Goal: Task Accomplishment & Management: Use online tool/utility

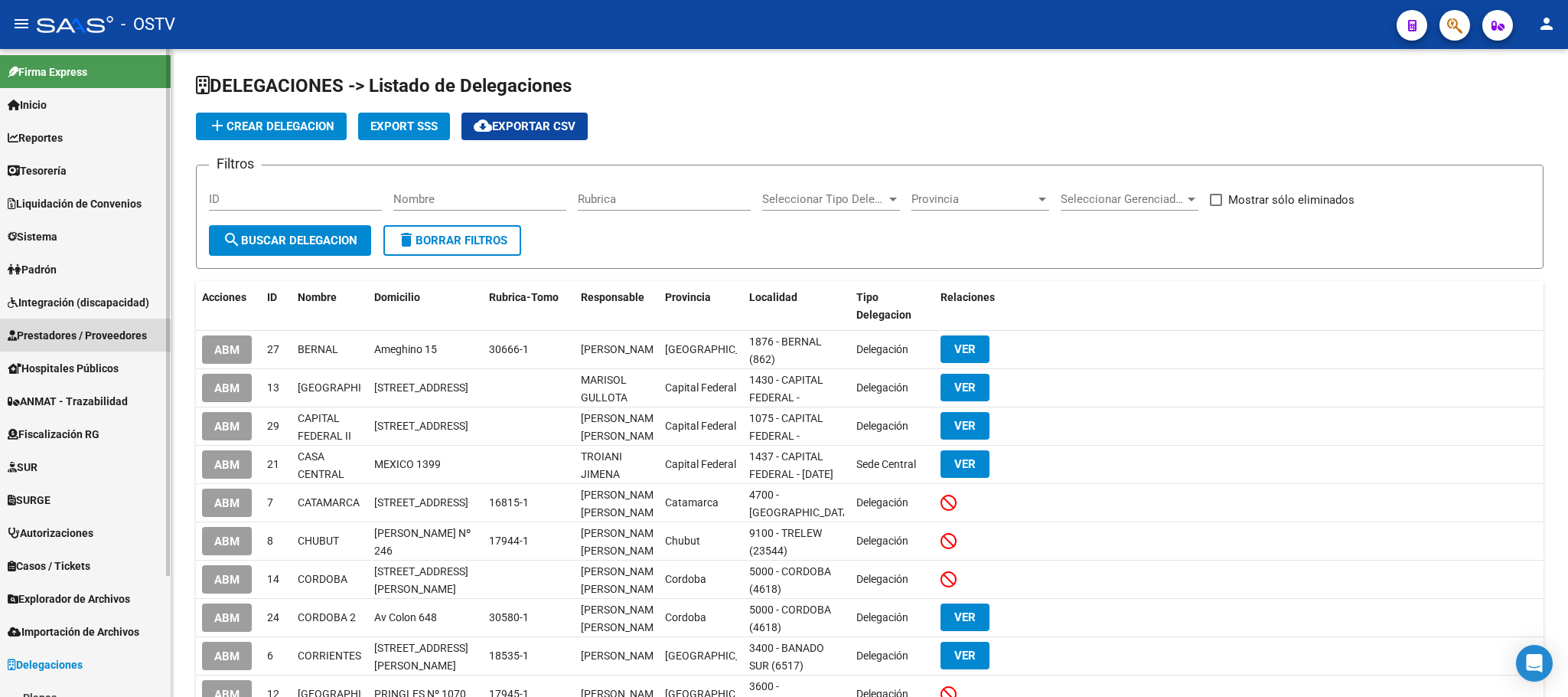
click at [58, 347] on link "Prestadores / Proveedores" at bounding box center [85, 335] width 171 height 33
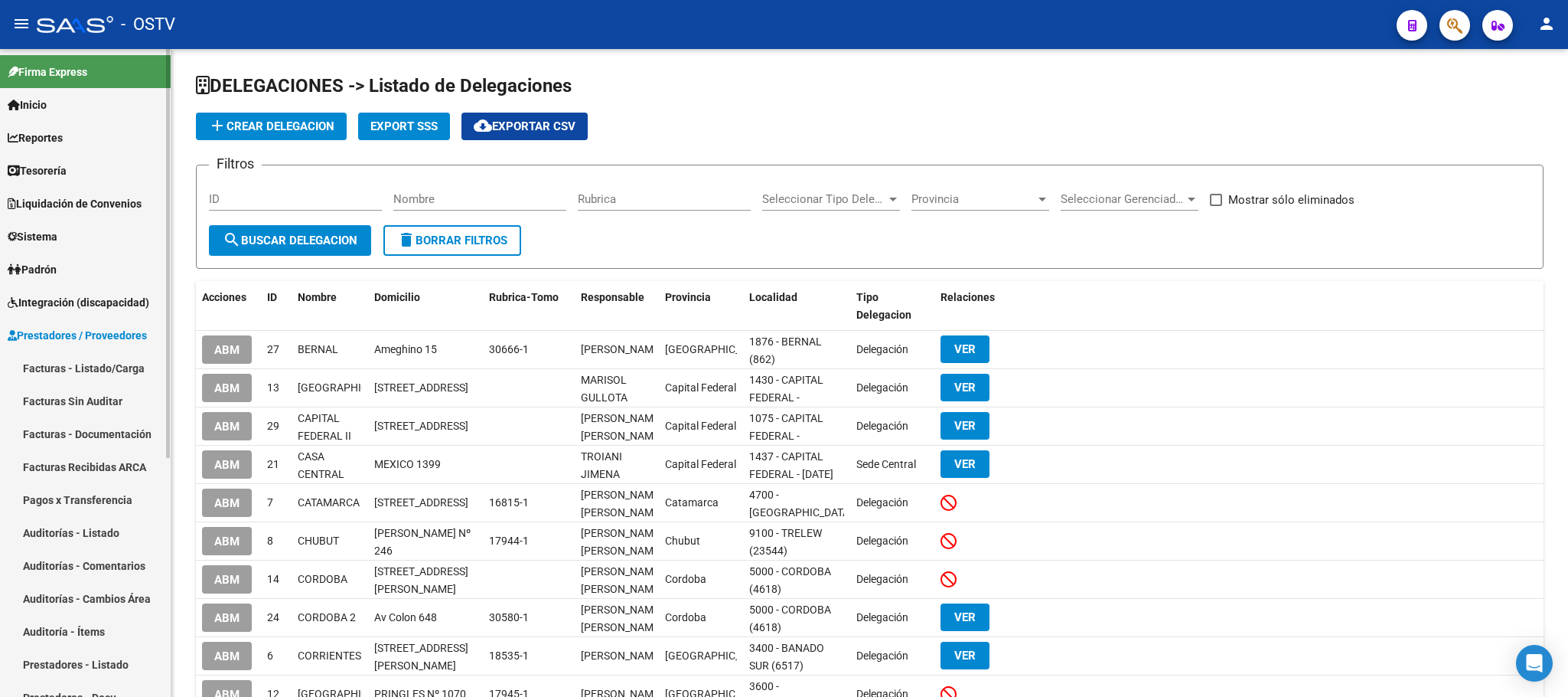
click at [78, 499] on link "Pagos x Transferencia" at bounding box center [85, 499] width 171 height 33
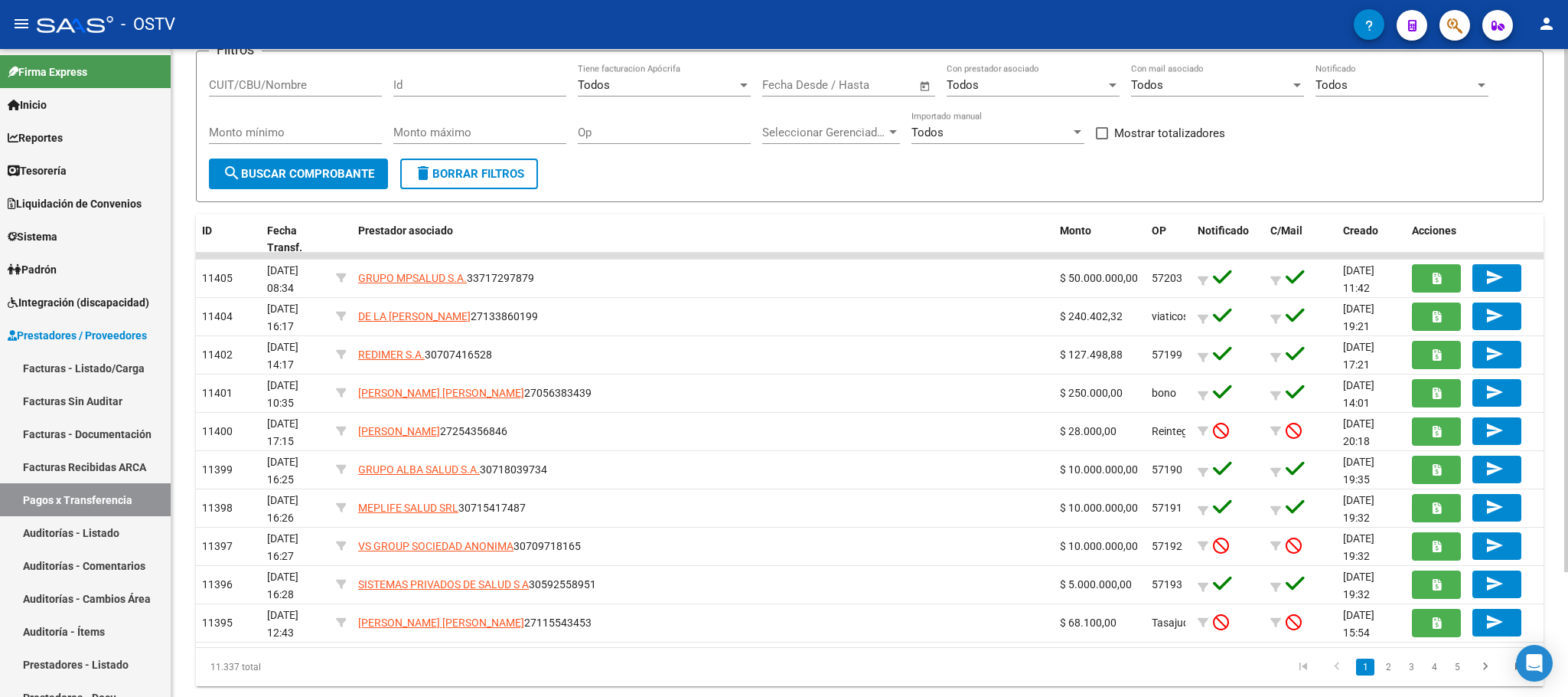
scroll to position [154, 0]
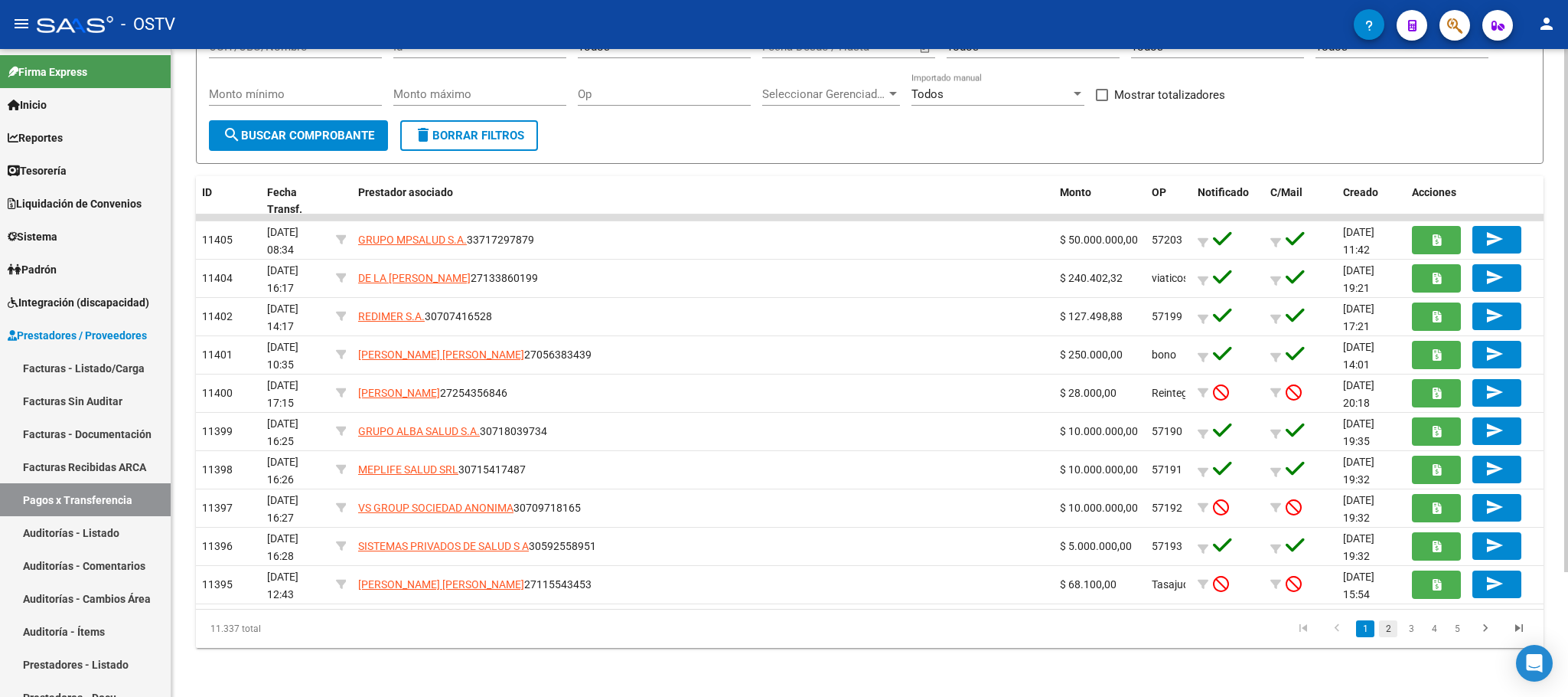
drag, startPoint x: 1387, startPoint y: 633, endPoint x: 1375, endPoint y: 630, distance: 12.4
click at [1385, 633] on link "2" at bounding box center [1388, 628] width 18 height 16
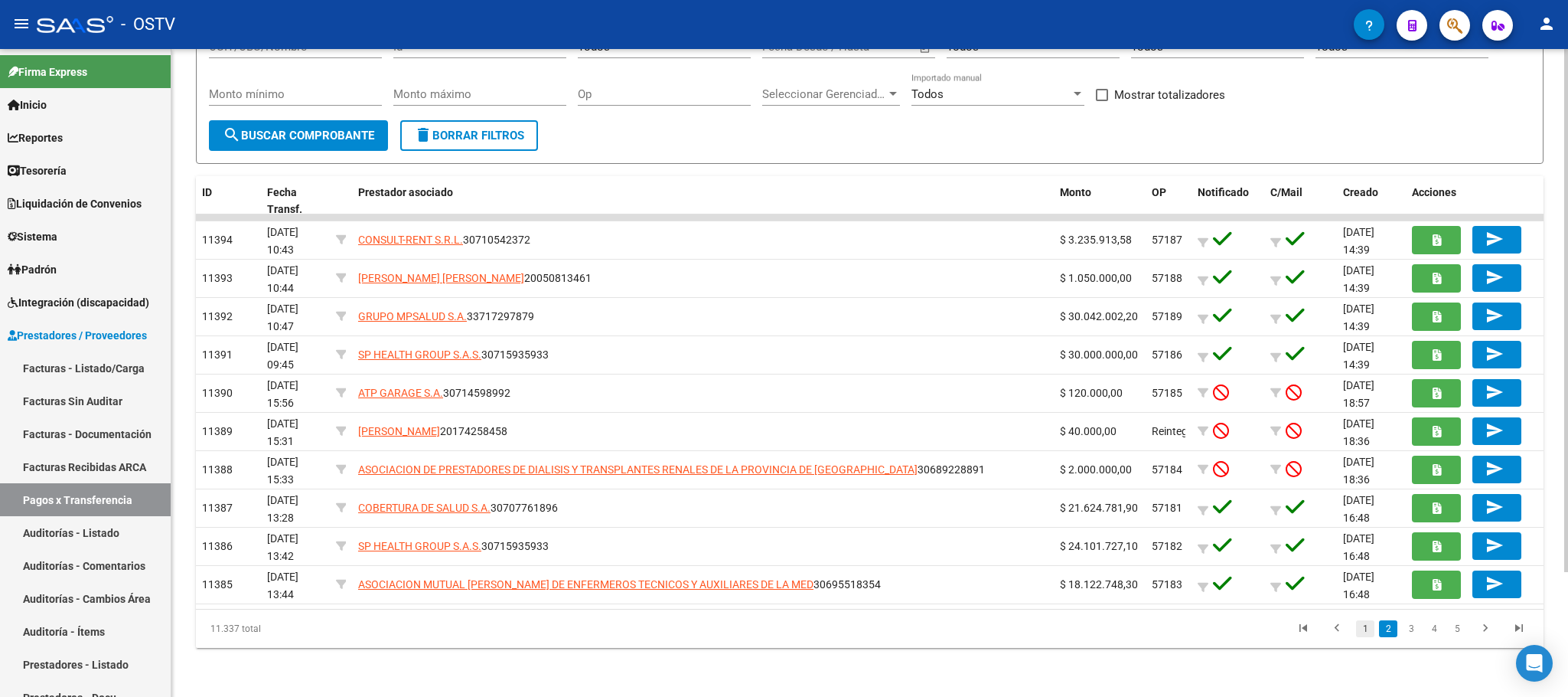
click at [1362, 637] on link "1" at bounding box center [1364, 628] width 18 height 16
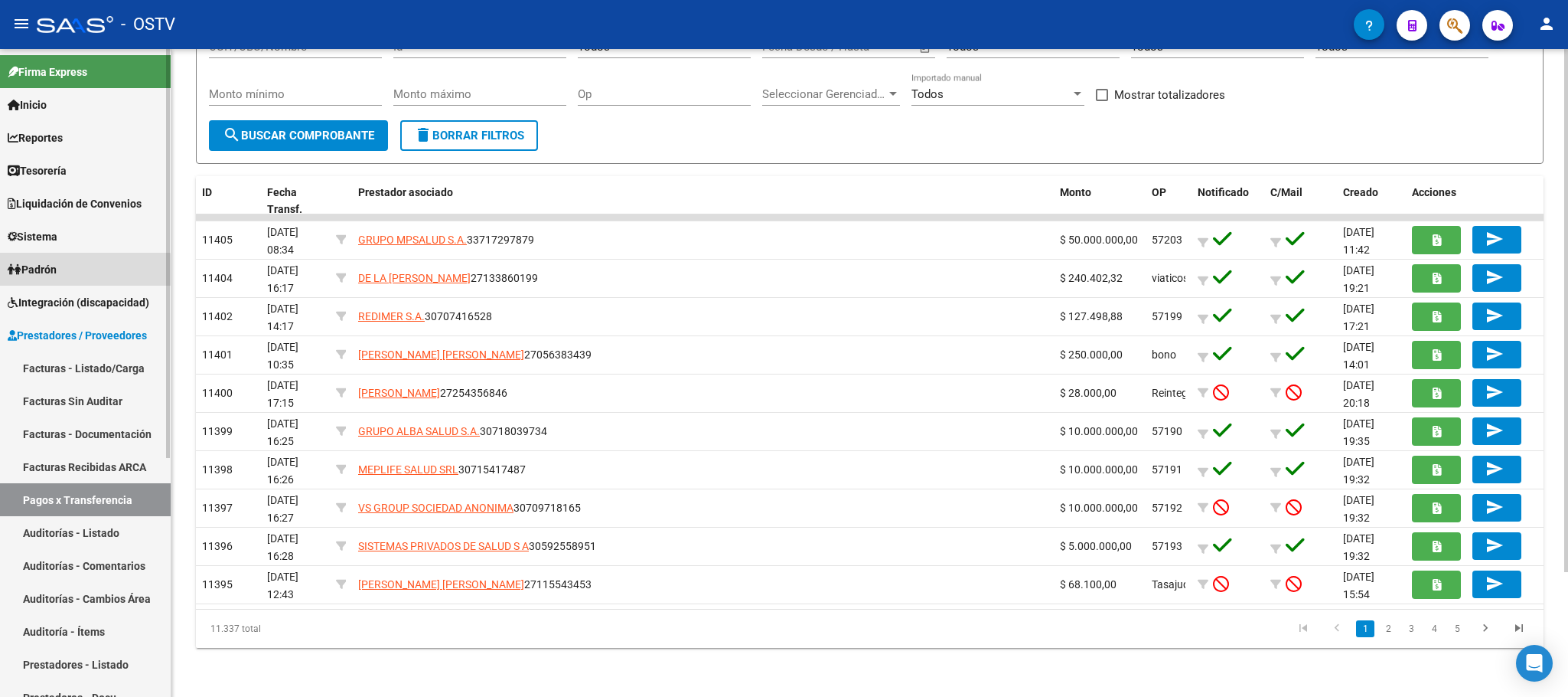
click at [46, 274] on span "Padrón" at bounding box center [32, 269] width 49 height 16
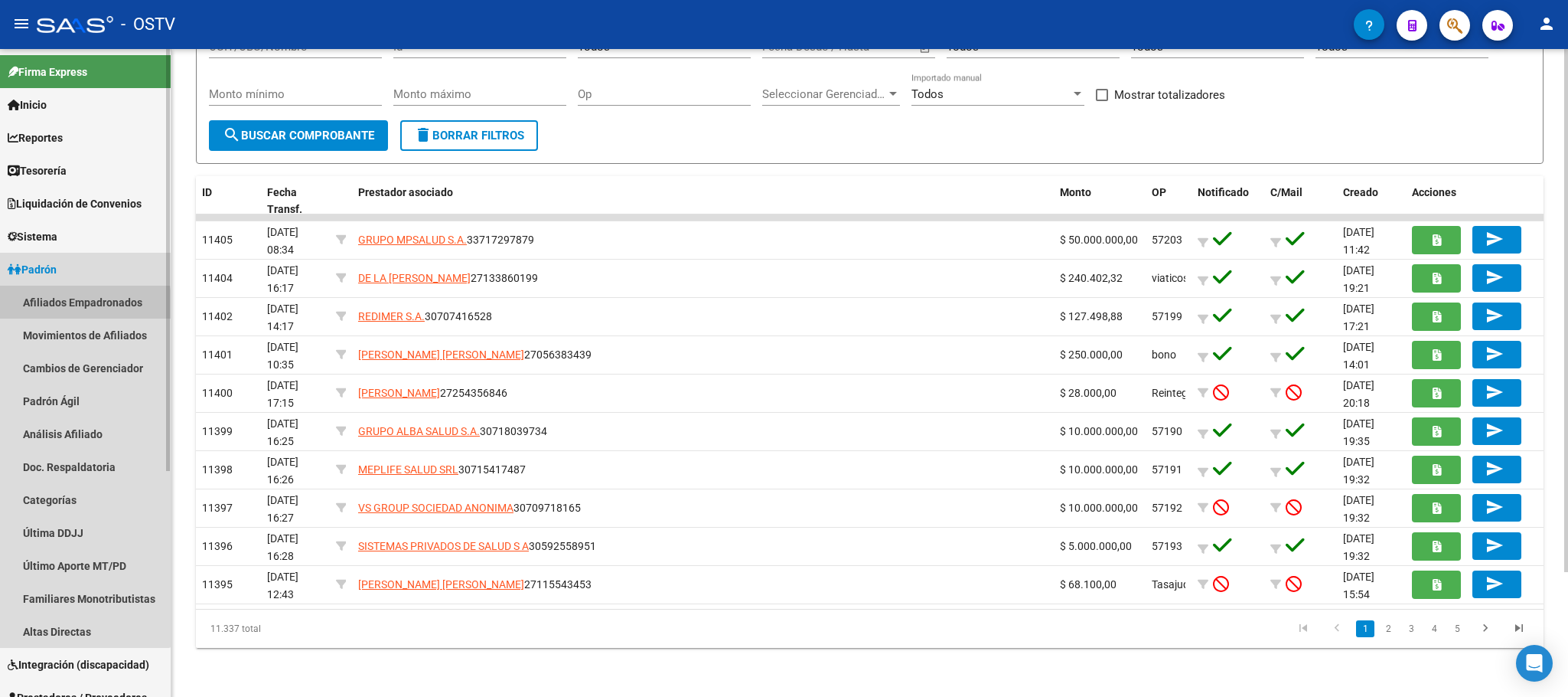
click at [58, 308] on link "Afiliados Empadronados" at bounding box center [85, 302] width 171 height 33
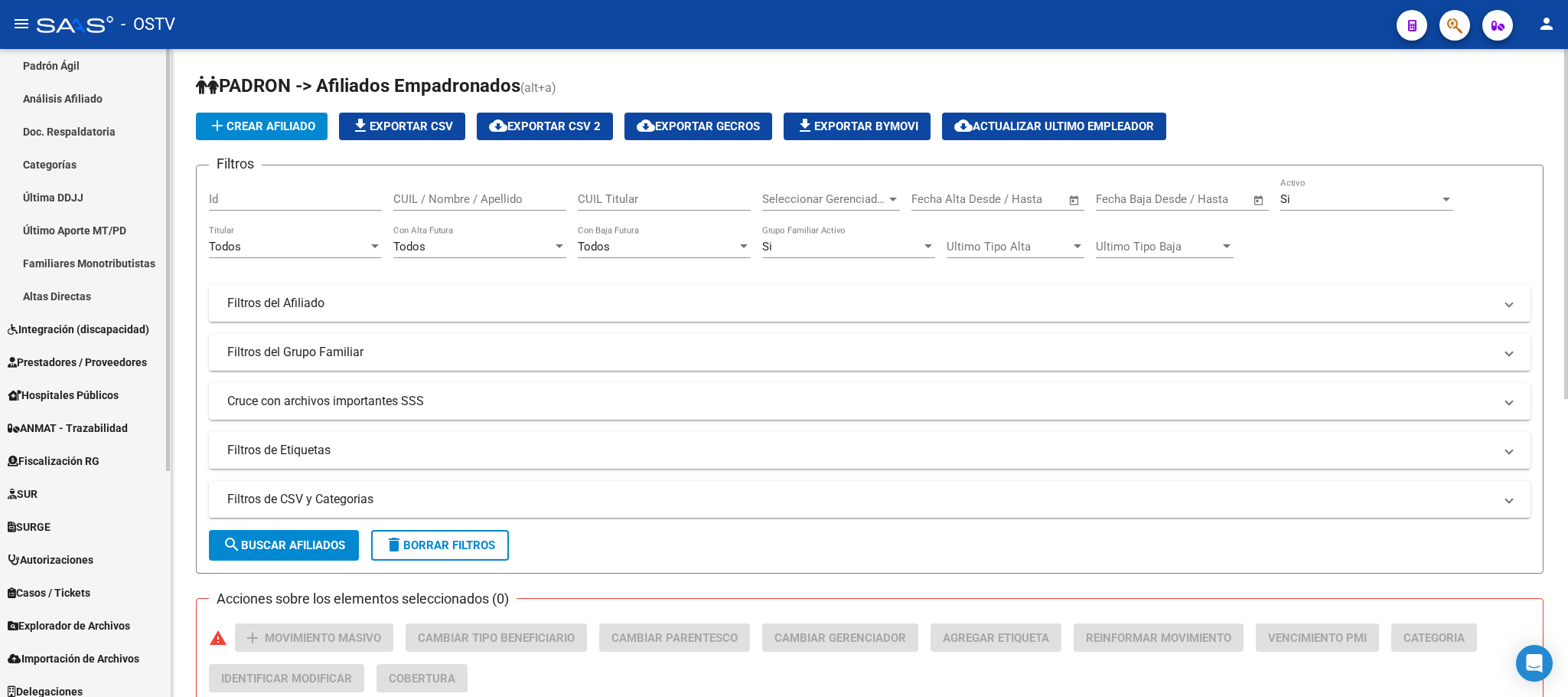
scroll to position [345, 0]
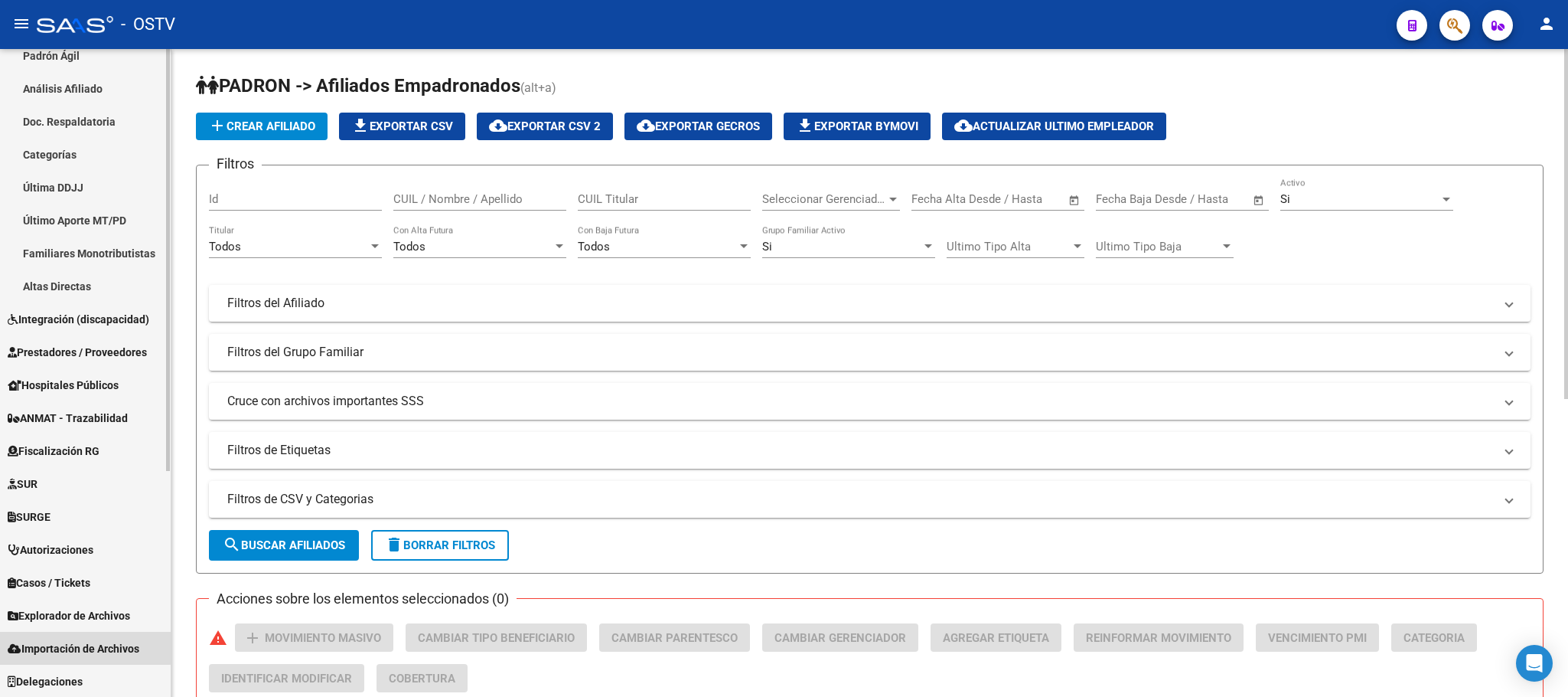
click at [79, 646] on span "Importación de Archivos" at bounding box center [74, 648] width 132 height 16
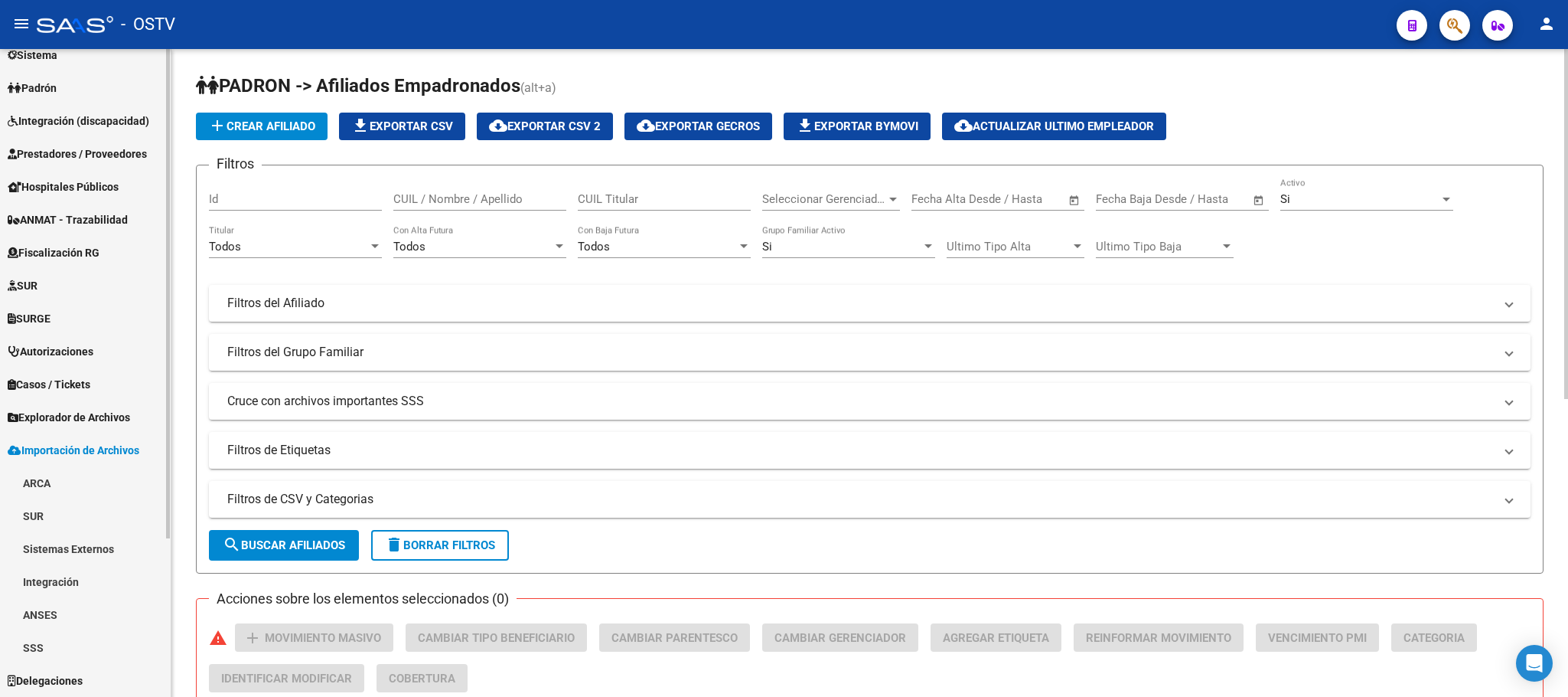
scroll to position [181, 0]
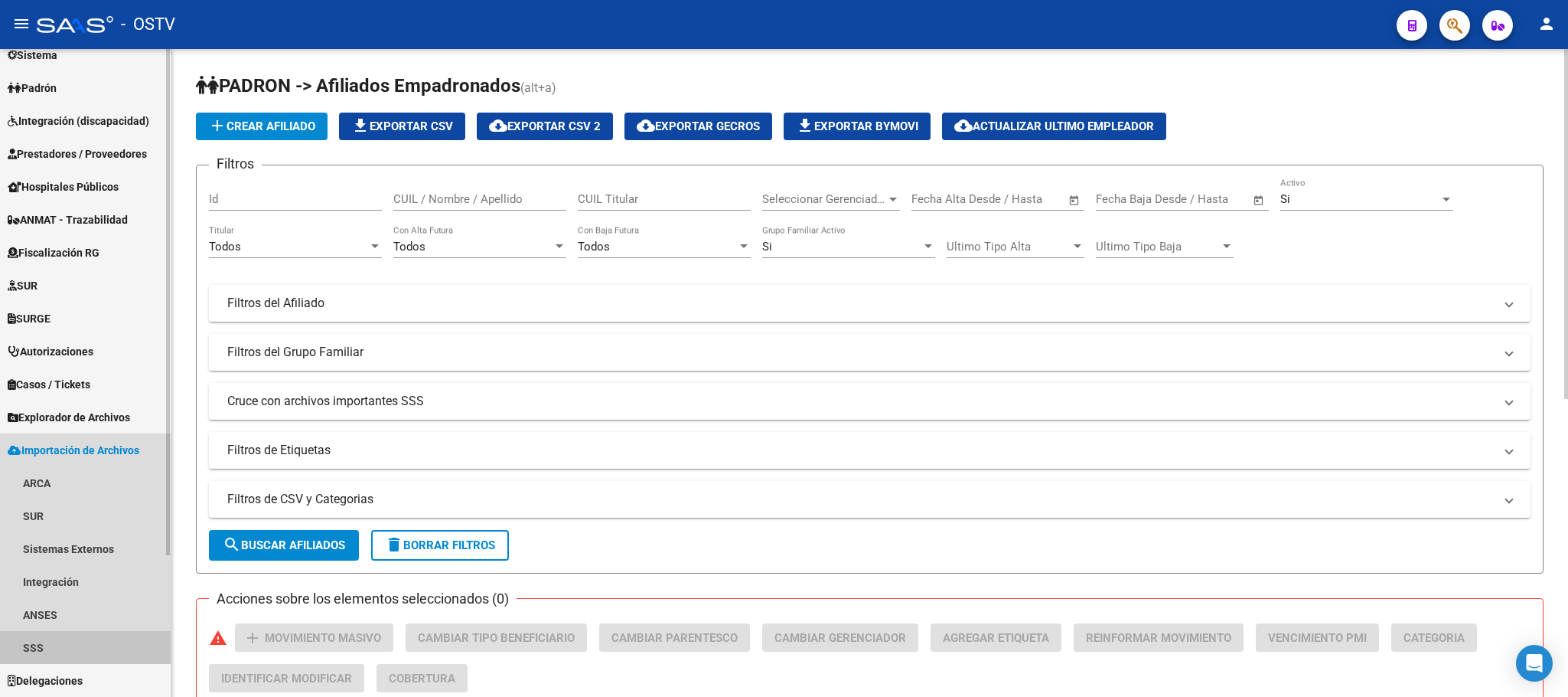
click at [60, 643] on link "SSS" at bounding box center [85, 648] width 171 height 33
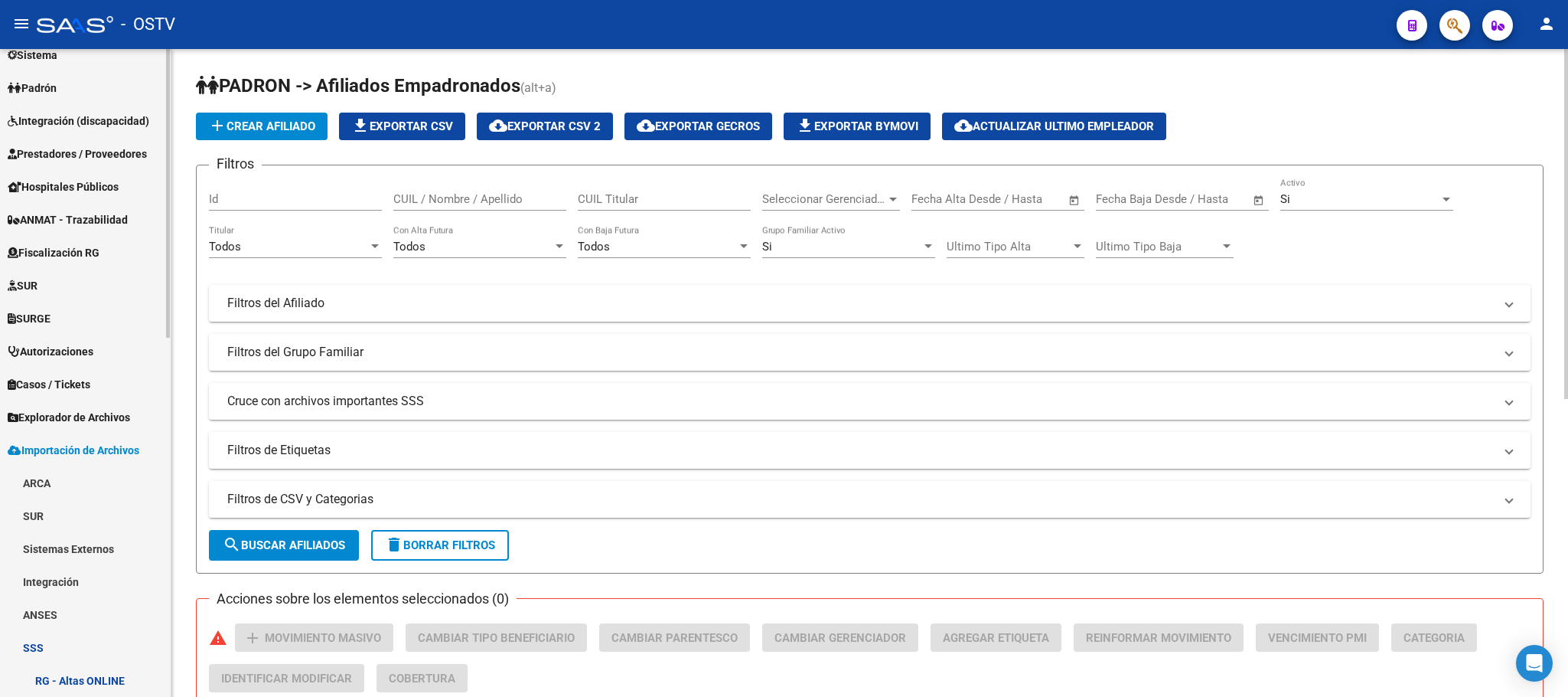
scroll to position [526, 0]
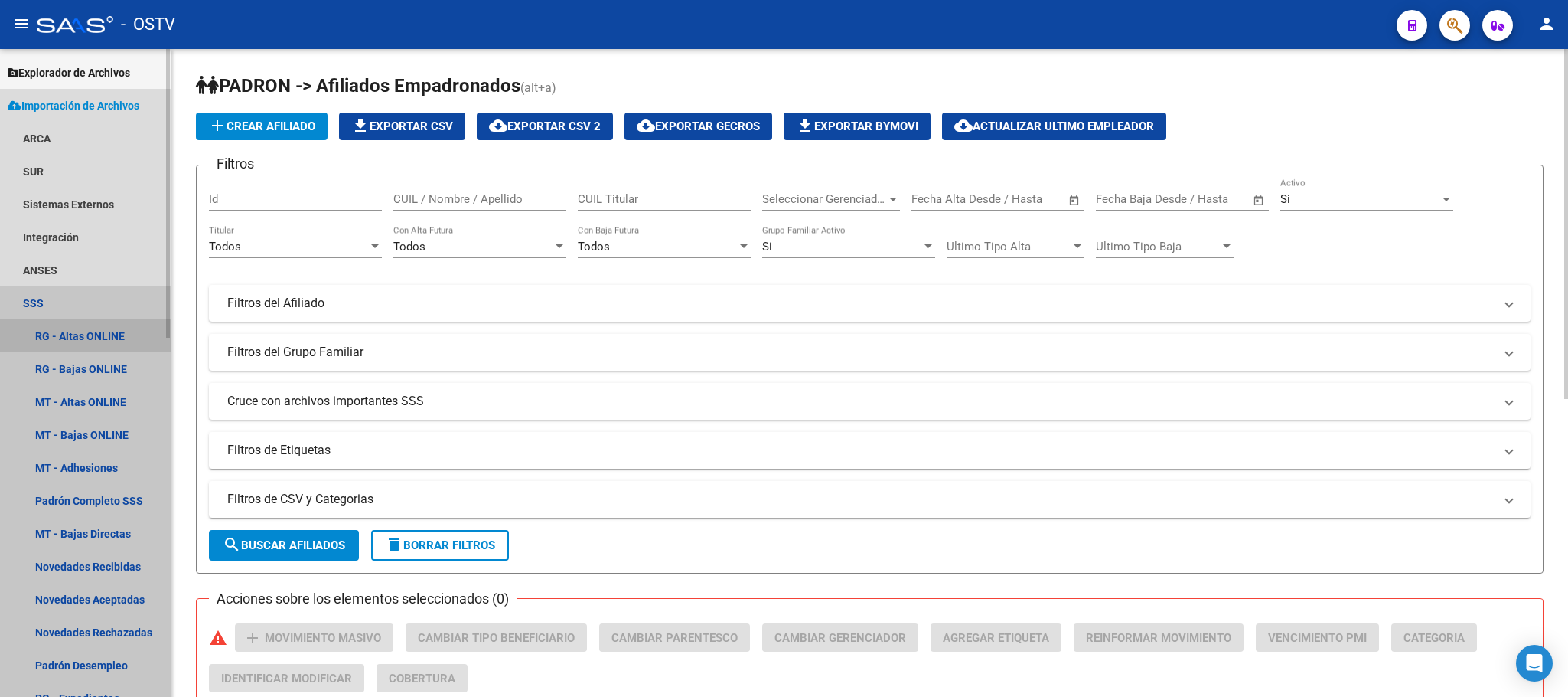
click at [108, 336] on link "RG - Altas ONLINE" at bounding box center [85, 336] width 171 height 33
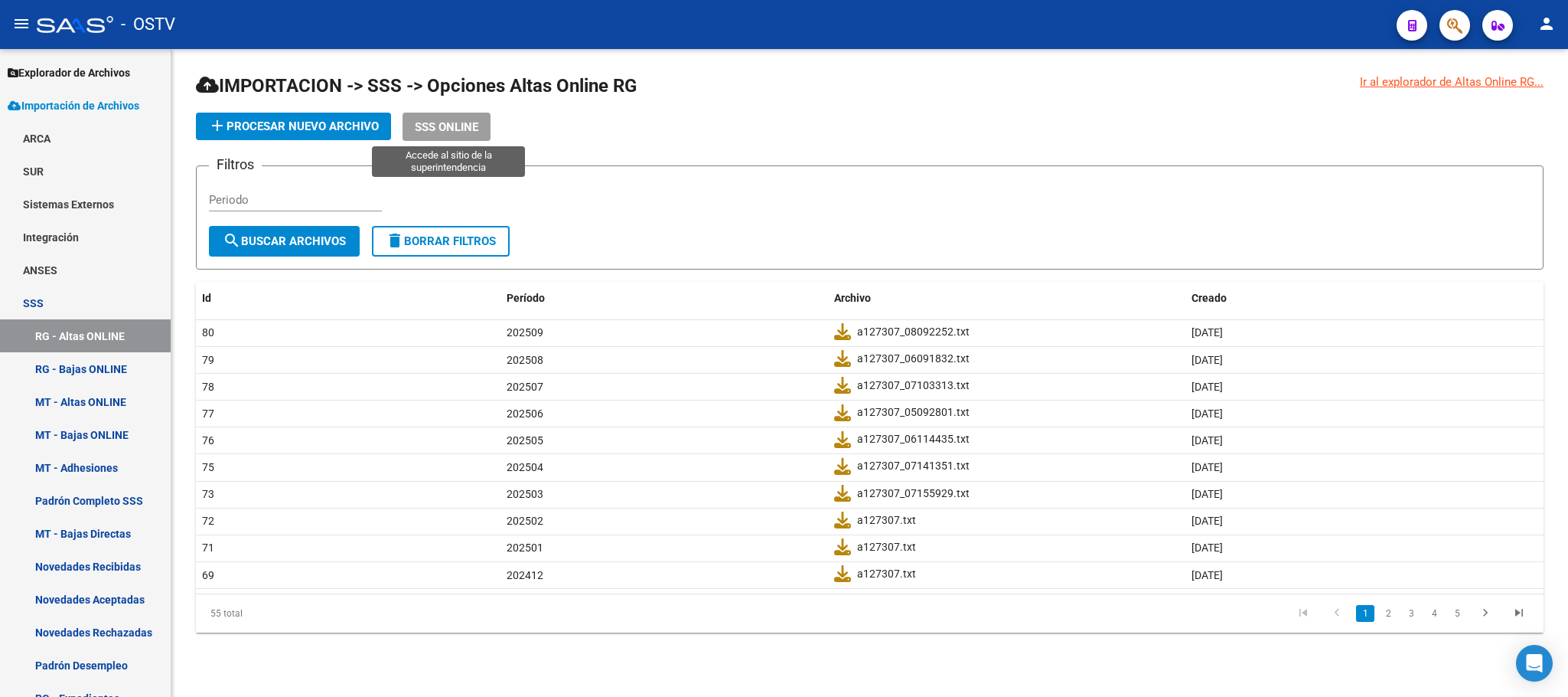
click at [446, 122] on span "SSS ONLINE" at bounding box center [446, 127] width 63 height 14
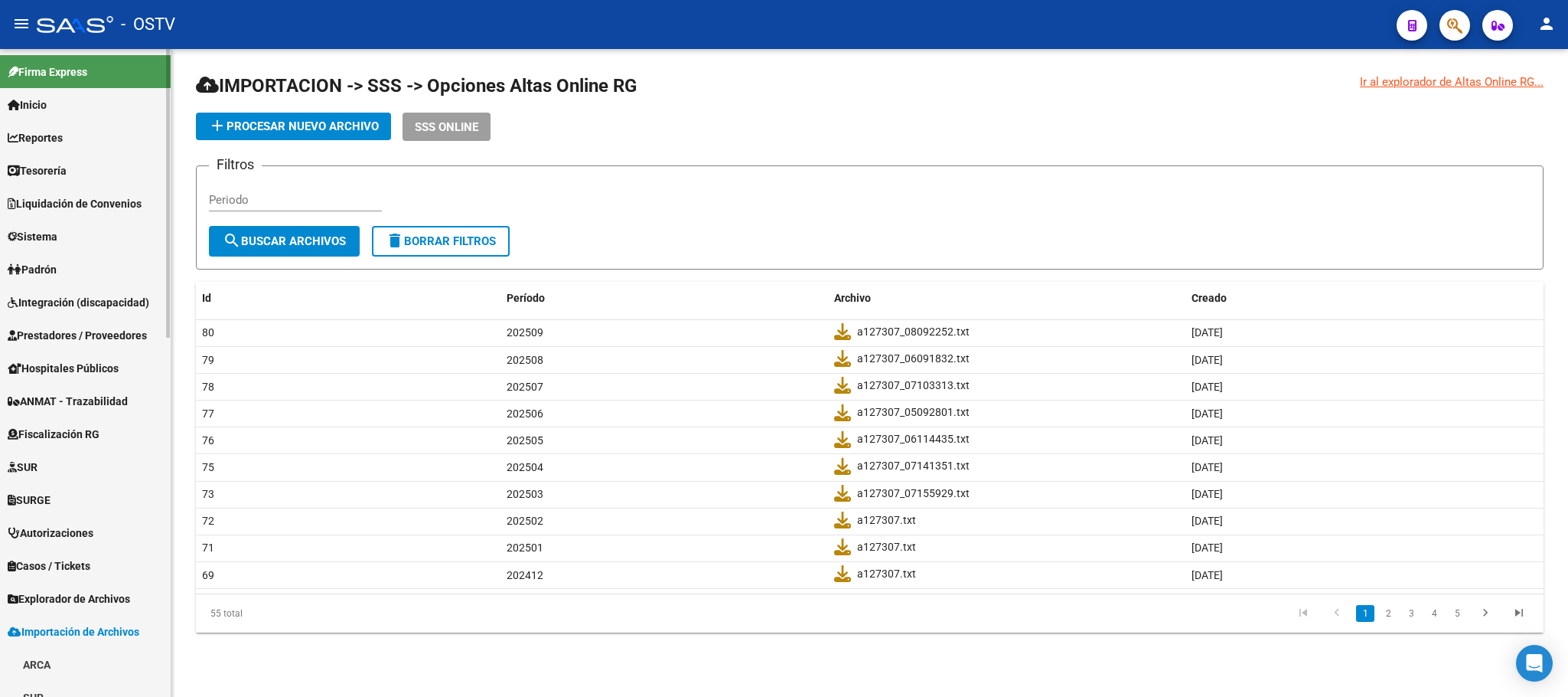
click at [53, 274] on span "Padrón" at bounding box center [32, 269] width 49 height 16
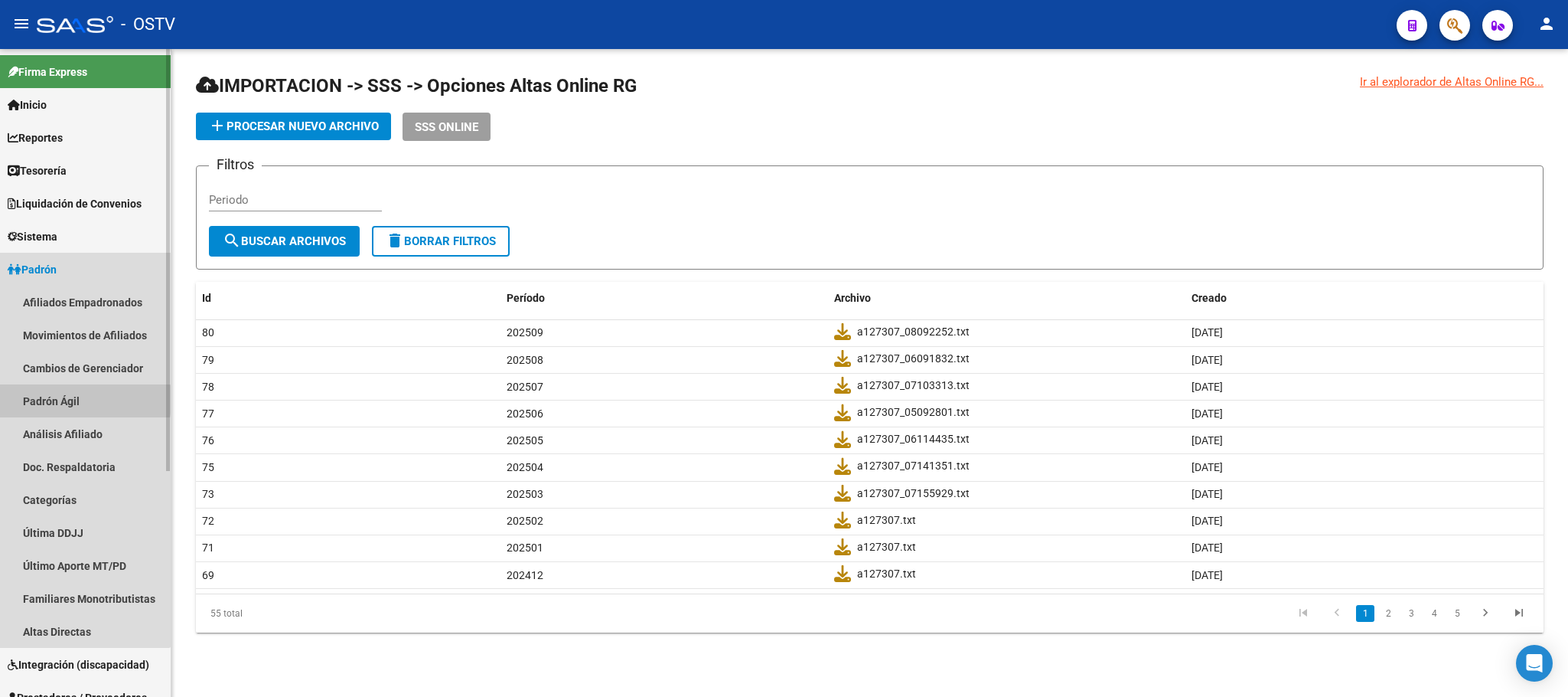
click at [39, 401] on link "Padrón Ágil" at bounding box center [85, 401] width 171 height 33
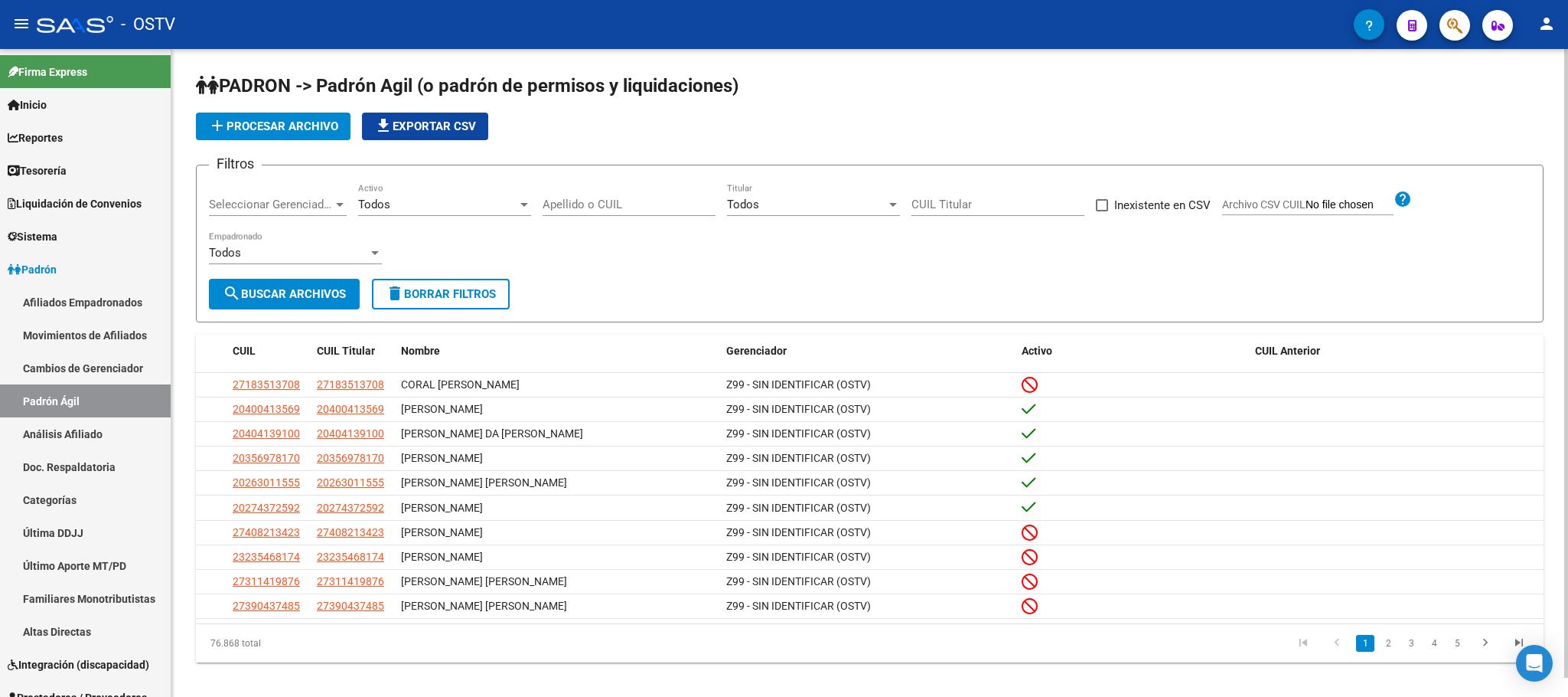
click at [299, 114] on button "add Procesar archivo" at bounding box center [273, 126] width 154 height 27
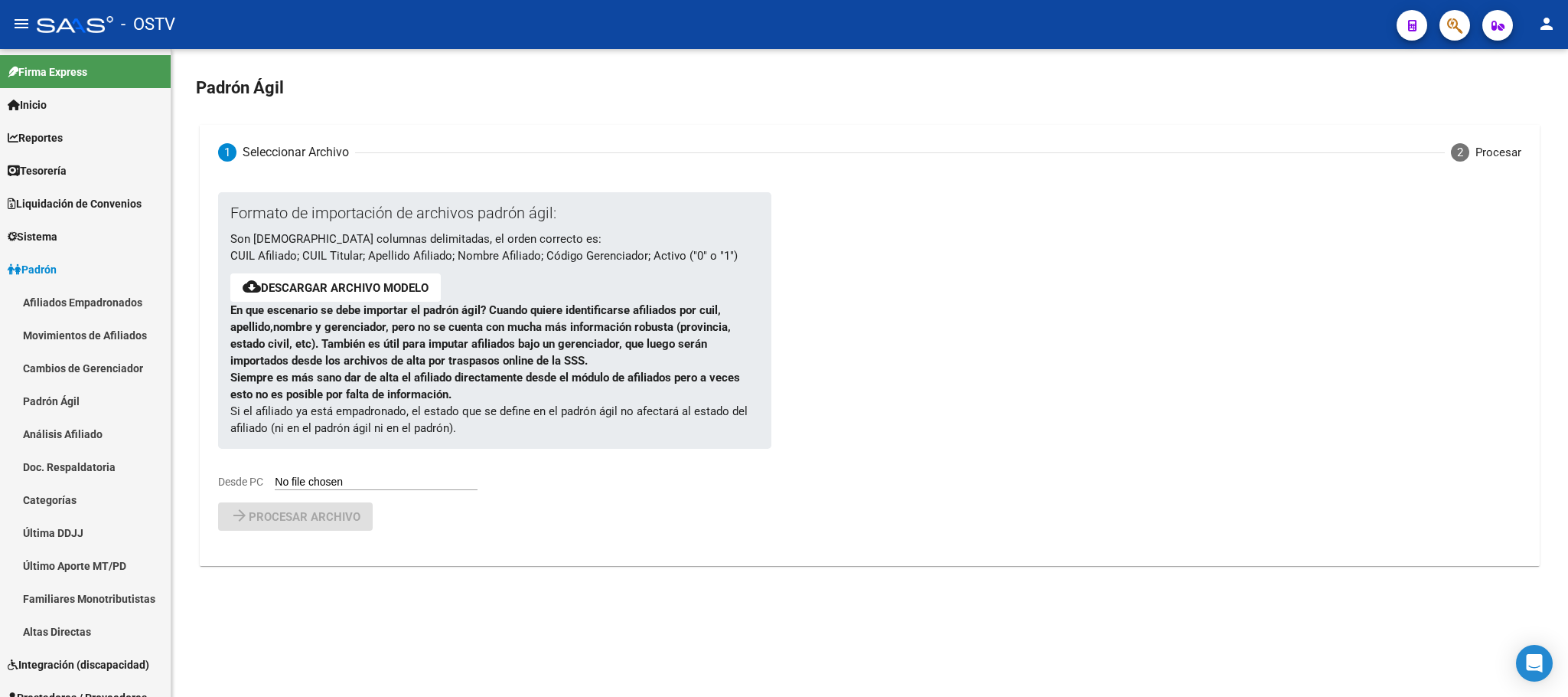
click at [312, 477] on input "Desde PC" at bounding box center [376, 482] width 203 height 15
type input "C:\fakepath\padron-agil (8).csv"
click at [296, 554] on span "Procesar archivo" at bounding box center [304, 557] width 112 height 14
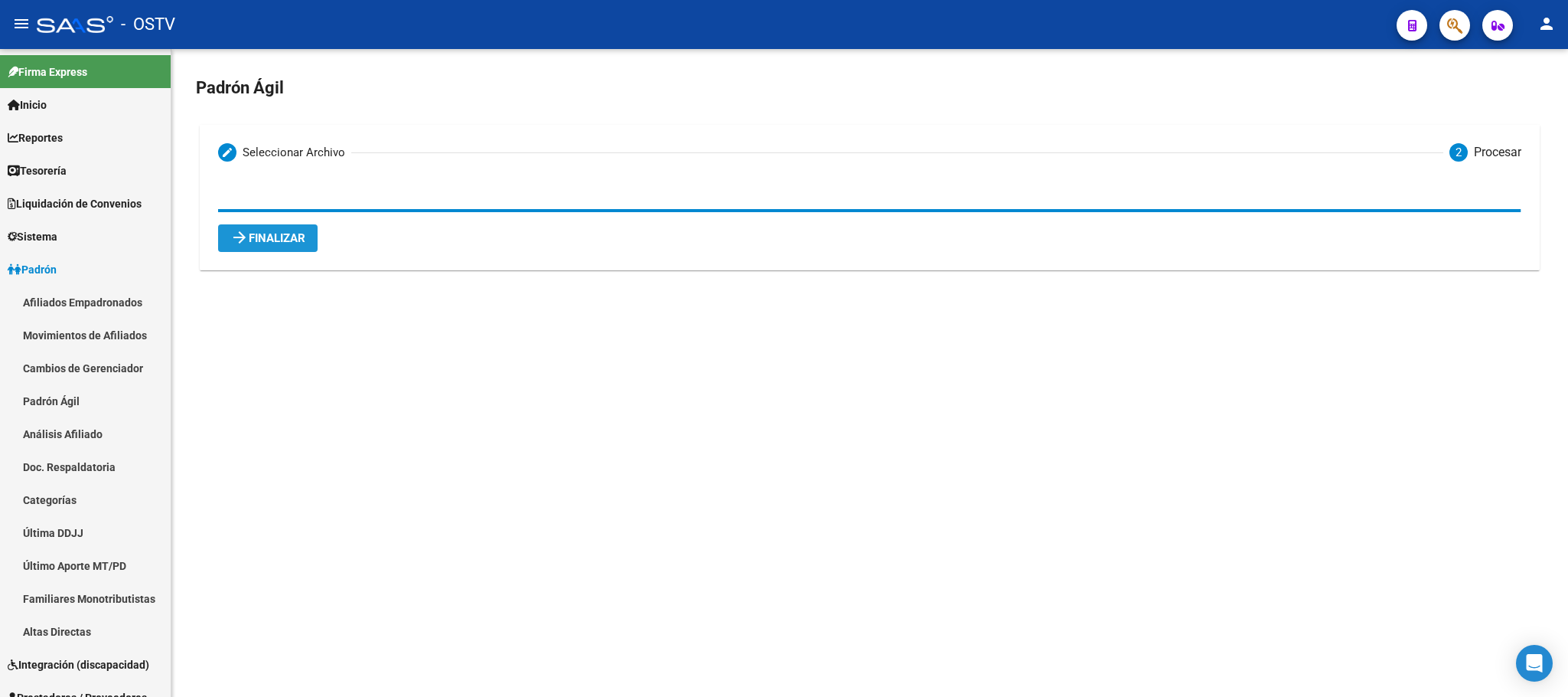
click at [276, 237] on span "arrow_forward Finalizar" at bounding box center [268, 238] width 75 height 14
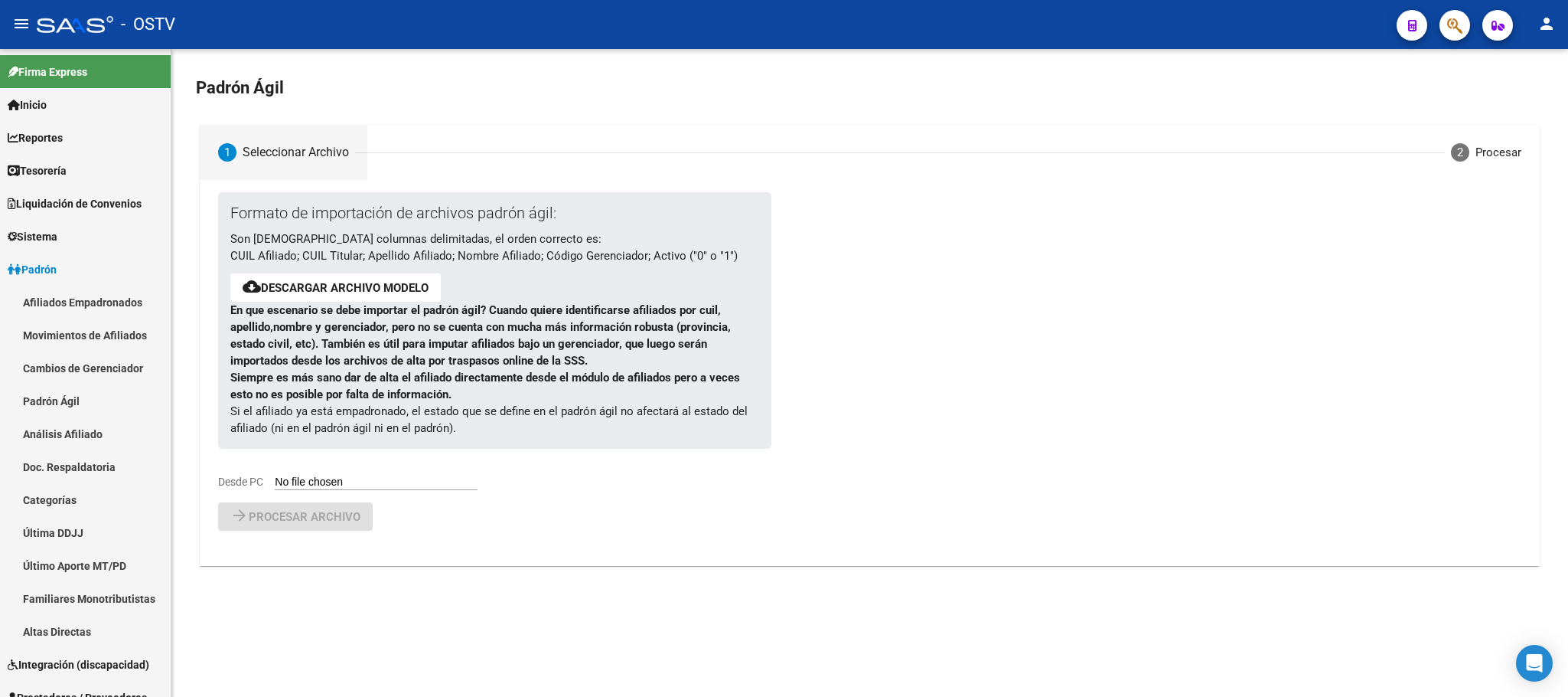
click at [342, 643] on mat-sidenav-content "Padrón Ágil 1 Seleccionar Archivo 2 Procesar Formato de importación de archivos…" at bounding box center [870, 373] width 1396 height 648
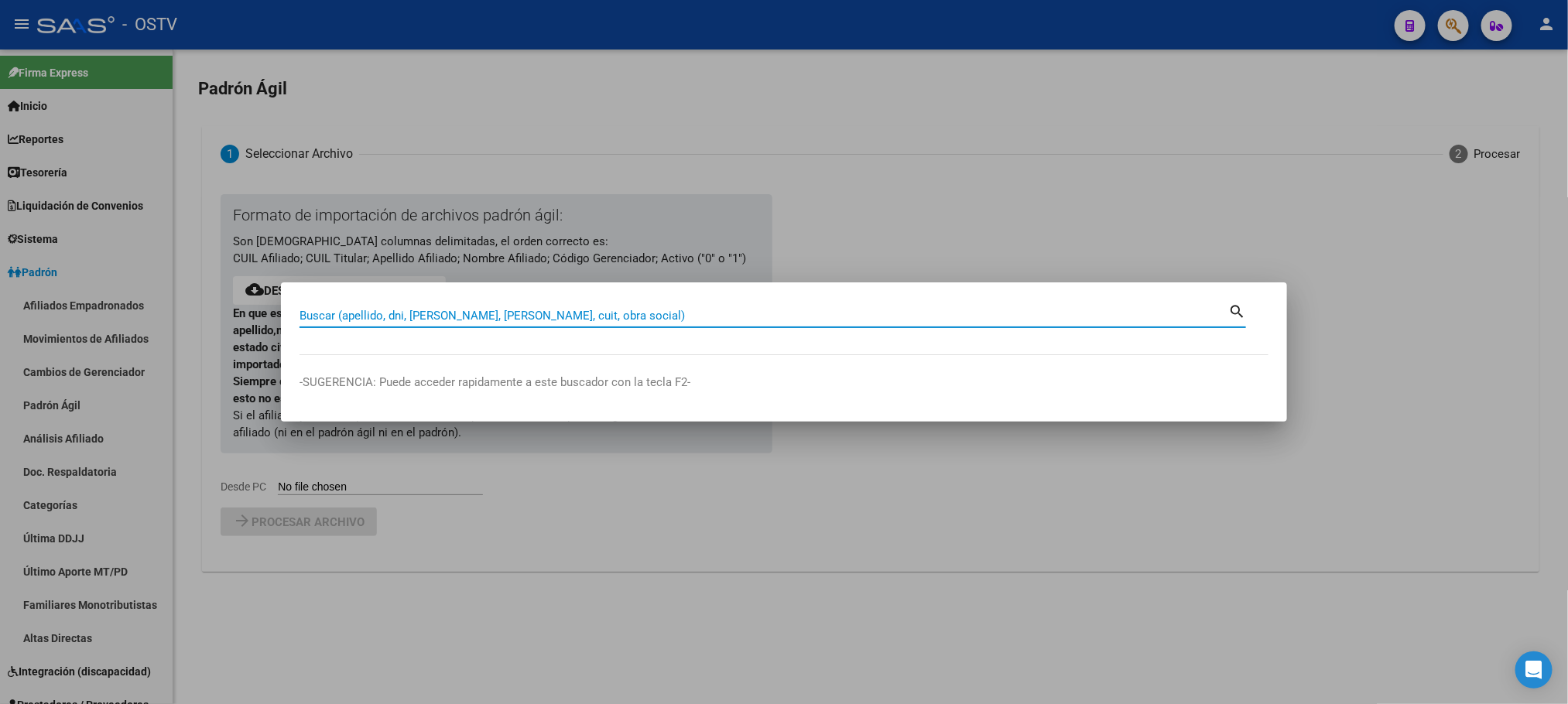
paste input "39571259"
type input "39571259"
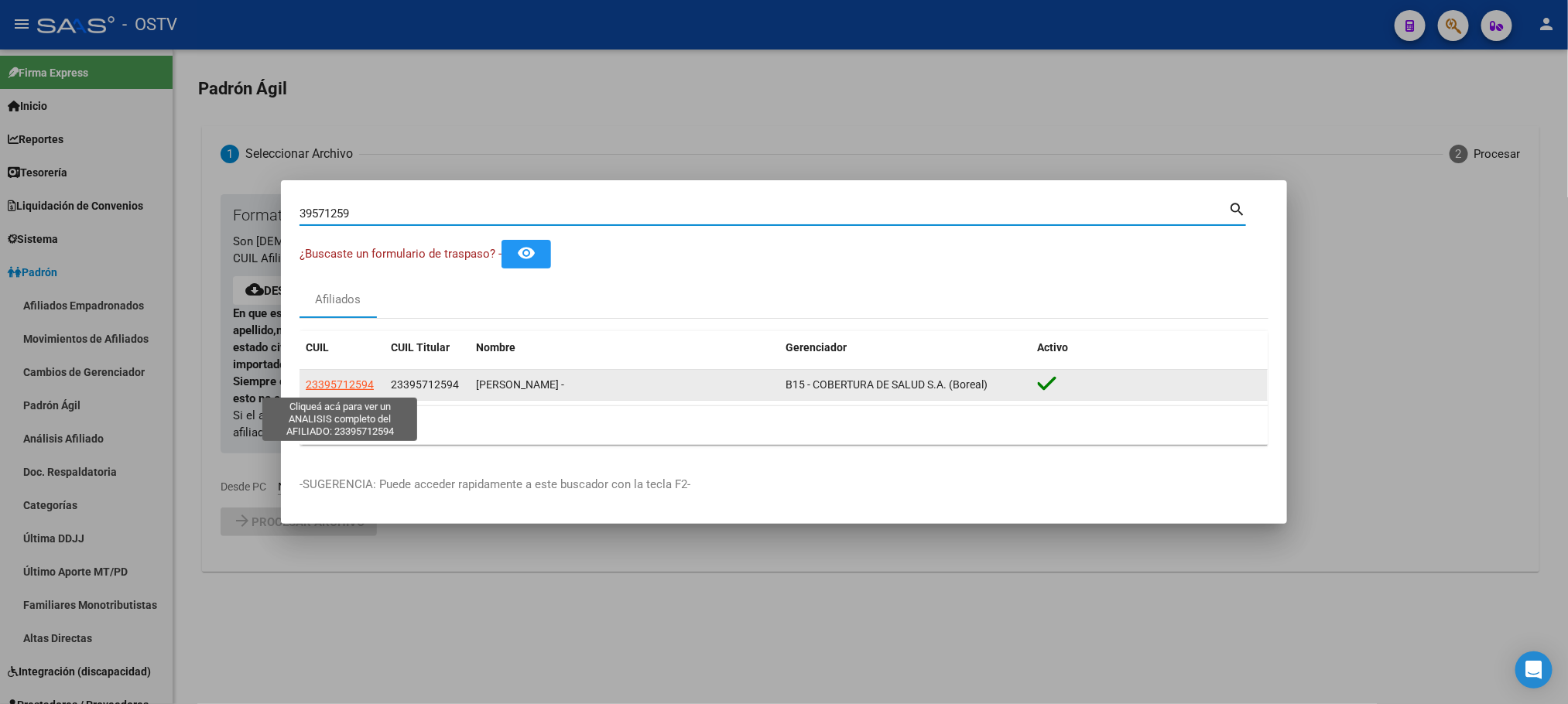
click at [362, 386] on span "23395712594" at bounding box center [340, 385] width 68 height 13
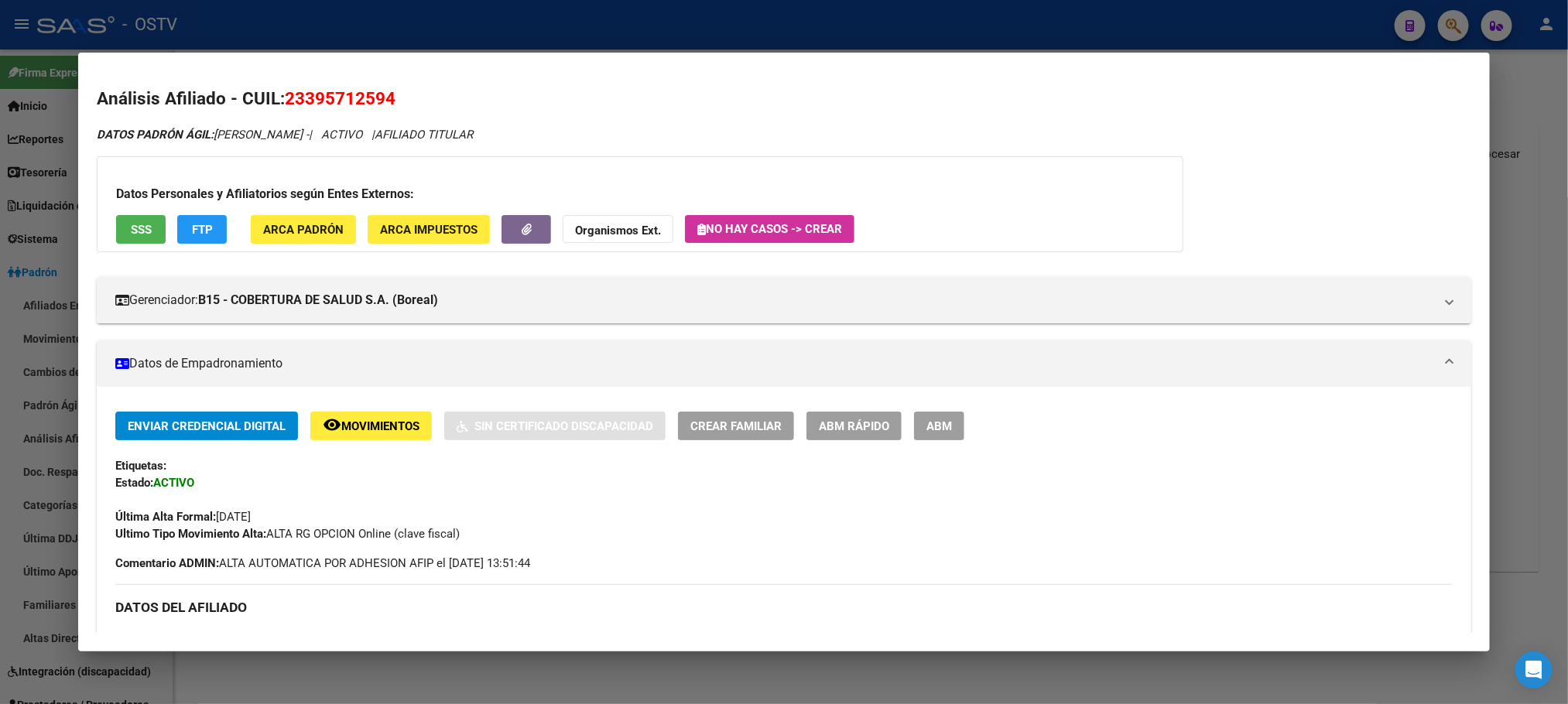
click at [941, 413] on button "ABM" at bounding box center [938, 426] width 50 height 29
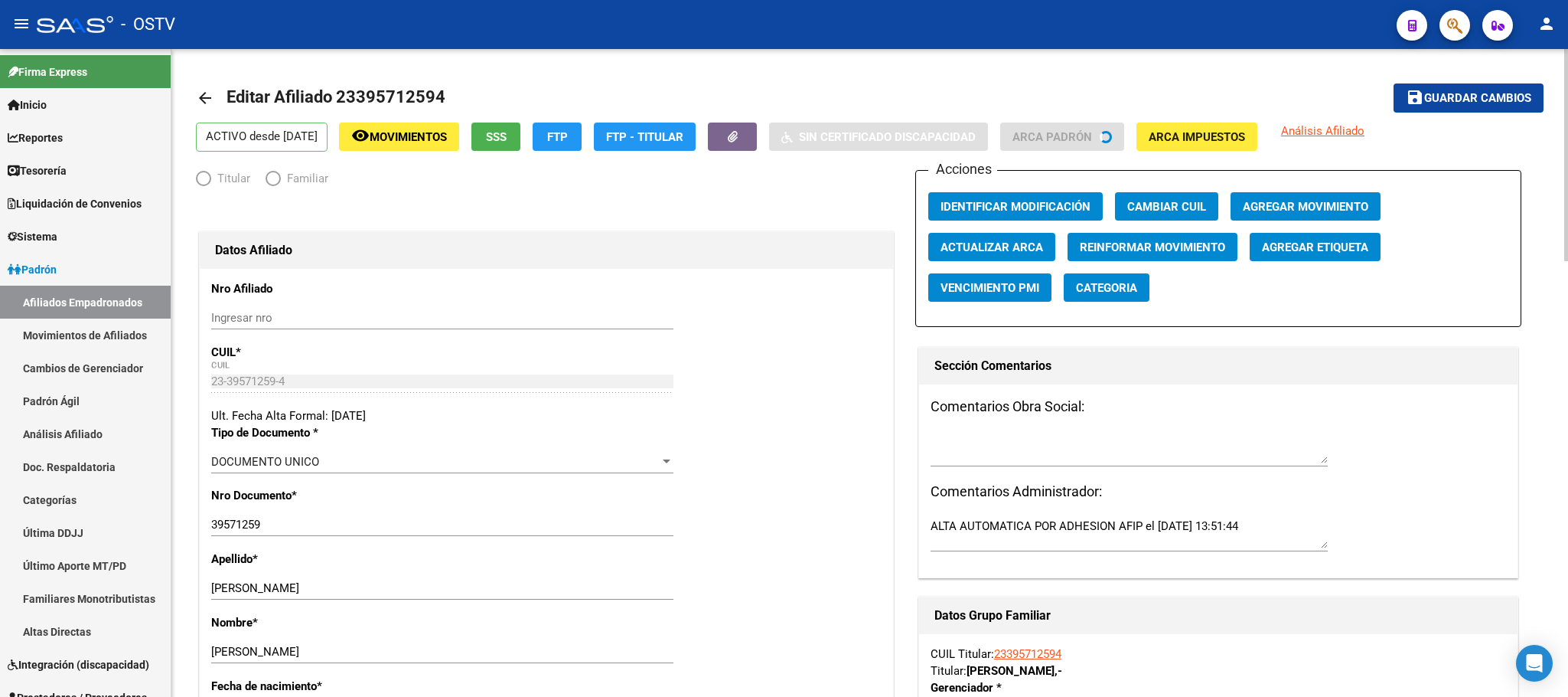
radio input "true"
type input "30-70962825-5"
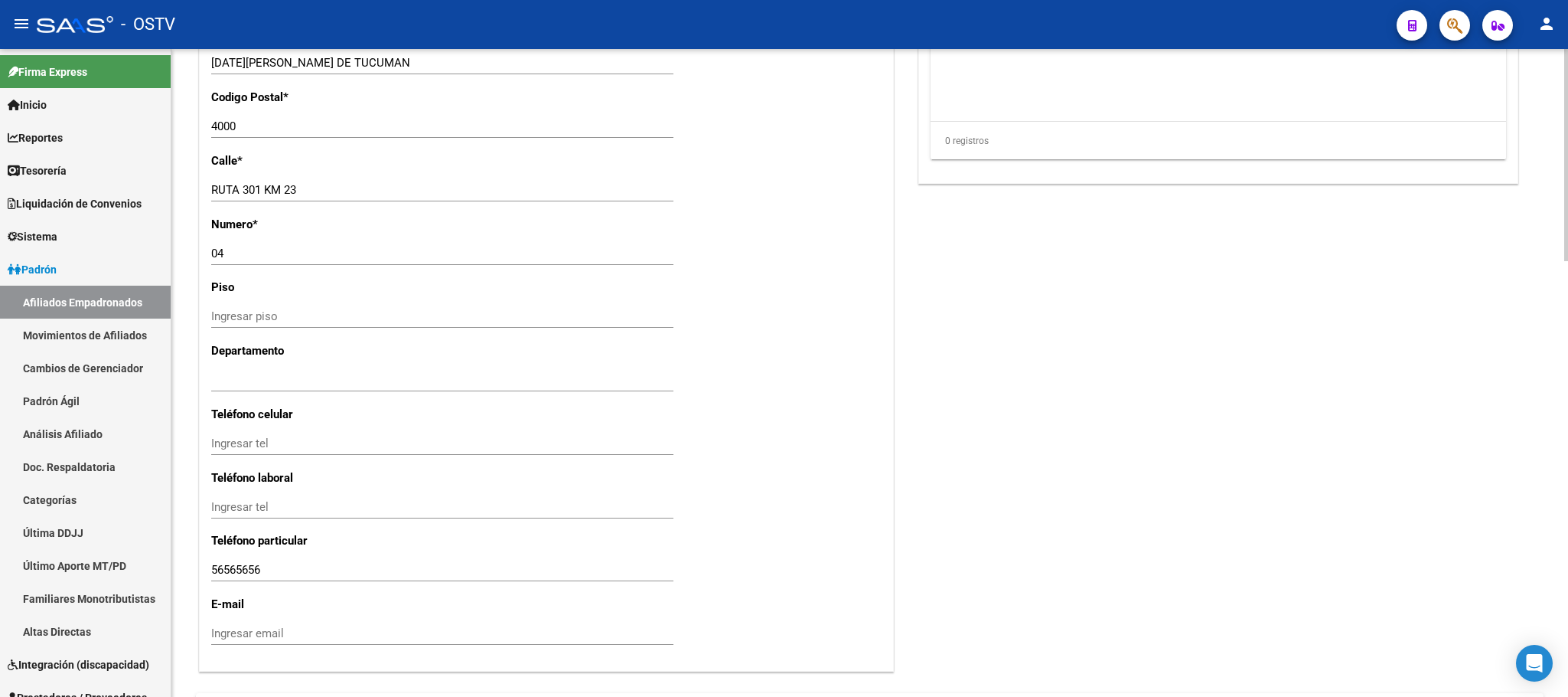
scroll to position [1330, 0]
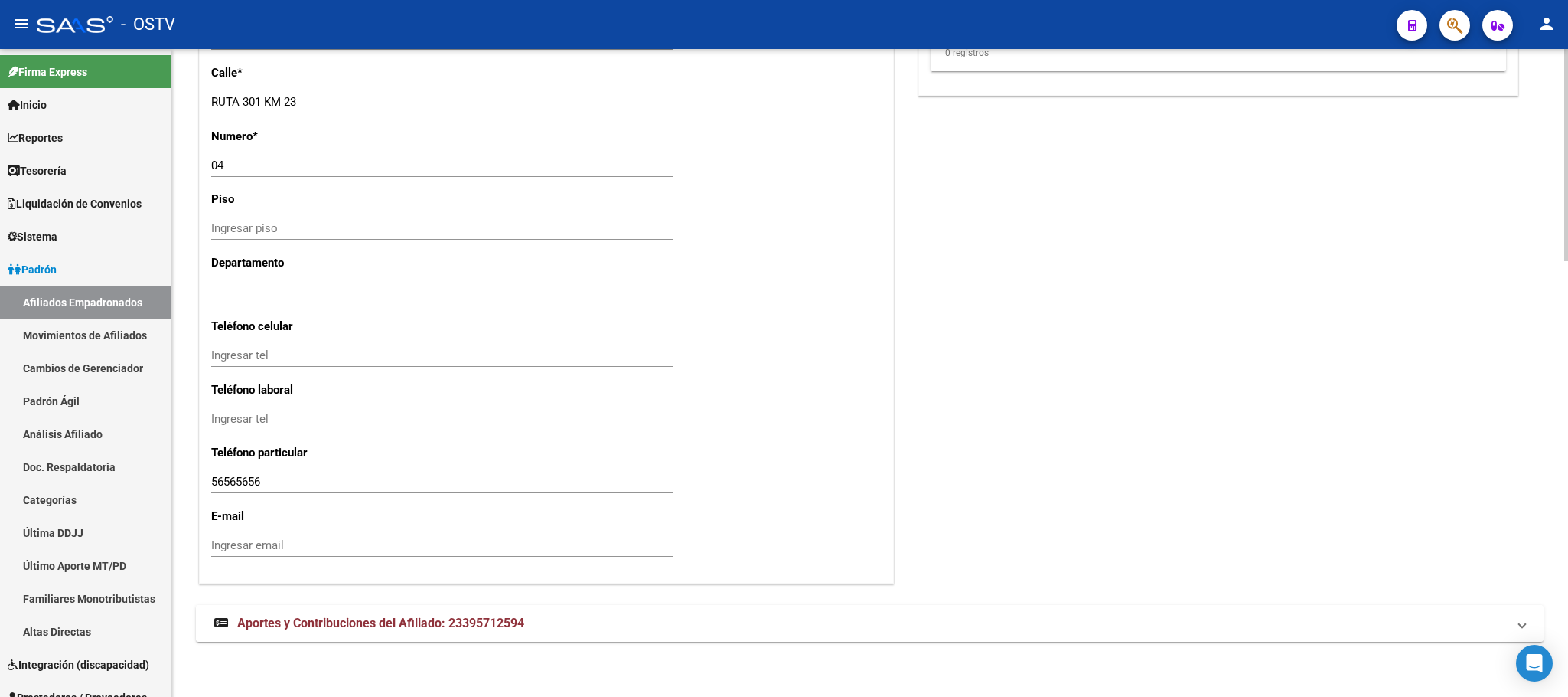
click at [439, 628] on span "Aportes y Contribuciones del Afiliado: 23395712594" at bounding box center [381, 623] width 287 height 15
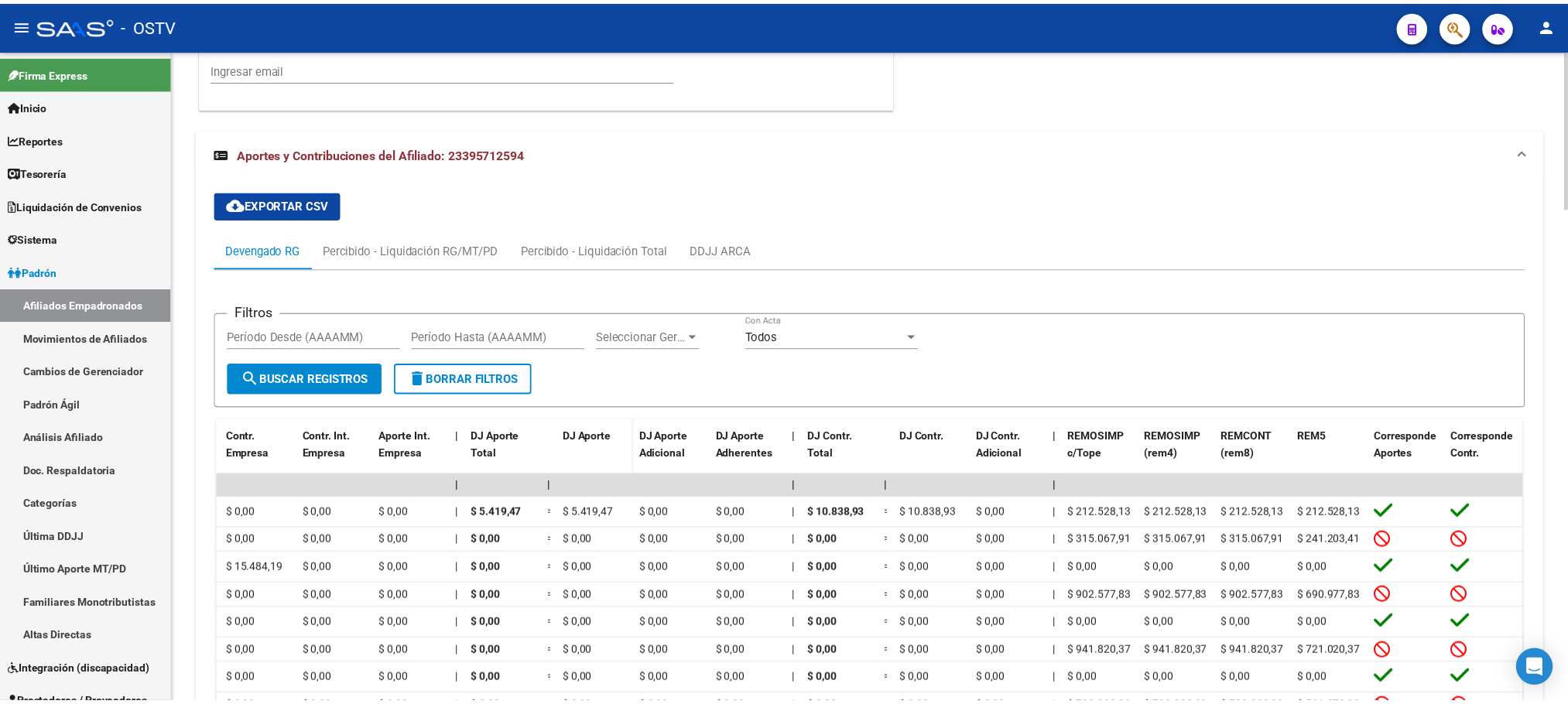
scroll to position [1861, 0]
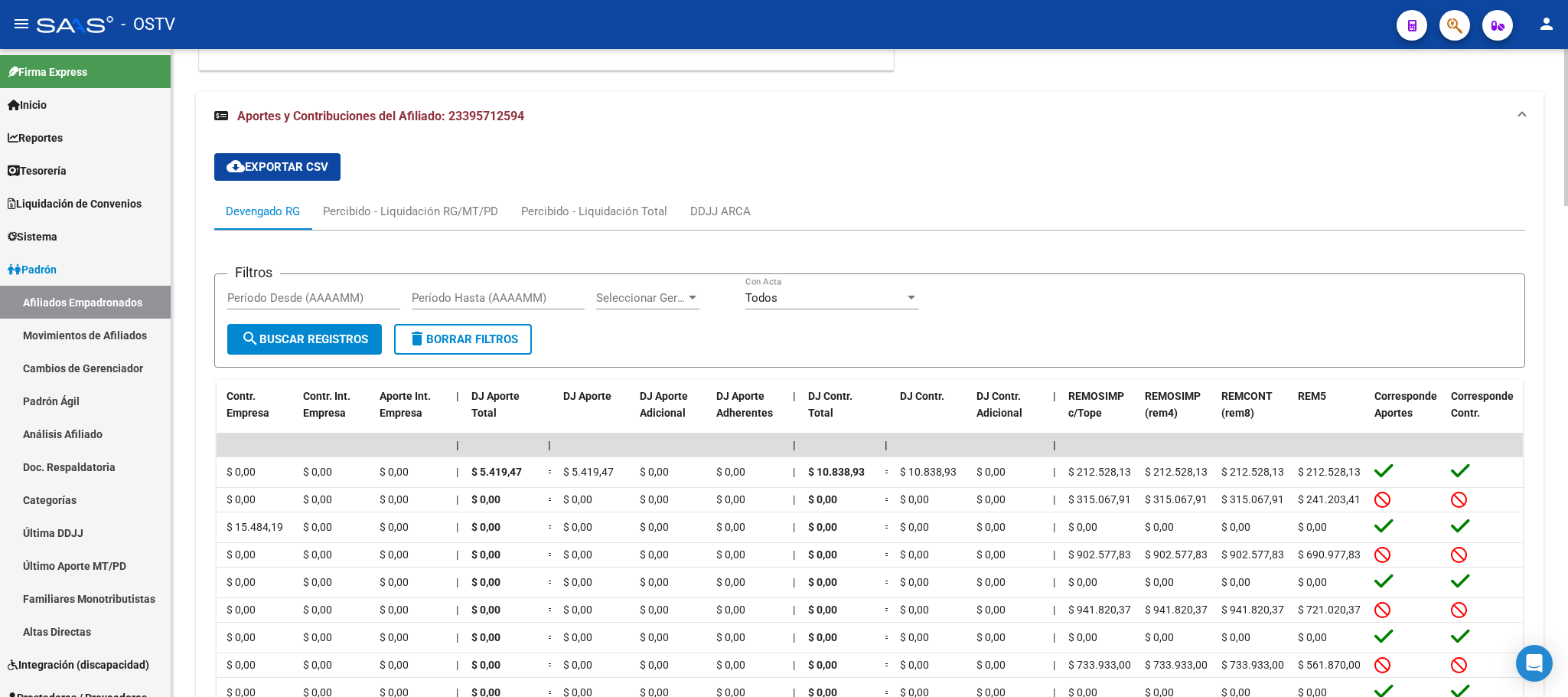
click at [200, 294] on div "cloud_download Exportar CSV Devengado RG Percibido - Liquidación RG/MT/PD Perci…" at bounding box center [870, 474] width 1348 height 666
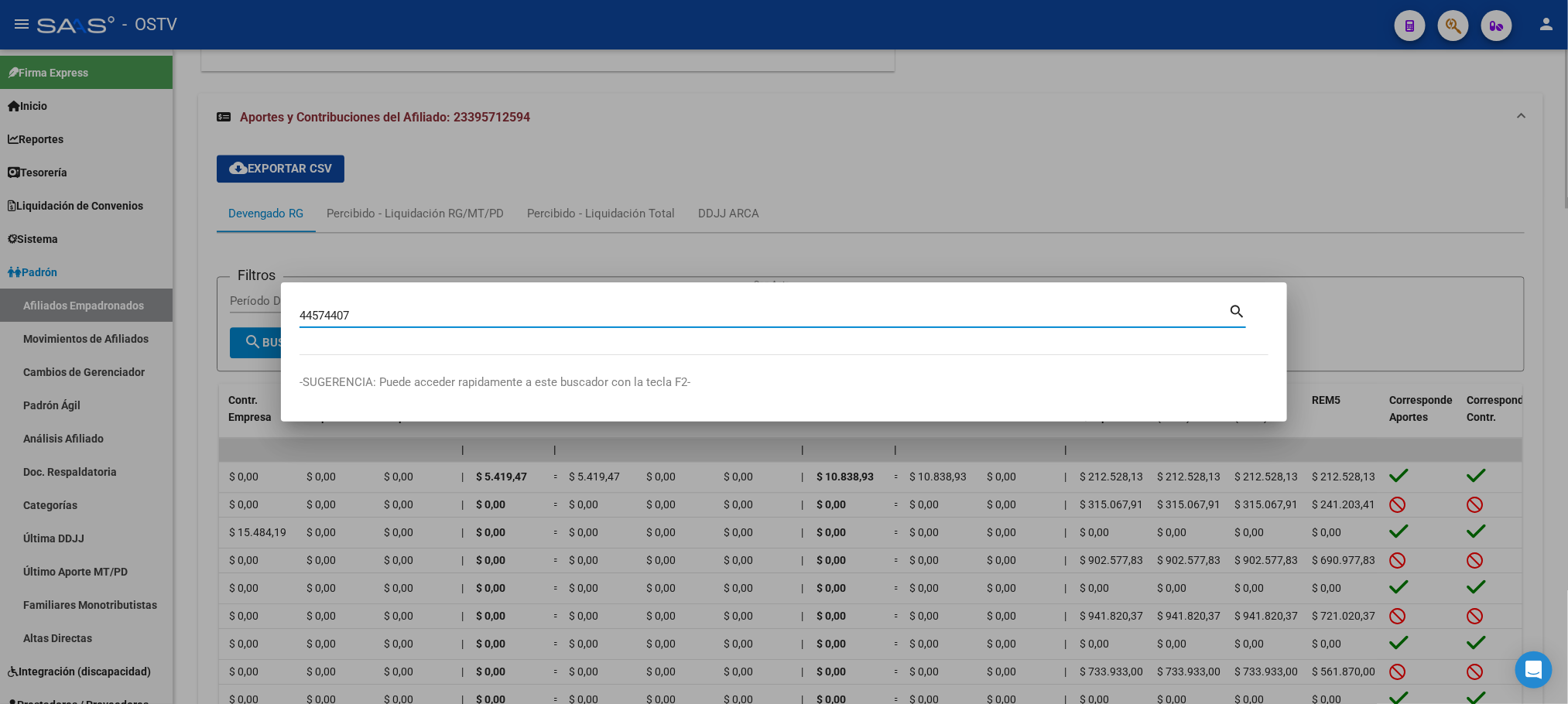
type input "44574407"
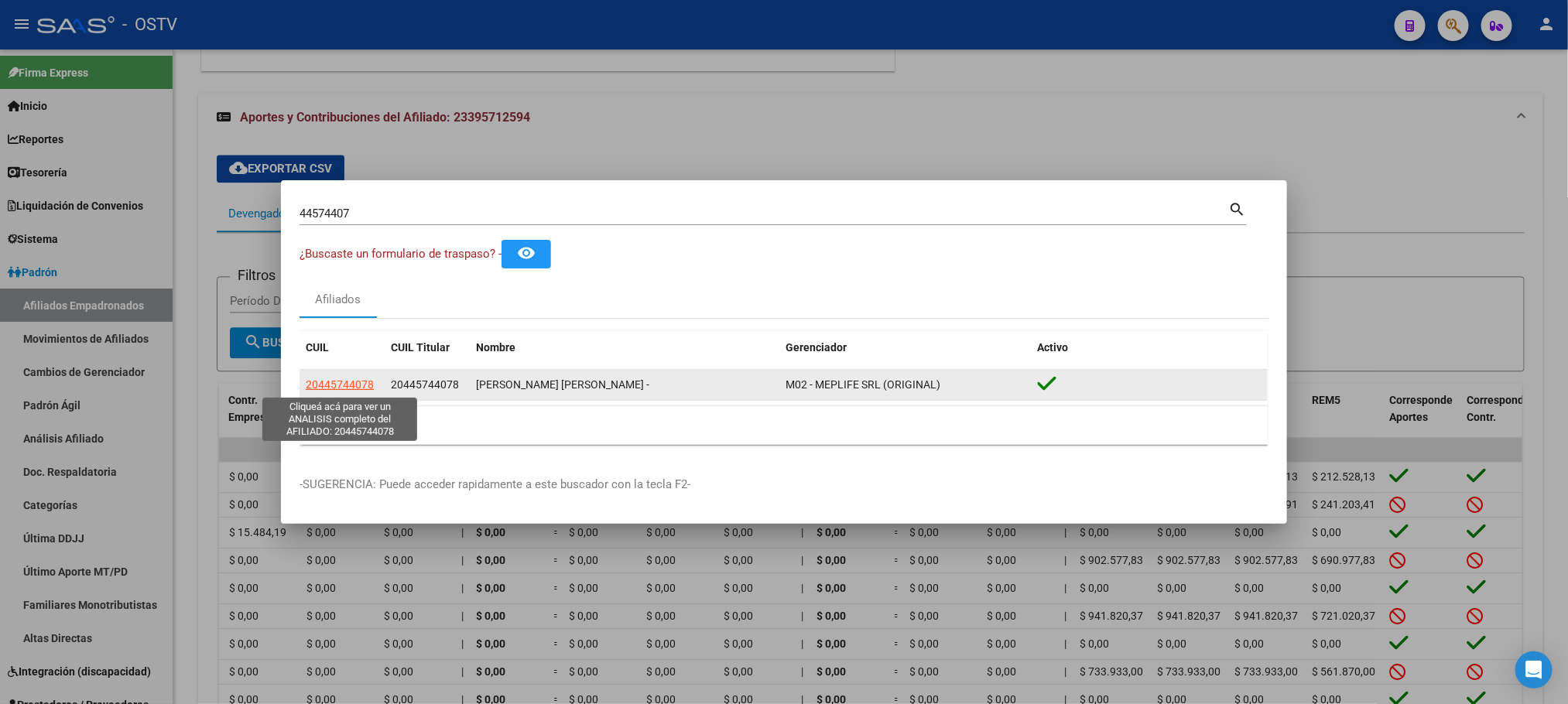
click at [350, 385] on span "20445744078" at bounding box center [340, 385] width 68 height 13
type textarea "20445744078"
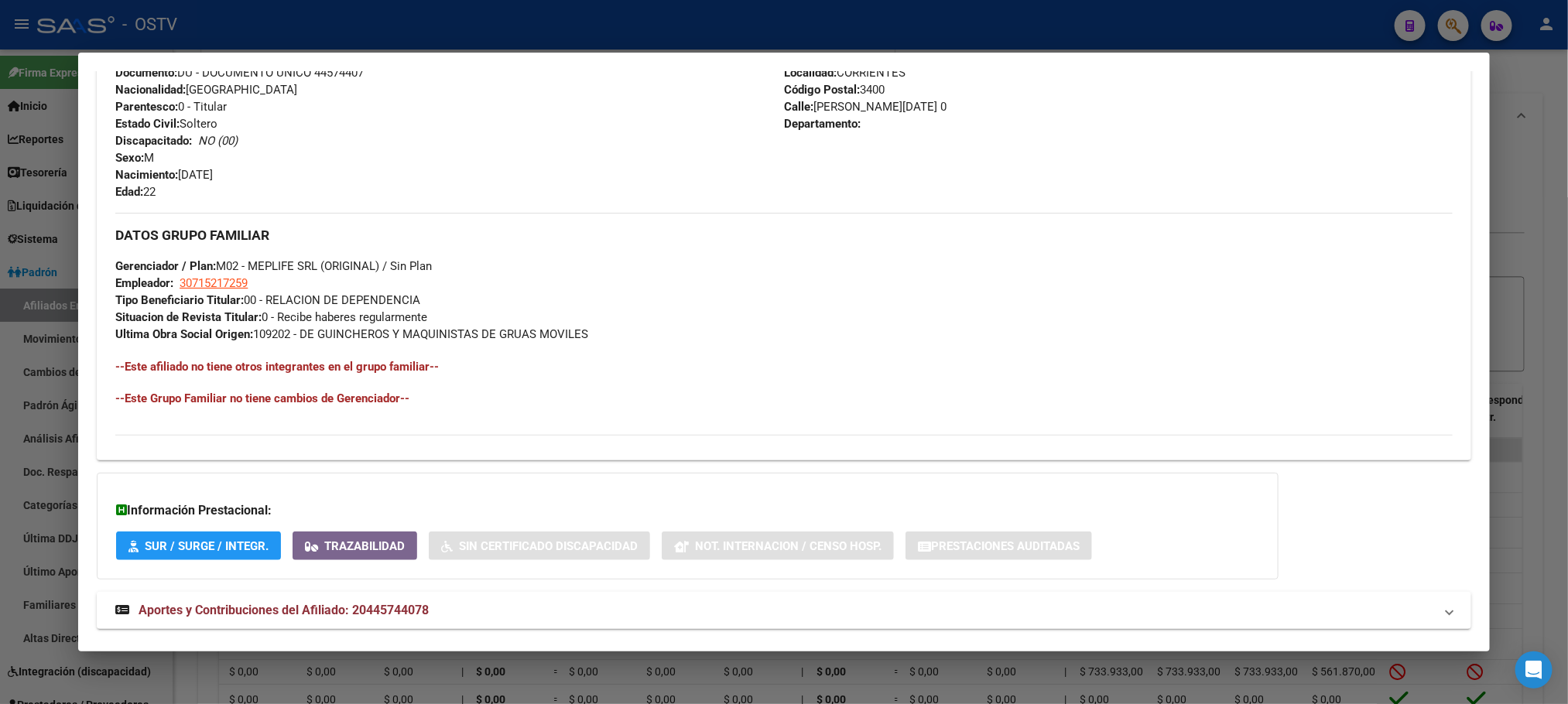
scroll to position [632, 0]
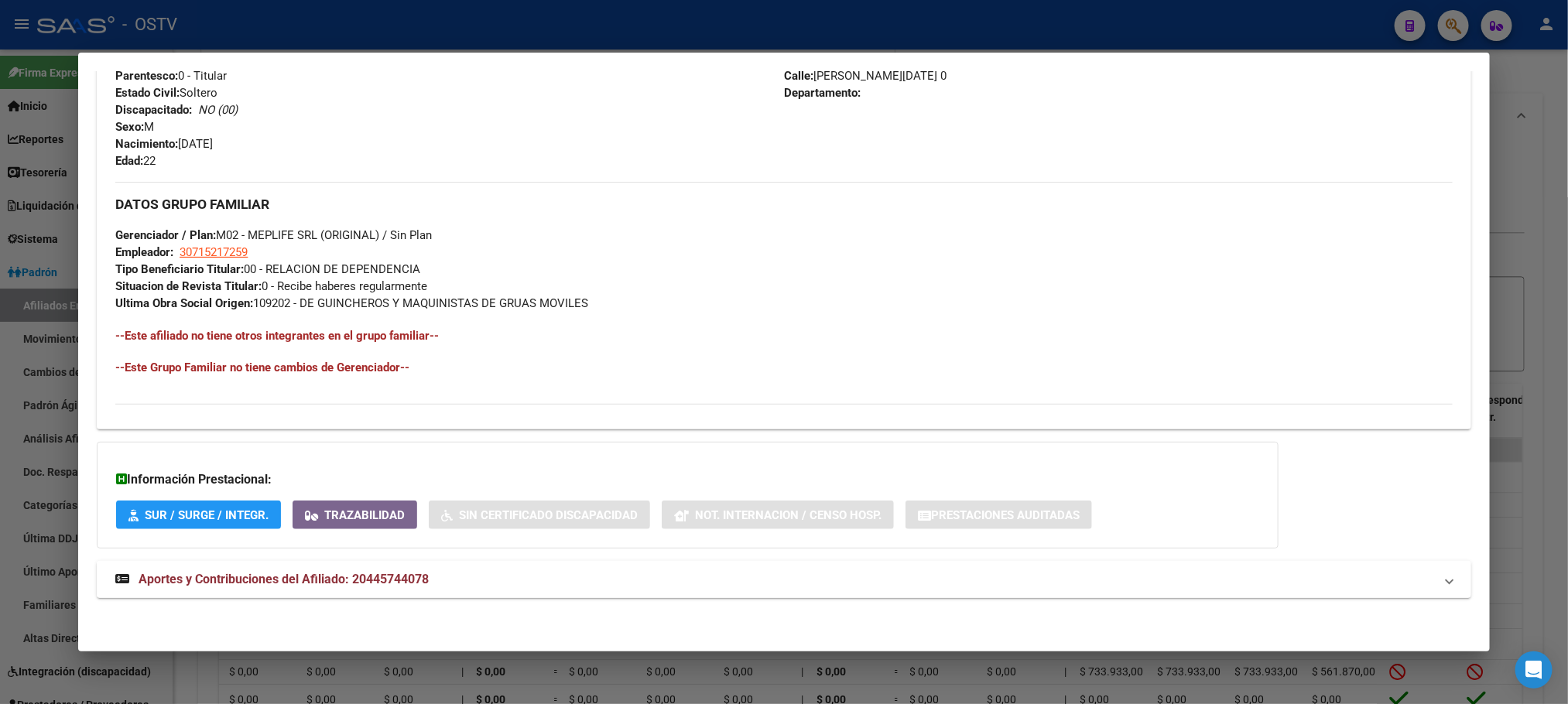
click at [341, 577] on span "Aportes y Contribuciones del Afiliado: 20445744078" at bounding box center [284, 579] width 290 height 15
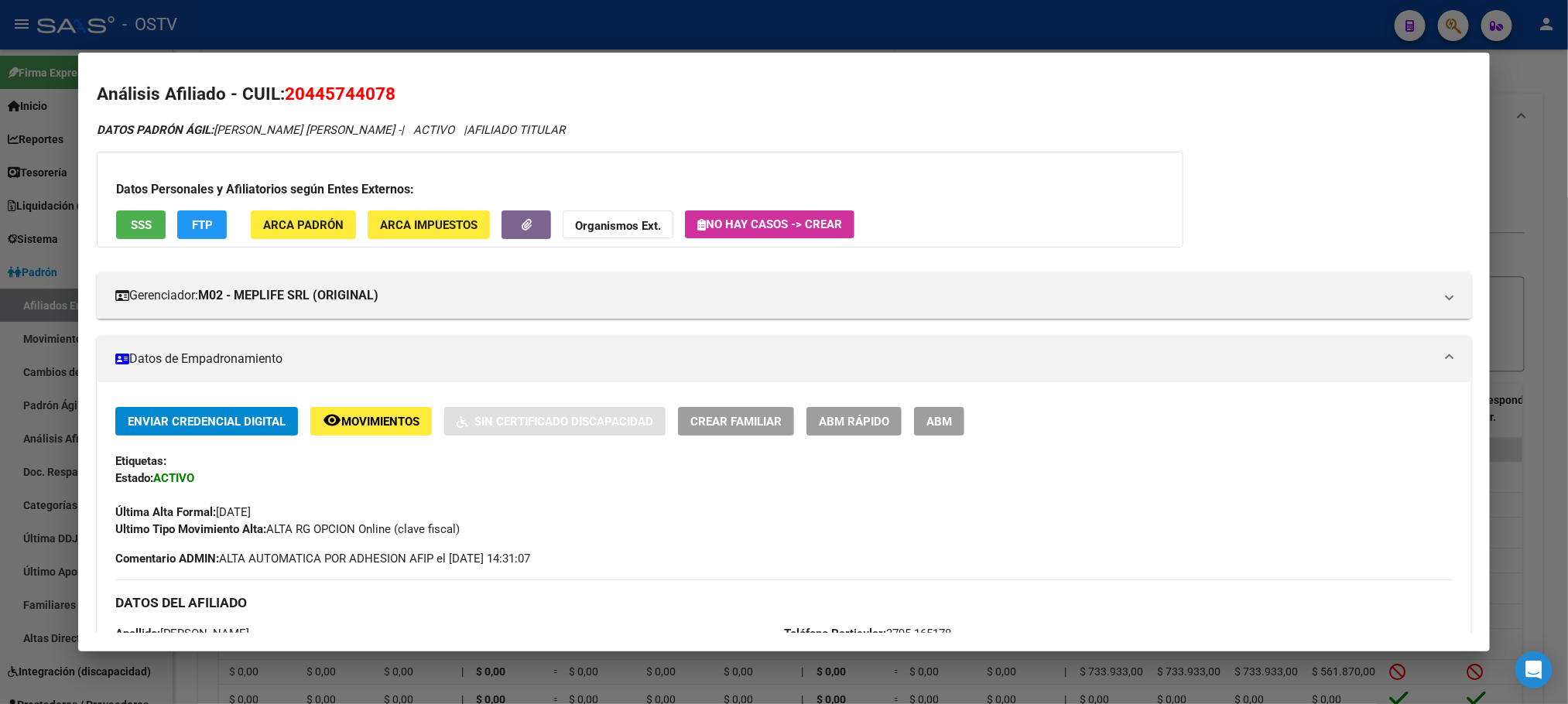
scroll to position [0, 0]
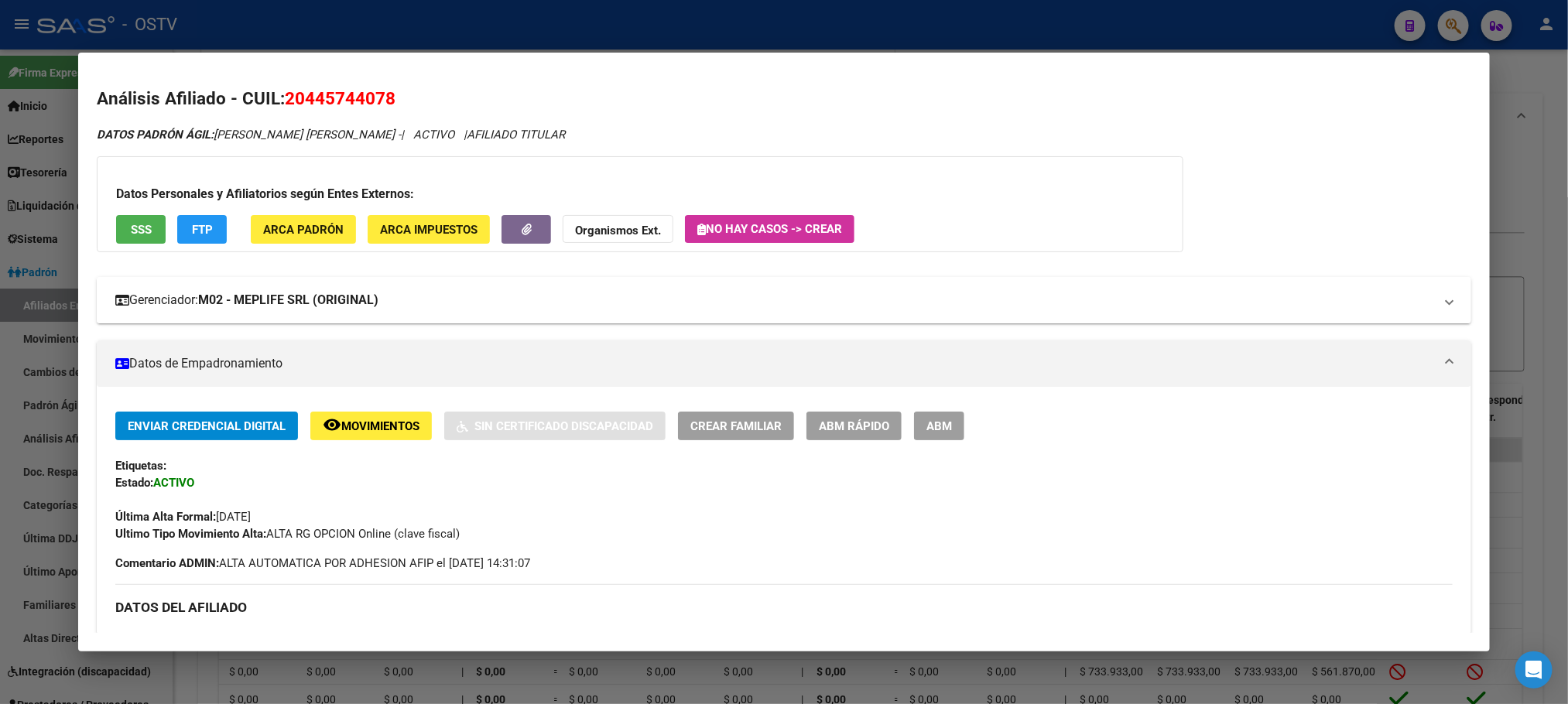
click at [268, 316] on mat-expansion-panel-header "Gerenciador: M02 - MEPLIFE SRL (ORIGINAL)" at bounding box center [783, 300] width 1373 height 47
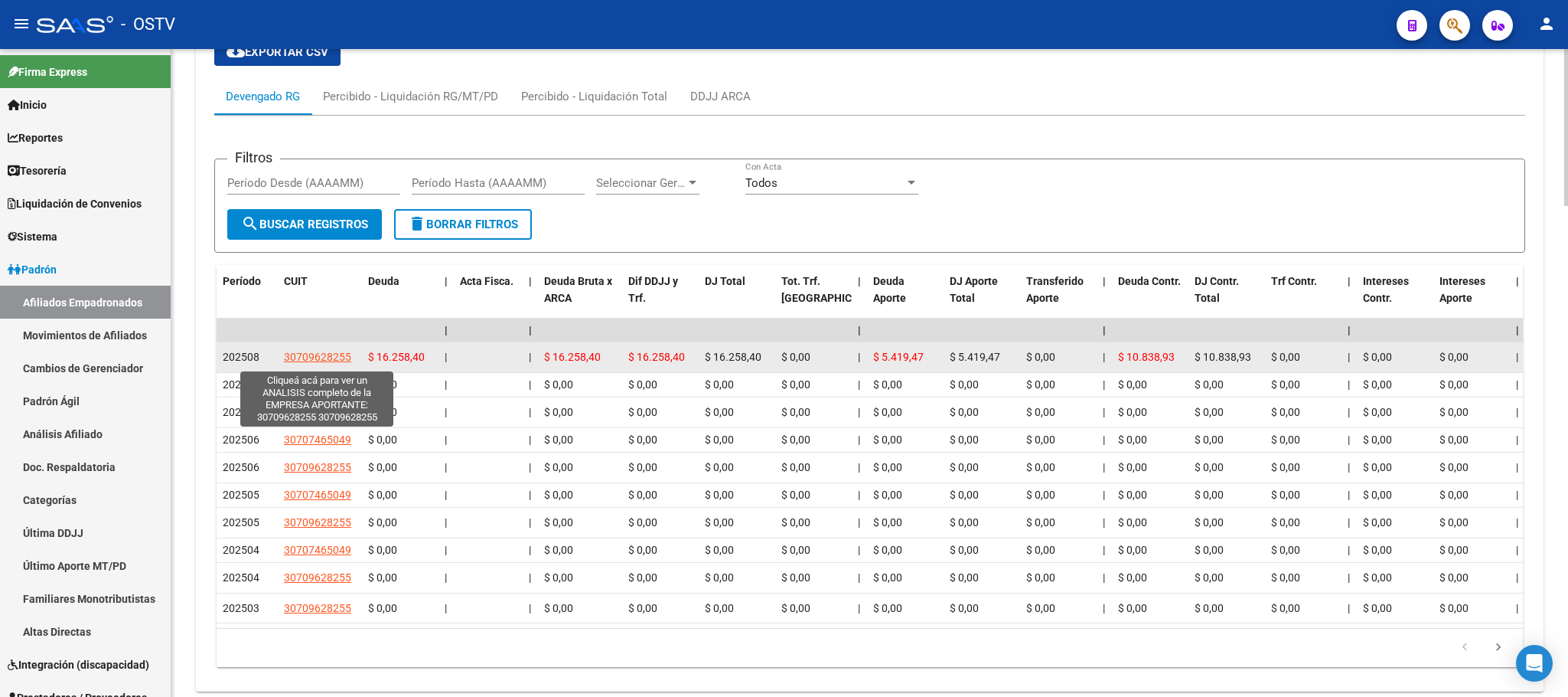
click at [324, 361] on span "30709628255" at bounding box center [317, 357] width 67 height 13
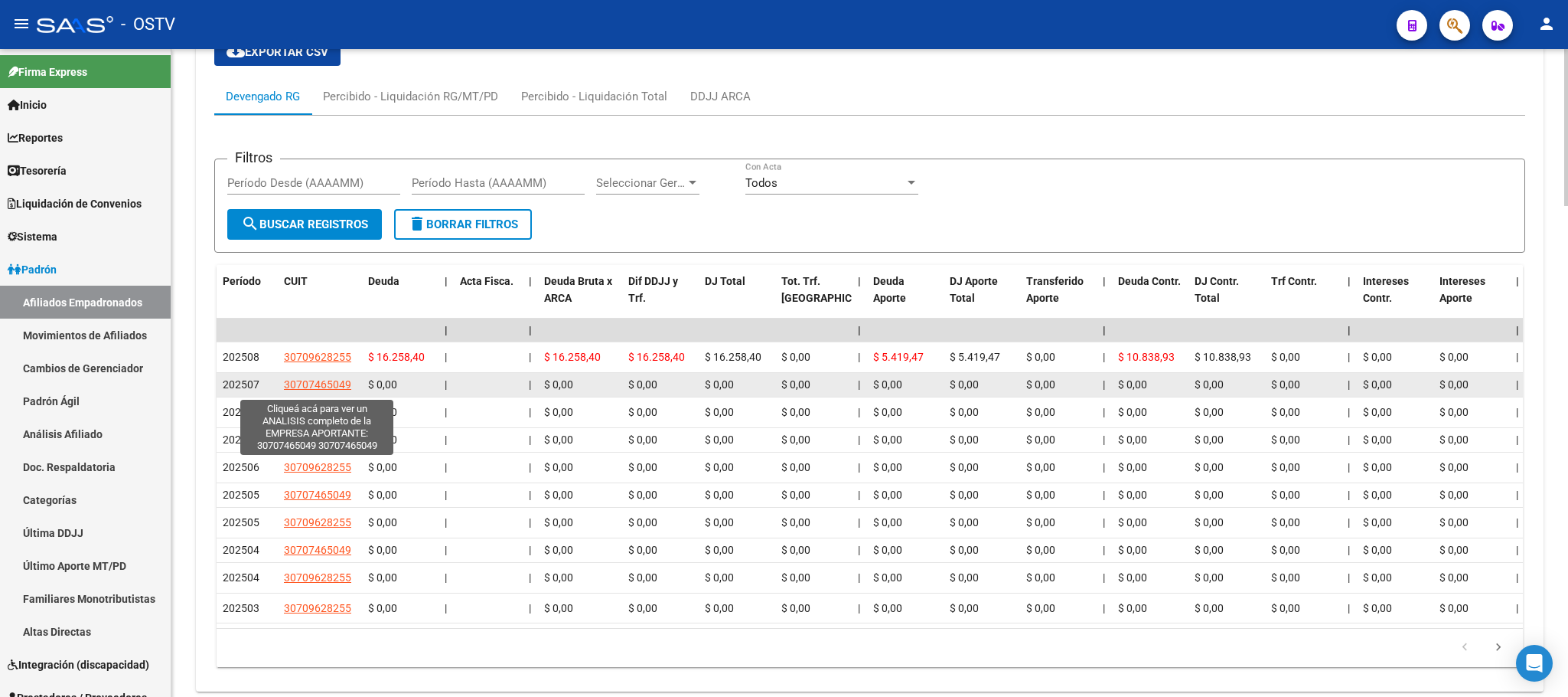
click at [306, 389] on span "30707465049" at bounding box center [317, 384] width 67 height 13
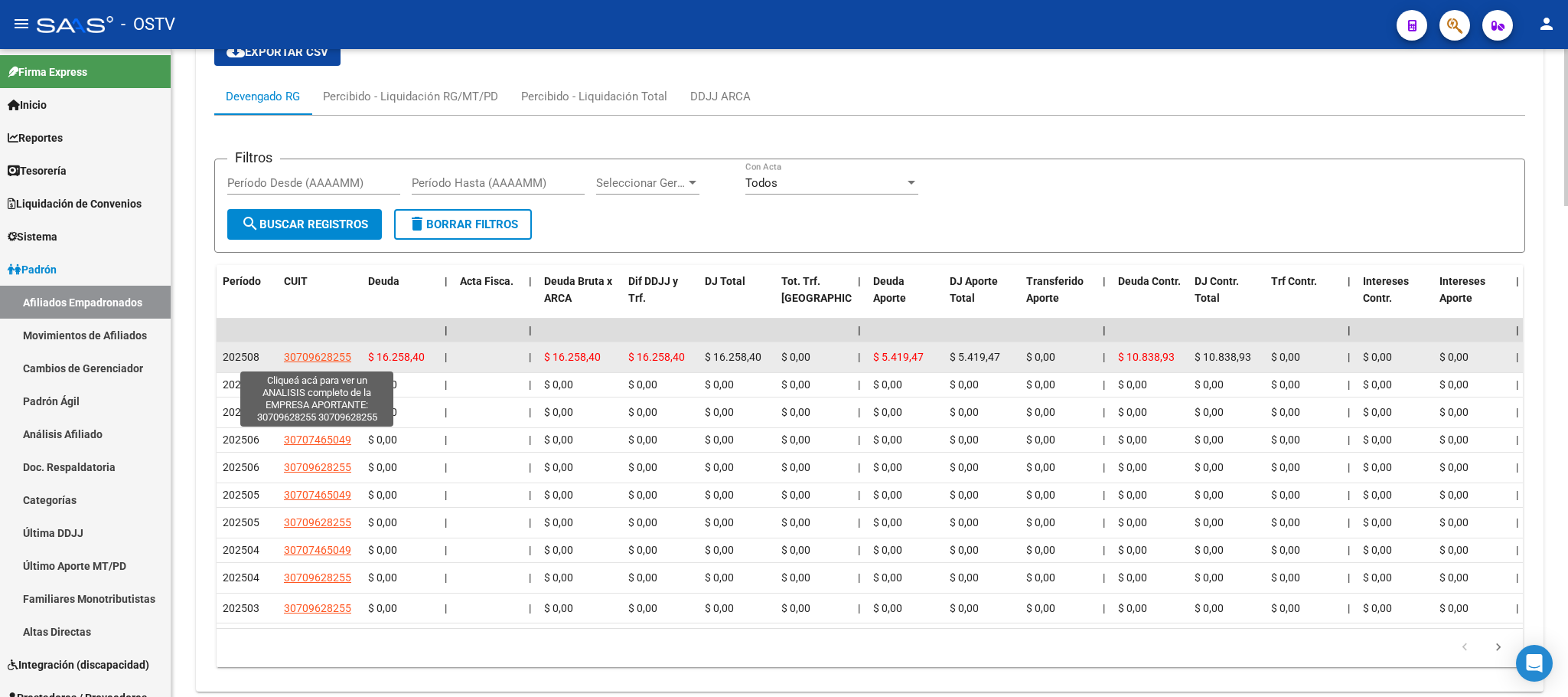
click at [317, 363] on span "30709628255" at bounding box center [317, 357] width 67 height 13
type textarea "30709628255"
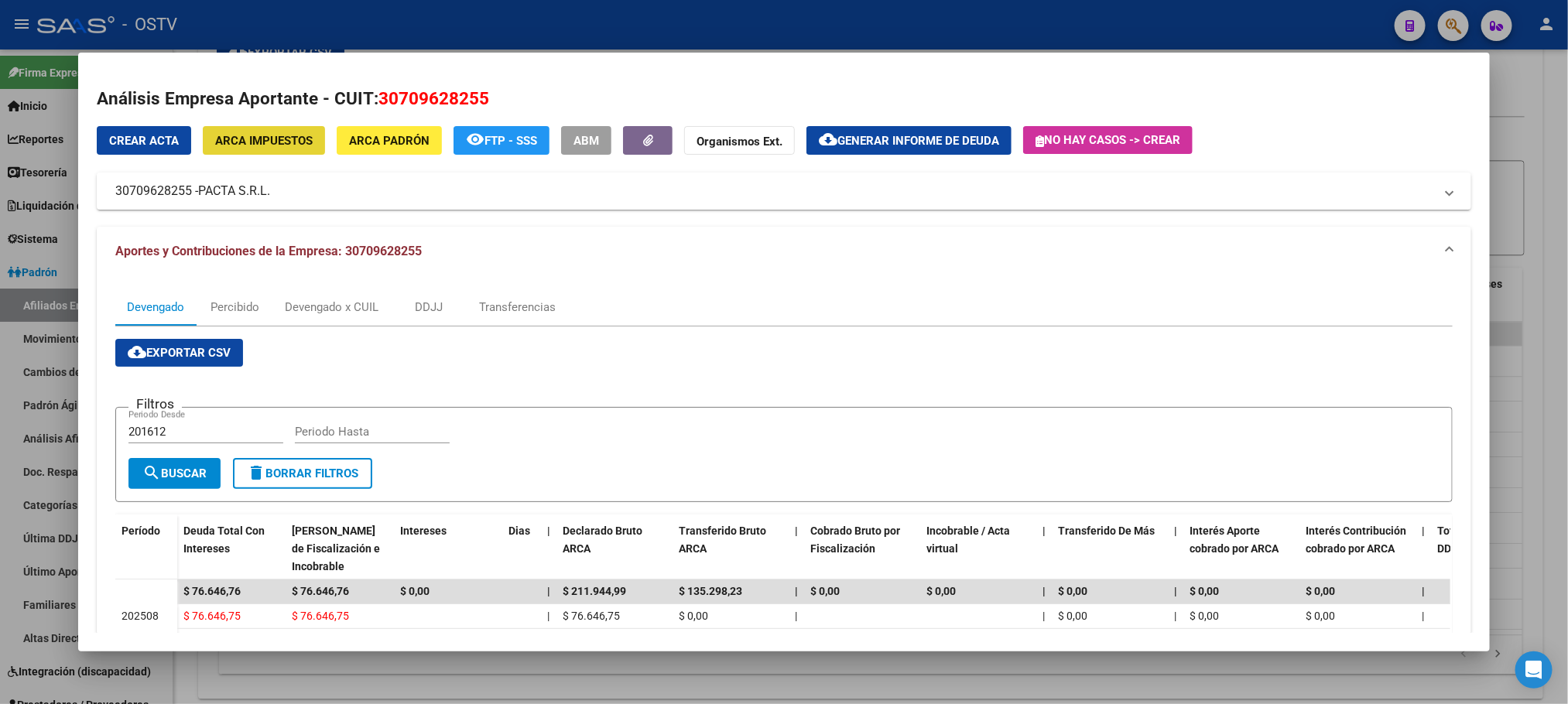
click at [288, 135] on span "ARCA Impuestos" at bounding box center [263, 141] width 97 height 14
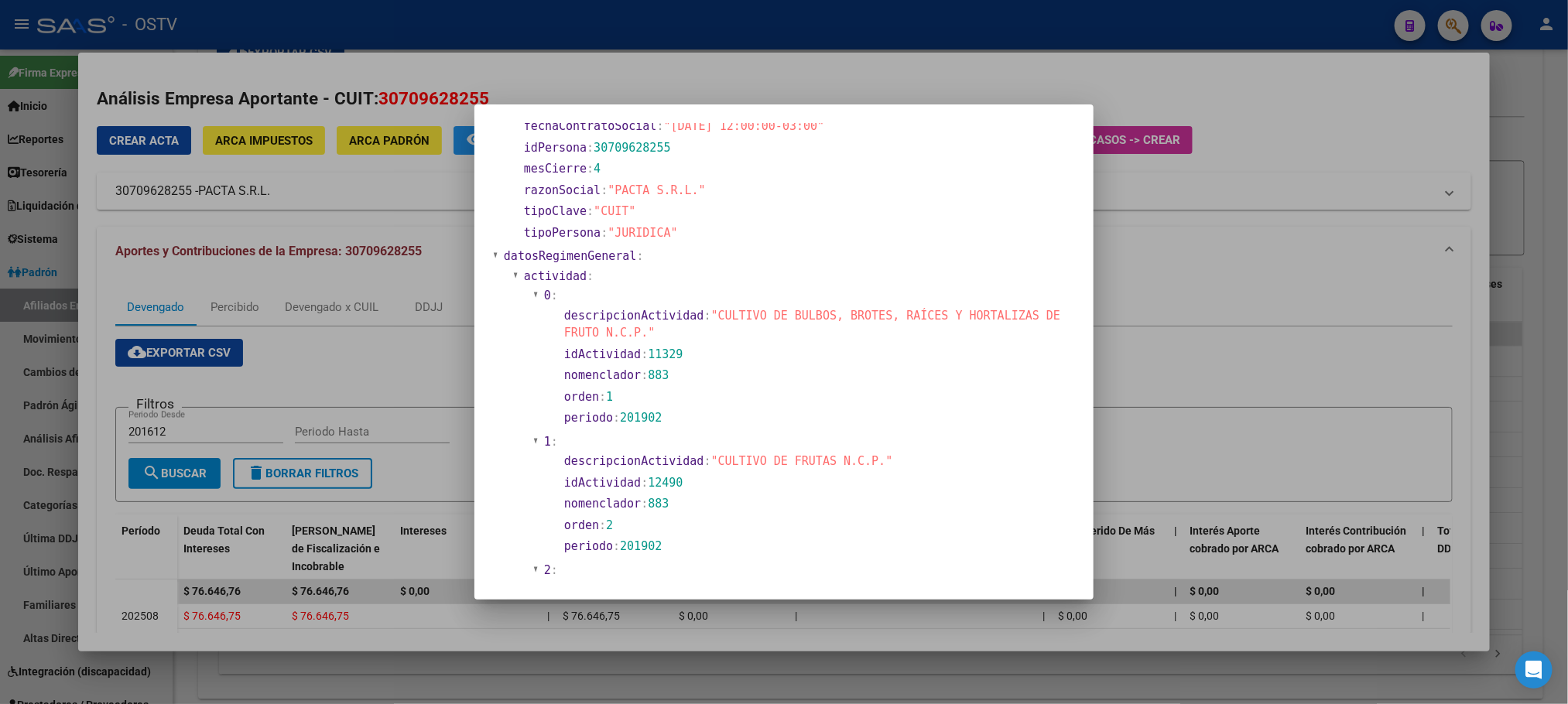
scroll to position [464, 0]
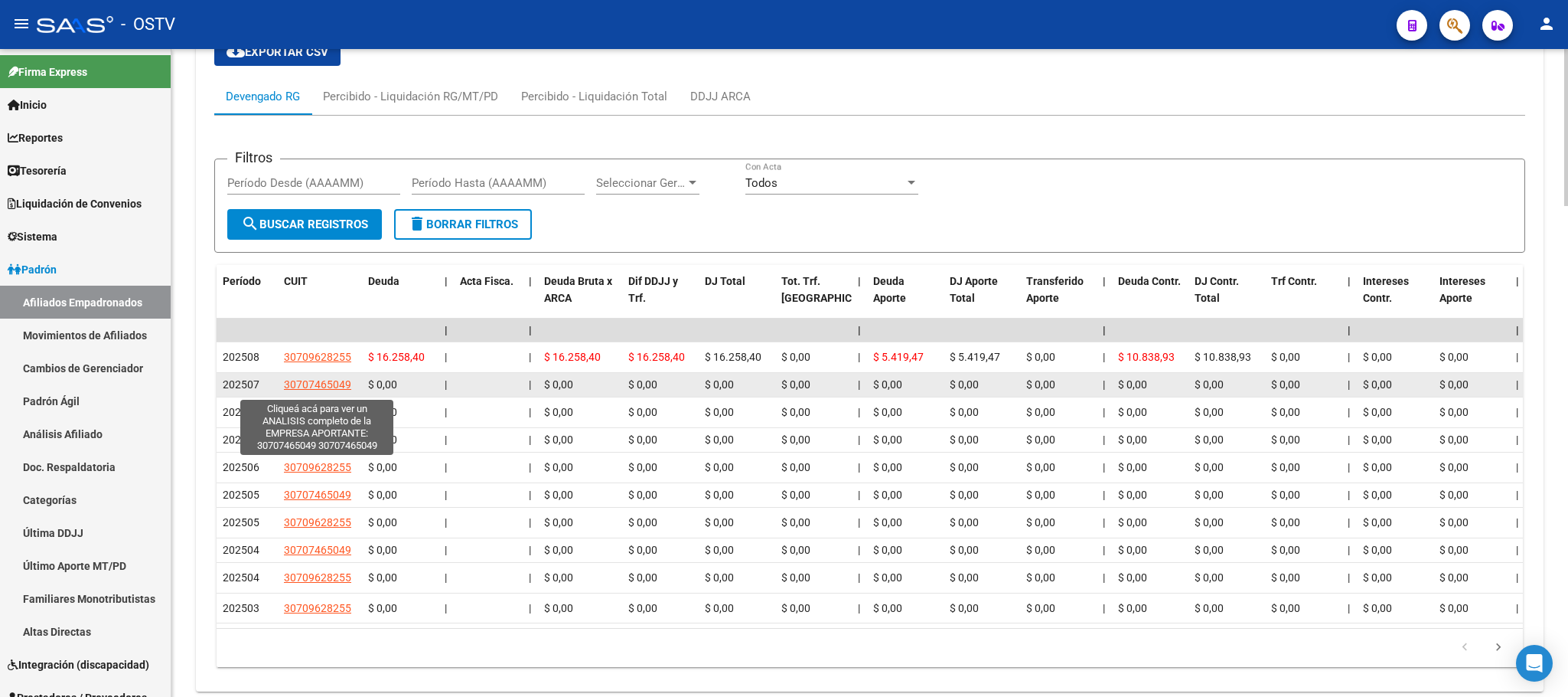
click at [319, 389] on span "30707465049" at bounding box center [317, 384] width 67 height 13
type textarea "30707465049"
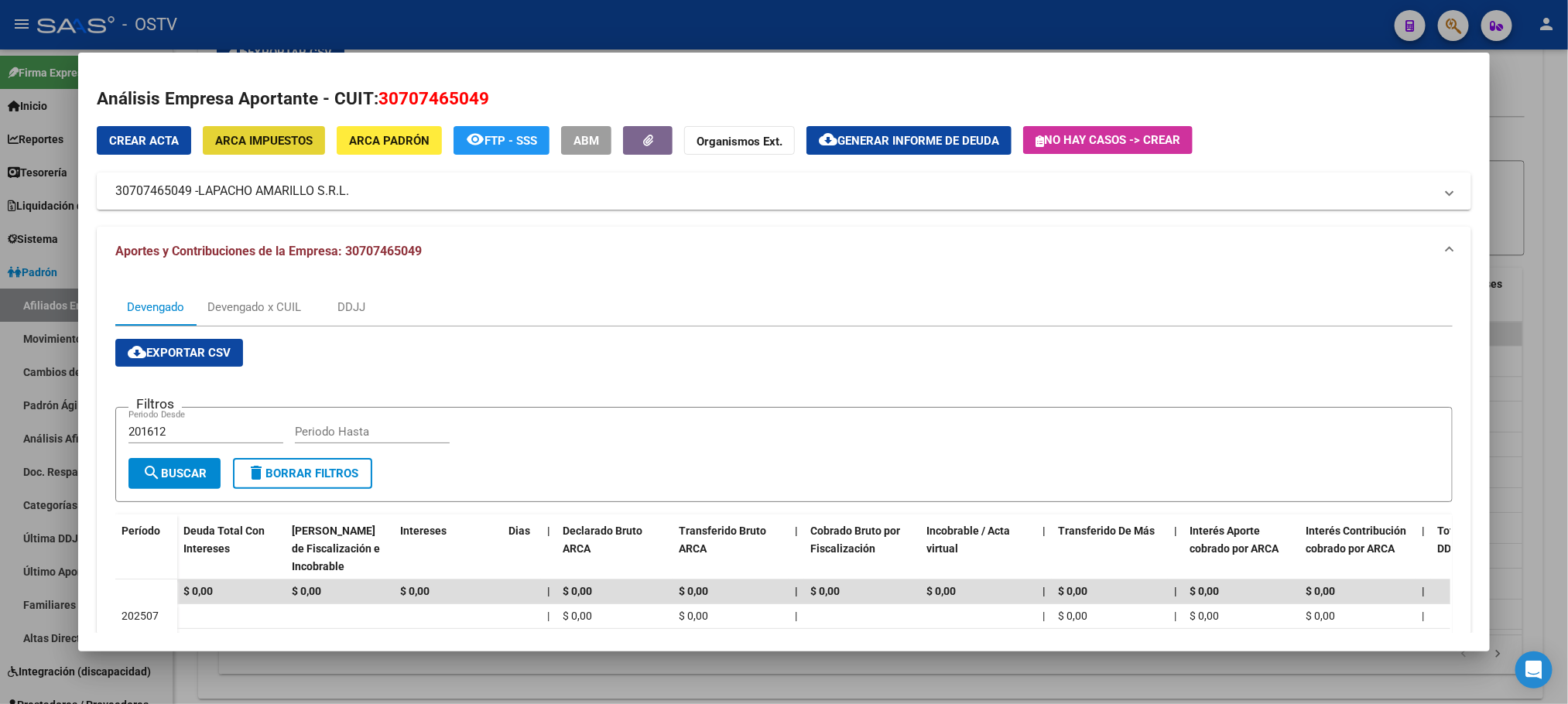
click at [227, 147] on button "ARCA Impuestos" at bounding box center [264, 140] width 122 height 29
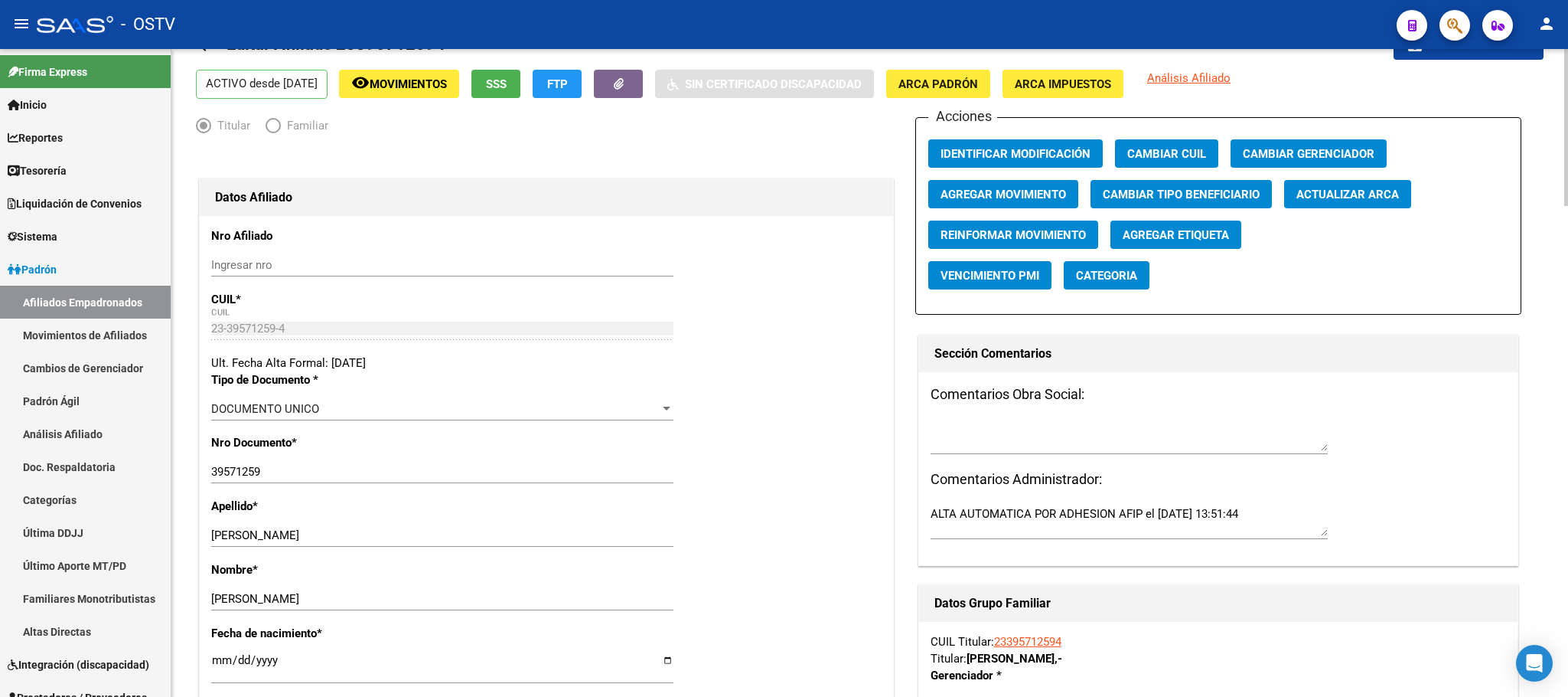
scroll to position [0, 0]
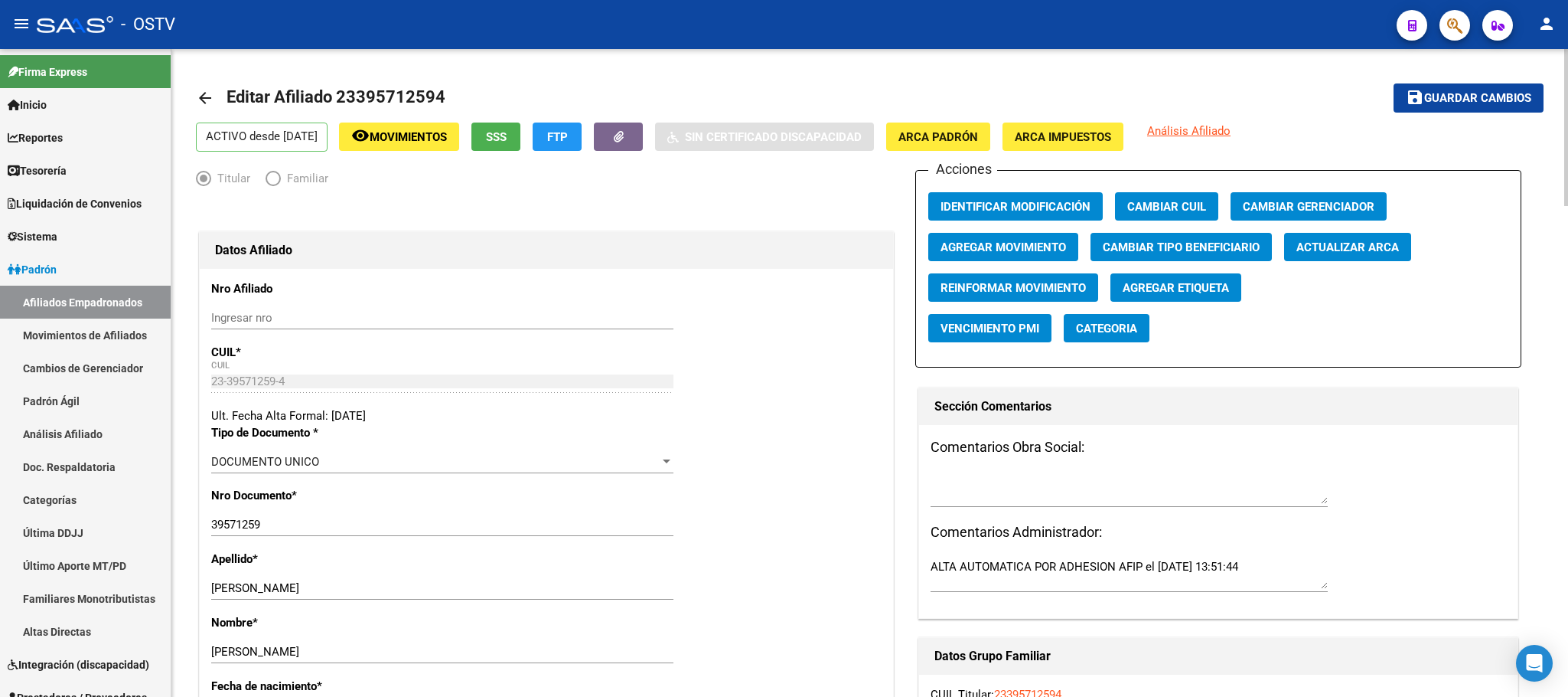
drag, startPoint x: 441, startPoint y: 99, endPoint x: 340, endPoint y: 107, distance: 101.3
click at [340, 107] on span "Editar Afiliado 23395712594" at bounding box center [335, 96] width 219 height 19
copy span "23395712594"
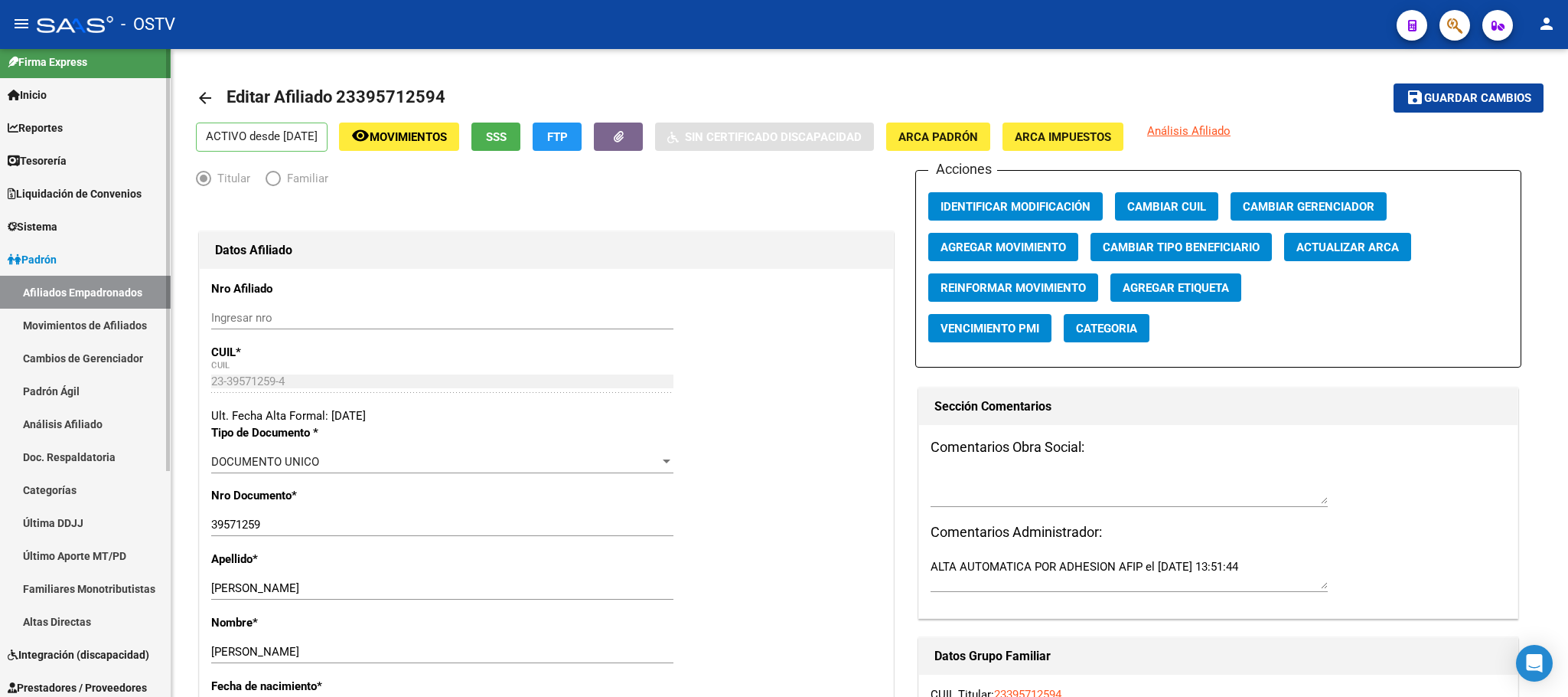
scroll to position [1, 0]
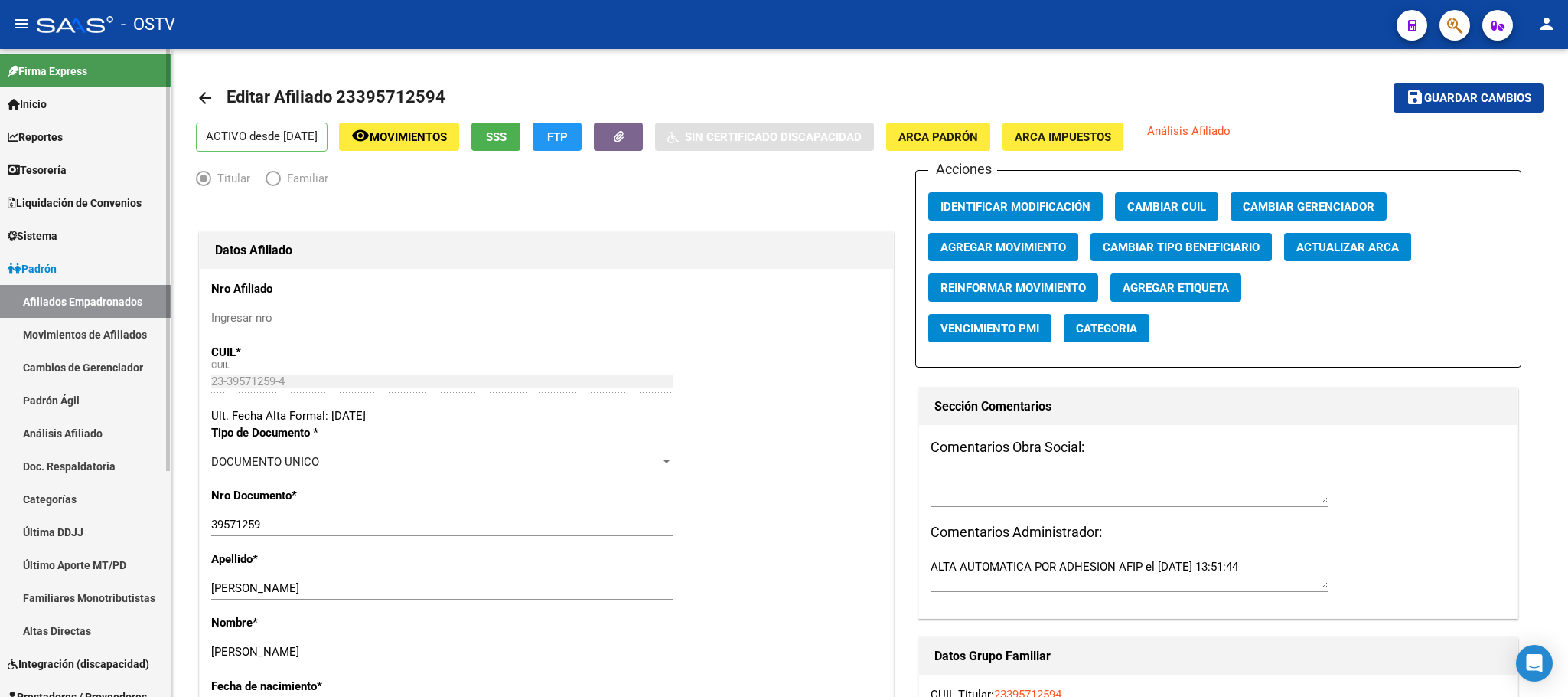
click at [49, 262] on span "Padrón" at bounding box center [32, 268] width 49 height 16
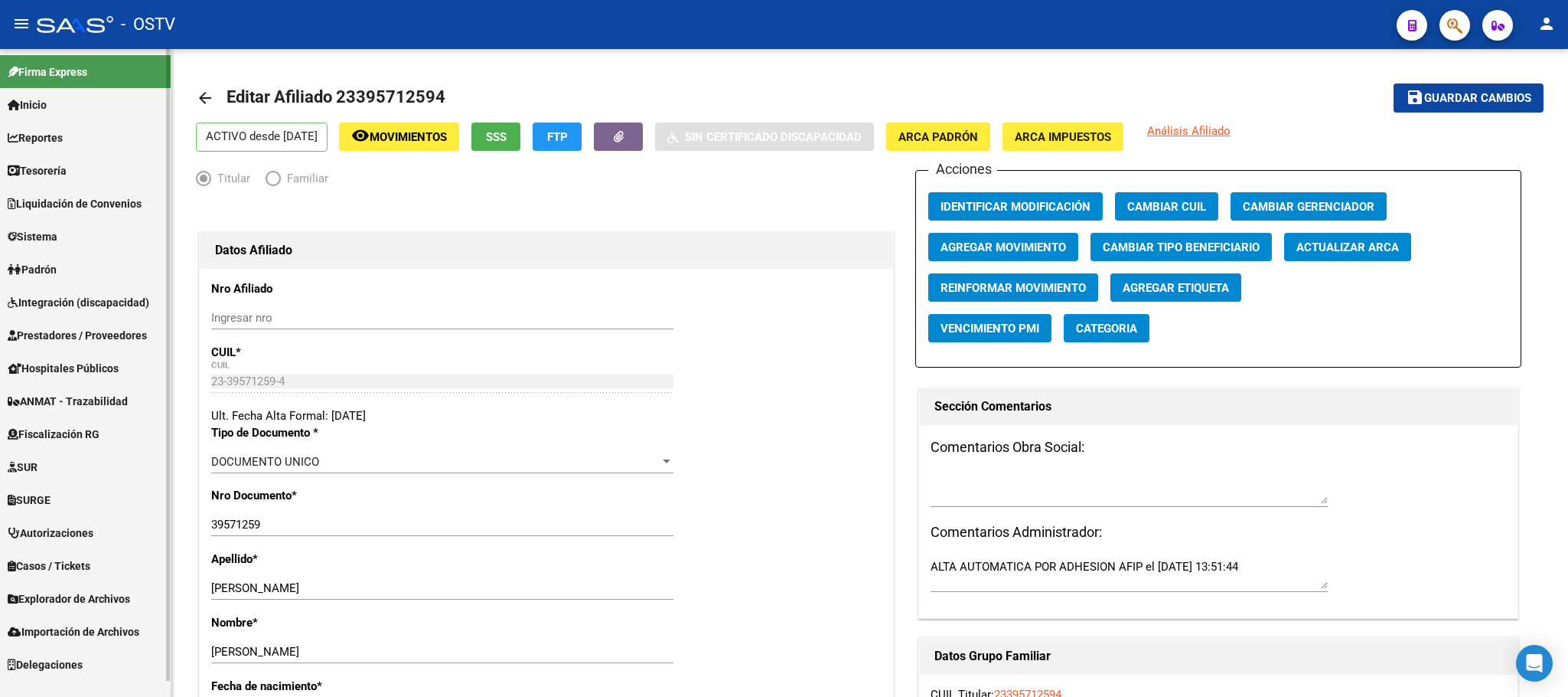
scroll to position [0, 0]
click at [65, 598] on span "Explorador de Archivos" at bounding box center [69, 598] width 122 height 16
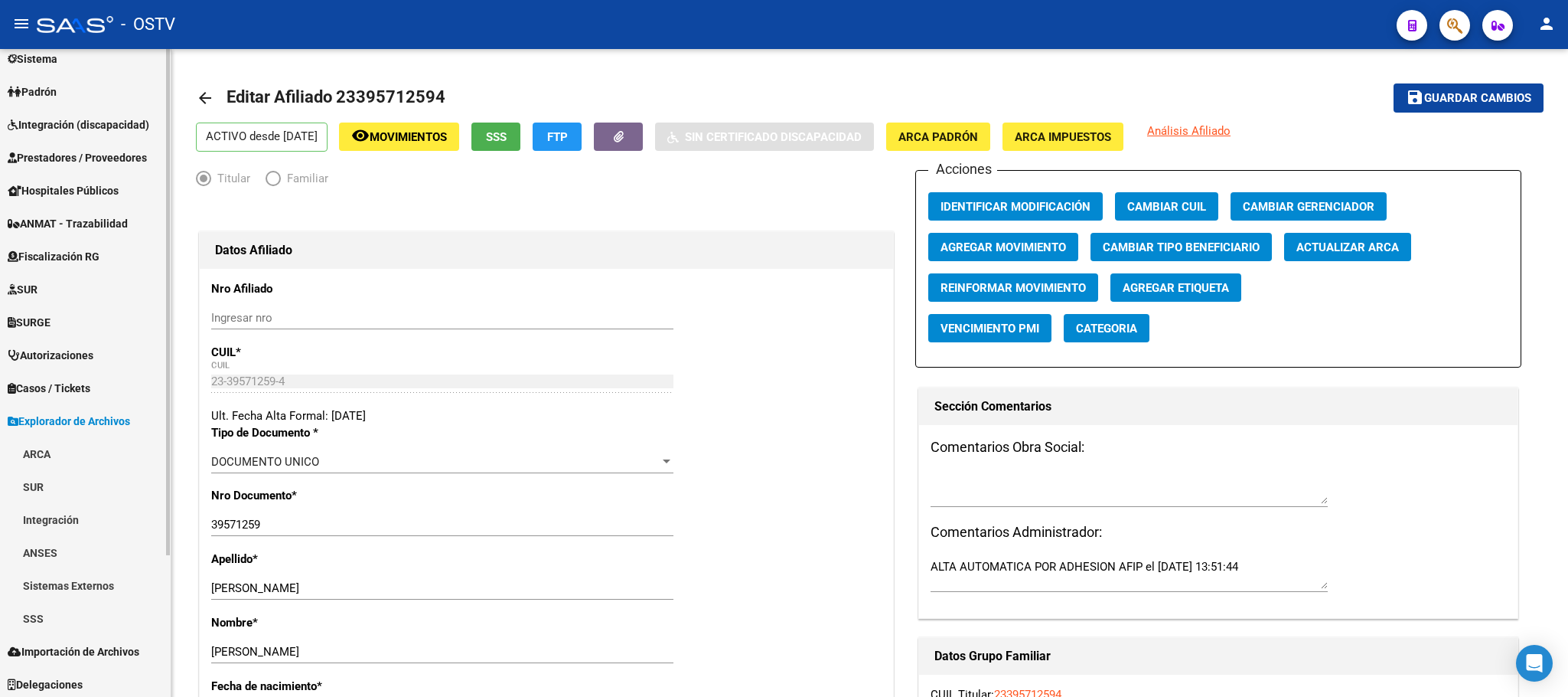
scroll to position [180, 0]
click at [44, 453] on link "ARCA" at bounding box center [85, 452] width 171 height 33
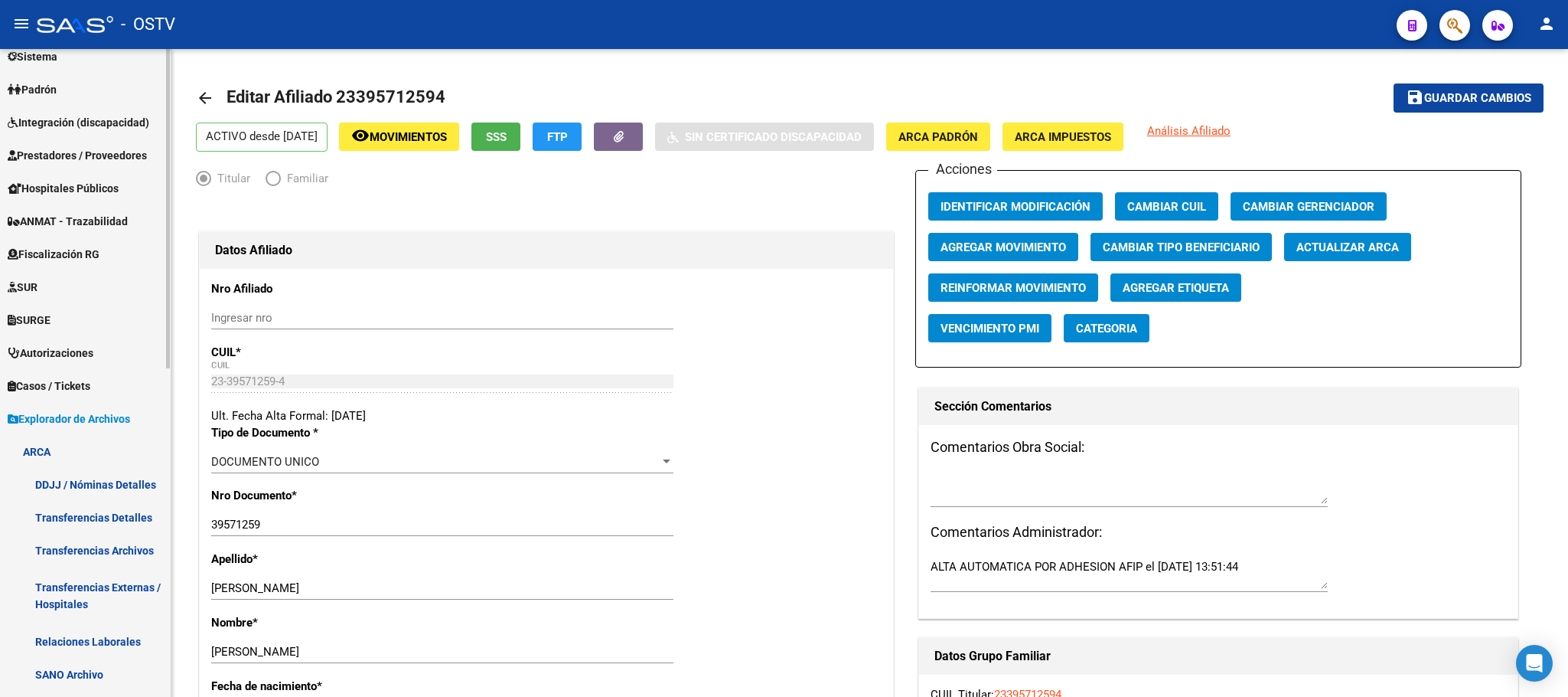
click at [88, 485] on link "DDJJ / Nóminas Detalles" at bounding box center [85, 485] width 171 height 33
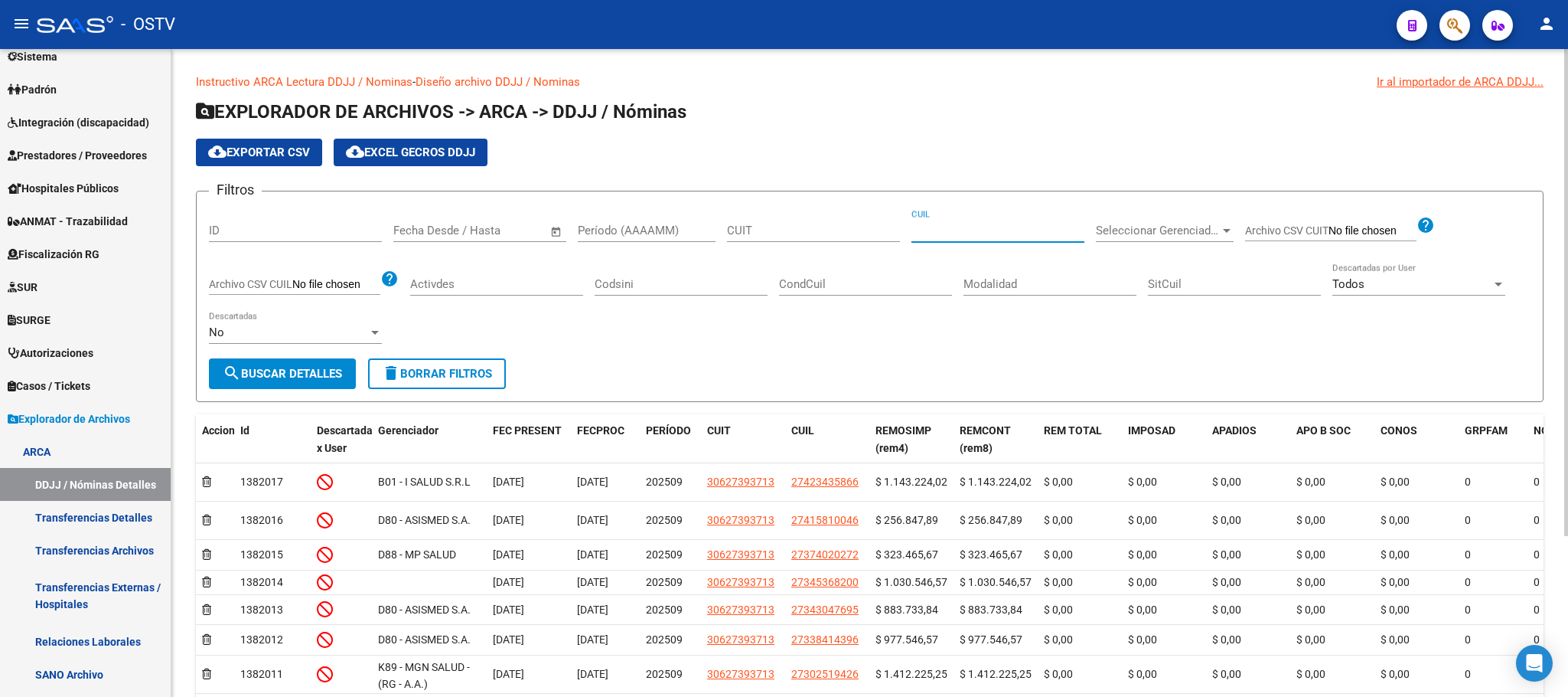
paste input "23-39571259-4"
type input "23-39571259-4"
click at [304, 375] on span "search Buscar Detalles" at bounding box center [282, 374] width 119 height 14
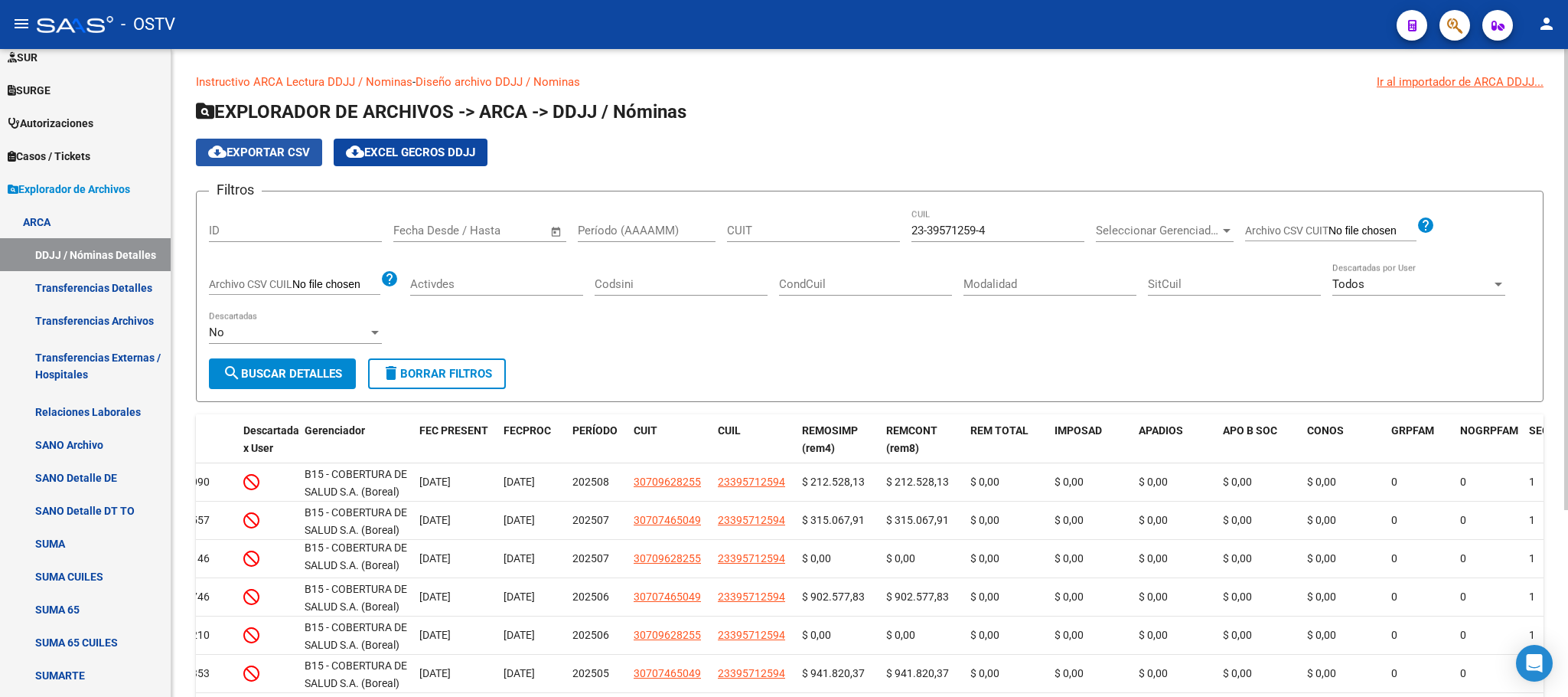
click at [259, 158] on span "cloud_download Exportar CSV" at bounding box center [259, 153] width 102 height 14
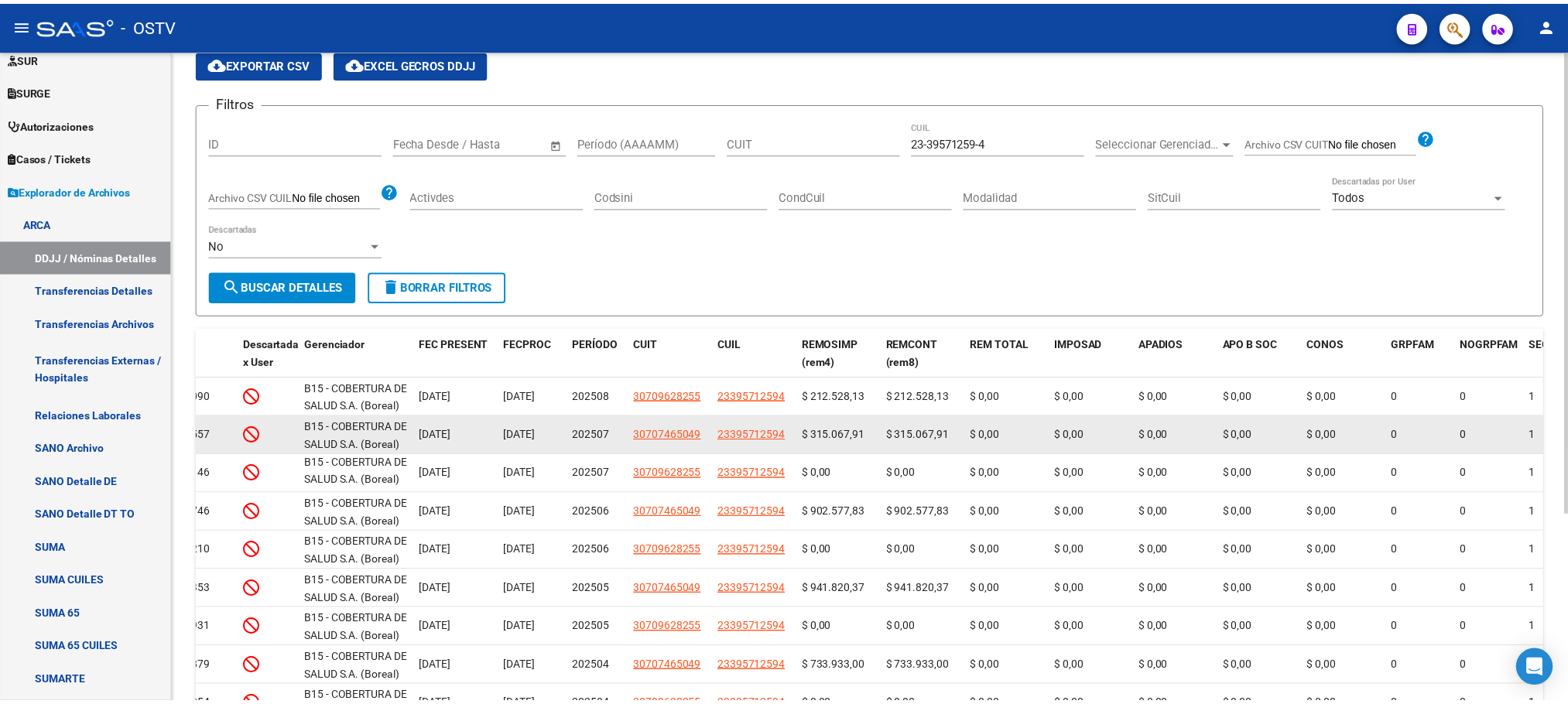
scroll to position [232, 0]
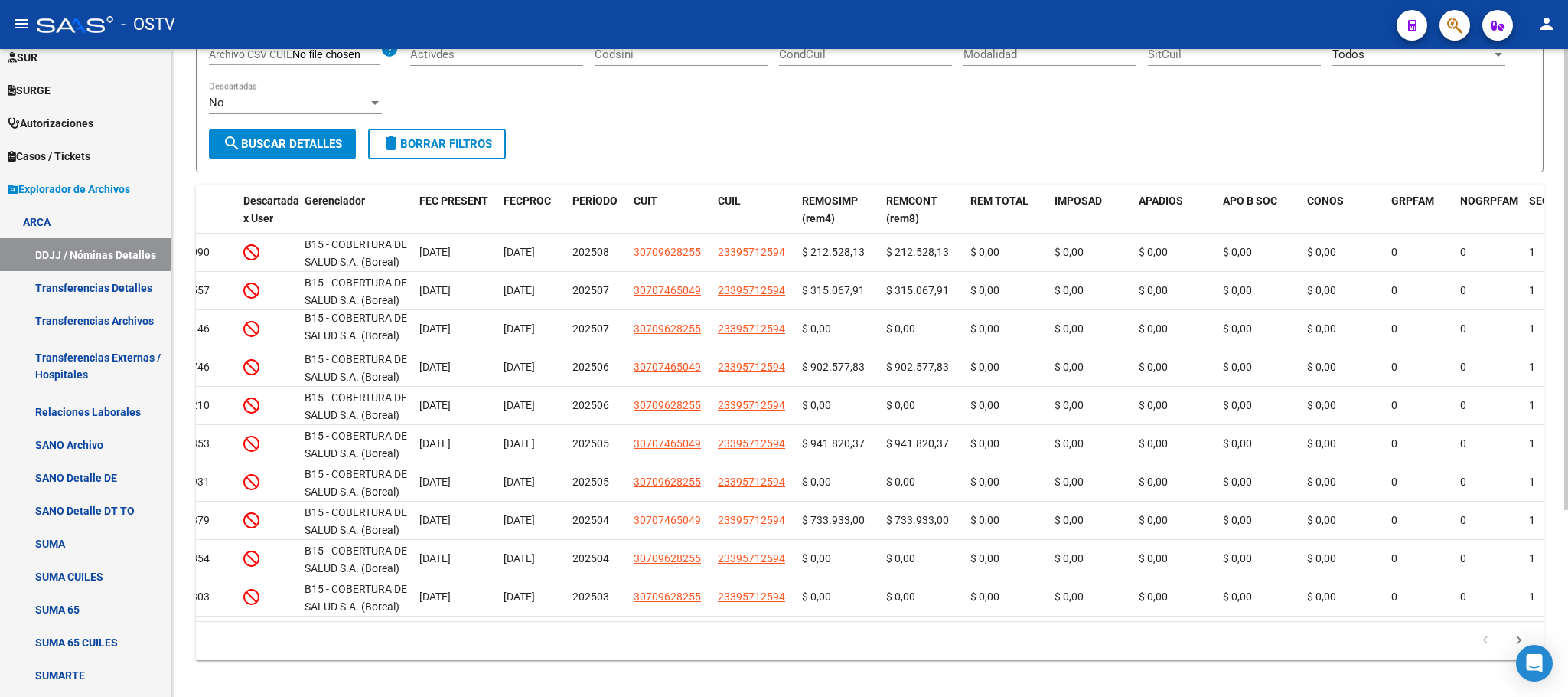
click at [191, 250] on div "Instructivo ARCA Lectura DDJJ / Nominas - Diseño archivo DDJJ / Nominas Ir al i…" at bounding box center [870, 264] width 1396 height 890
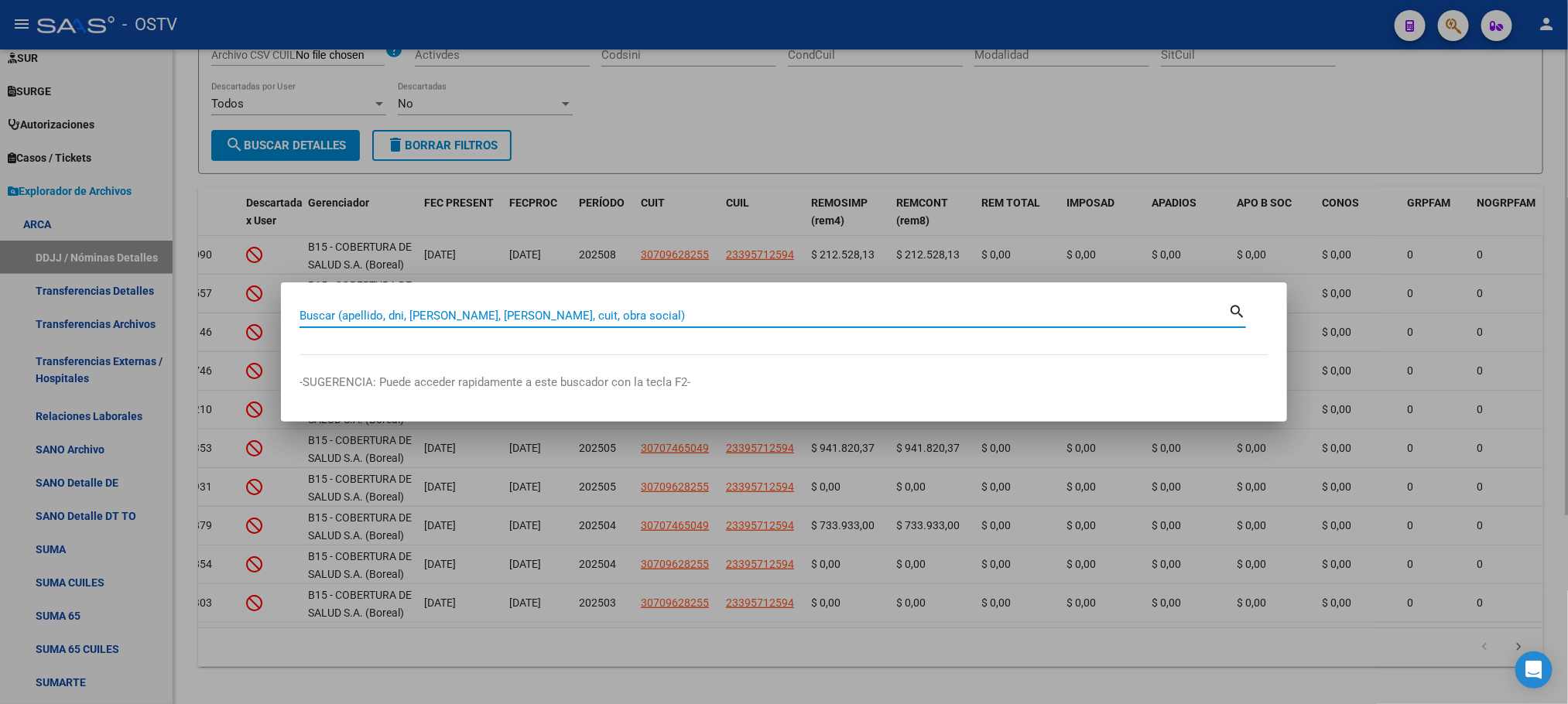
paste input "42690360"
type input "42690360"
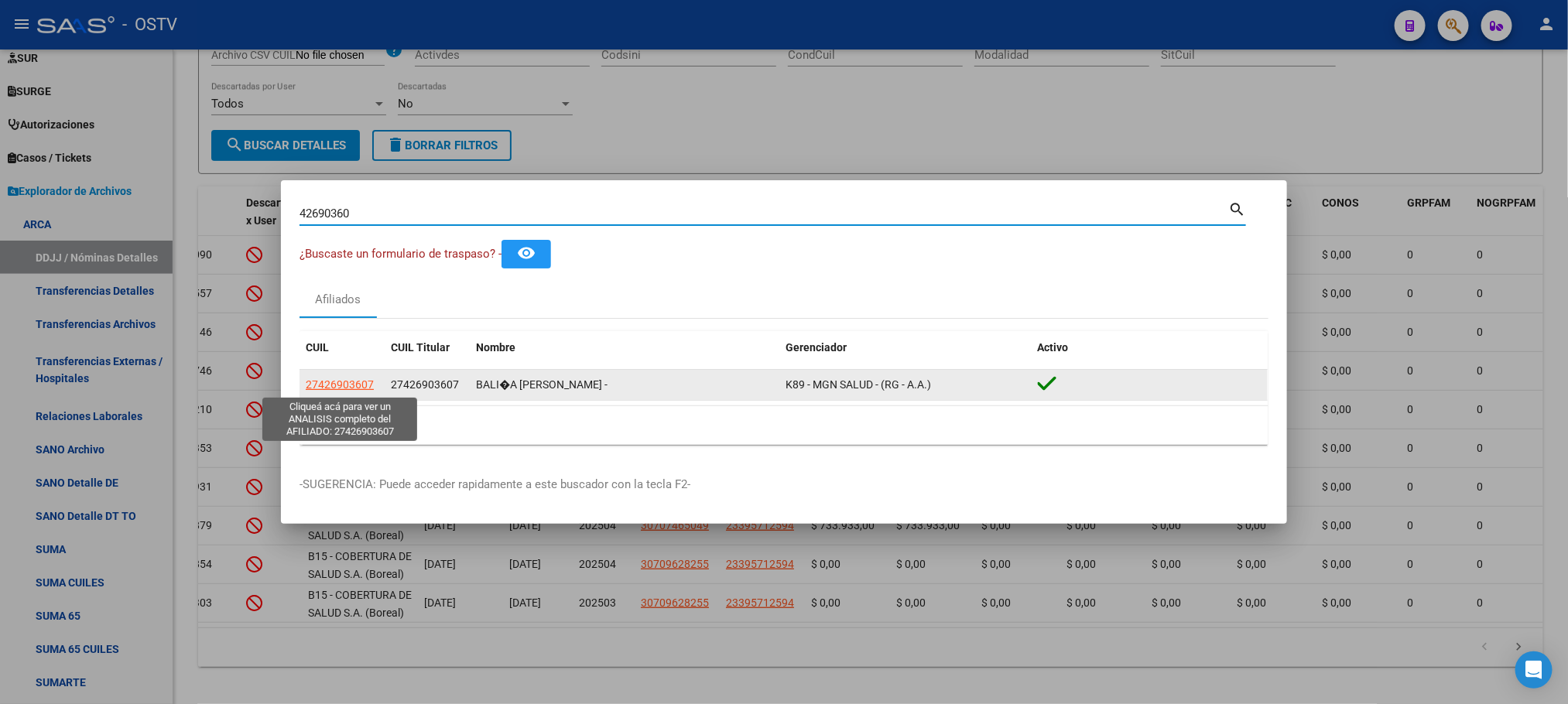
click at [342, 382] on span "27426903607" at bounding box center [340, 385] width 68 height 13
type textarea "27426903607"
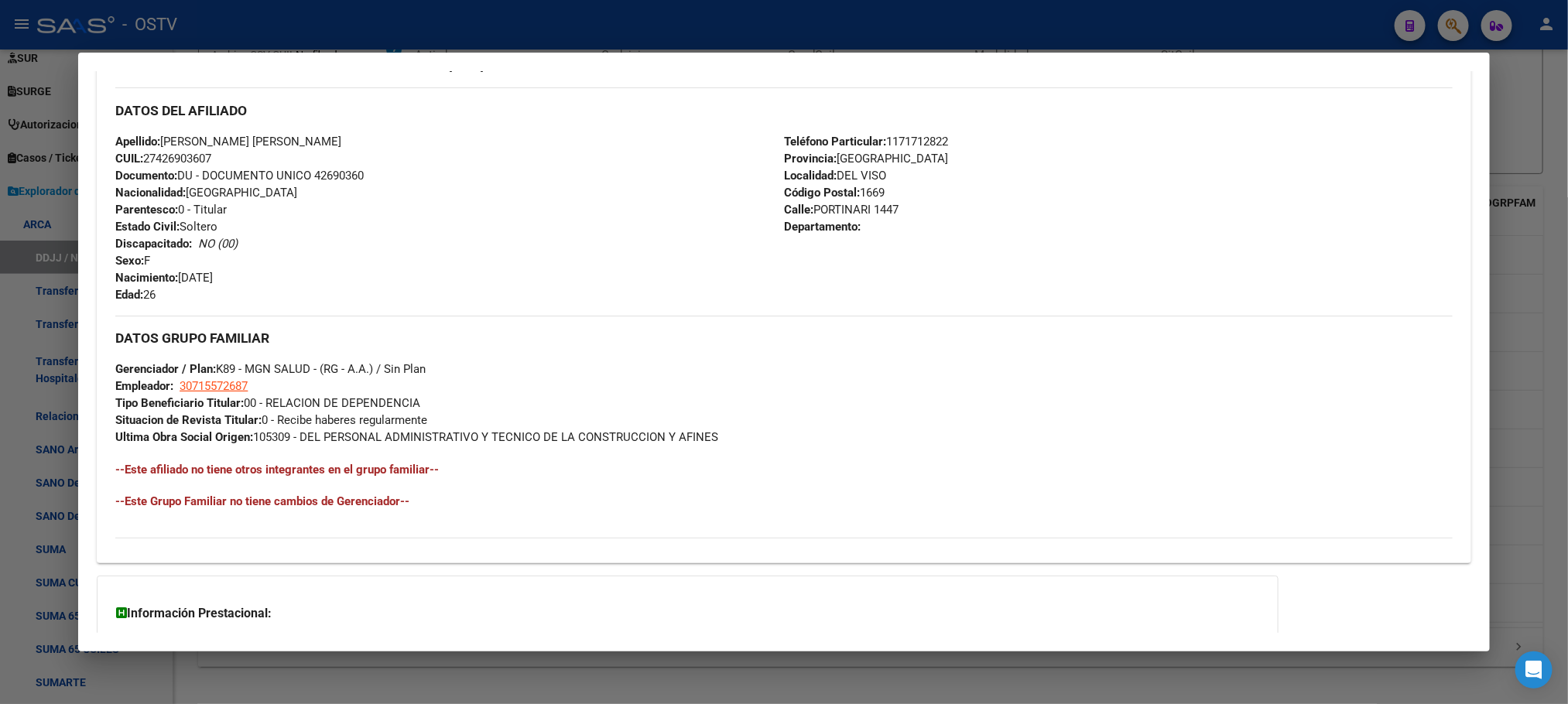
scroll to position [632, 0]
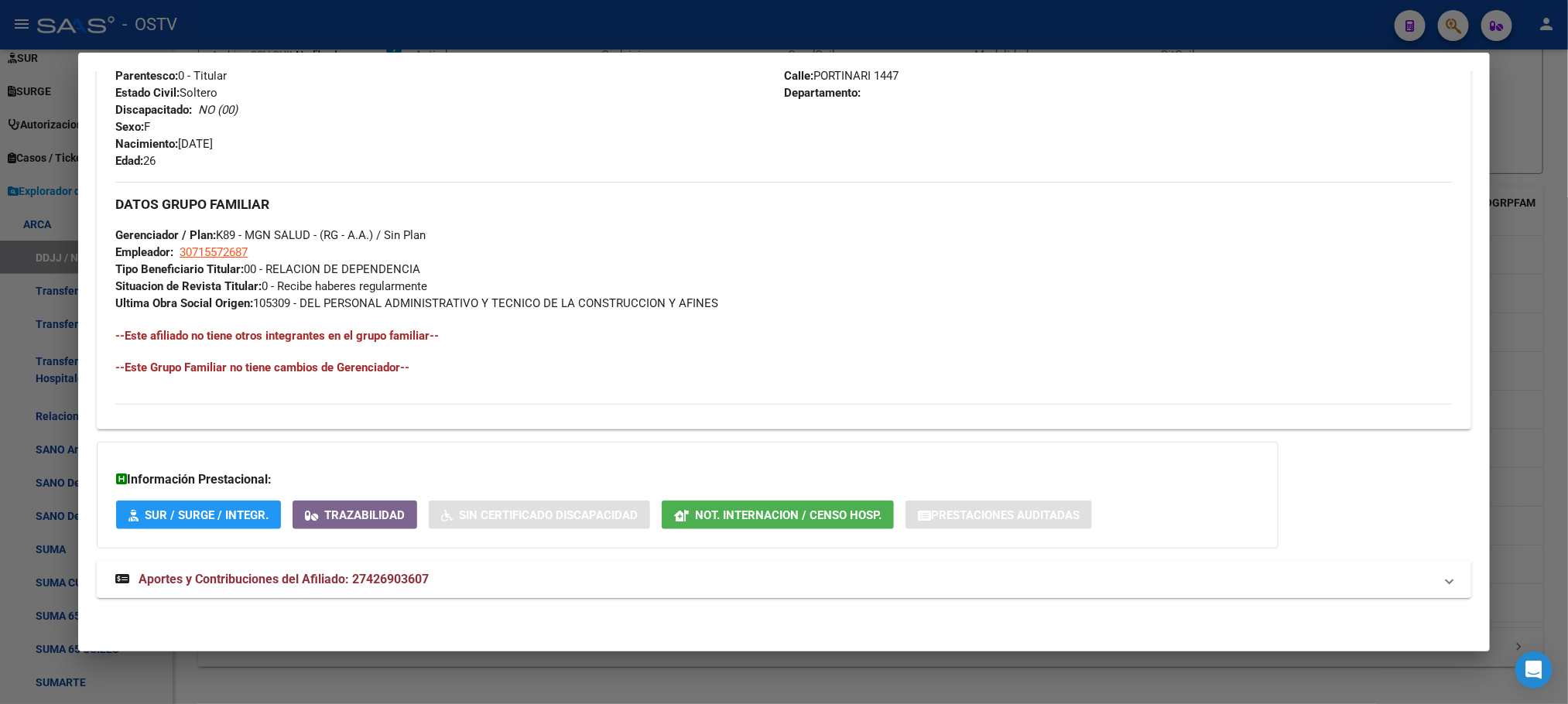
click at [367, 584] on span "Aportes y Contribuciones del Afiliado: 27426903607" at bounding box center [284, 579] width 290 height 15
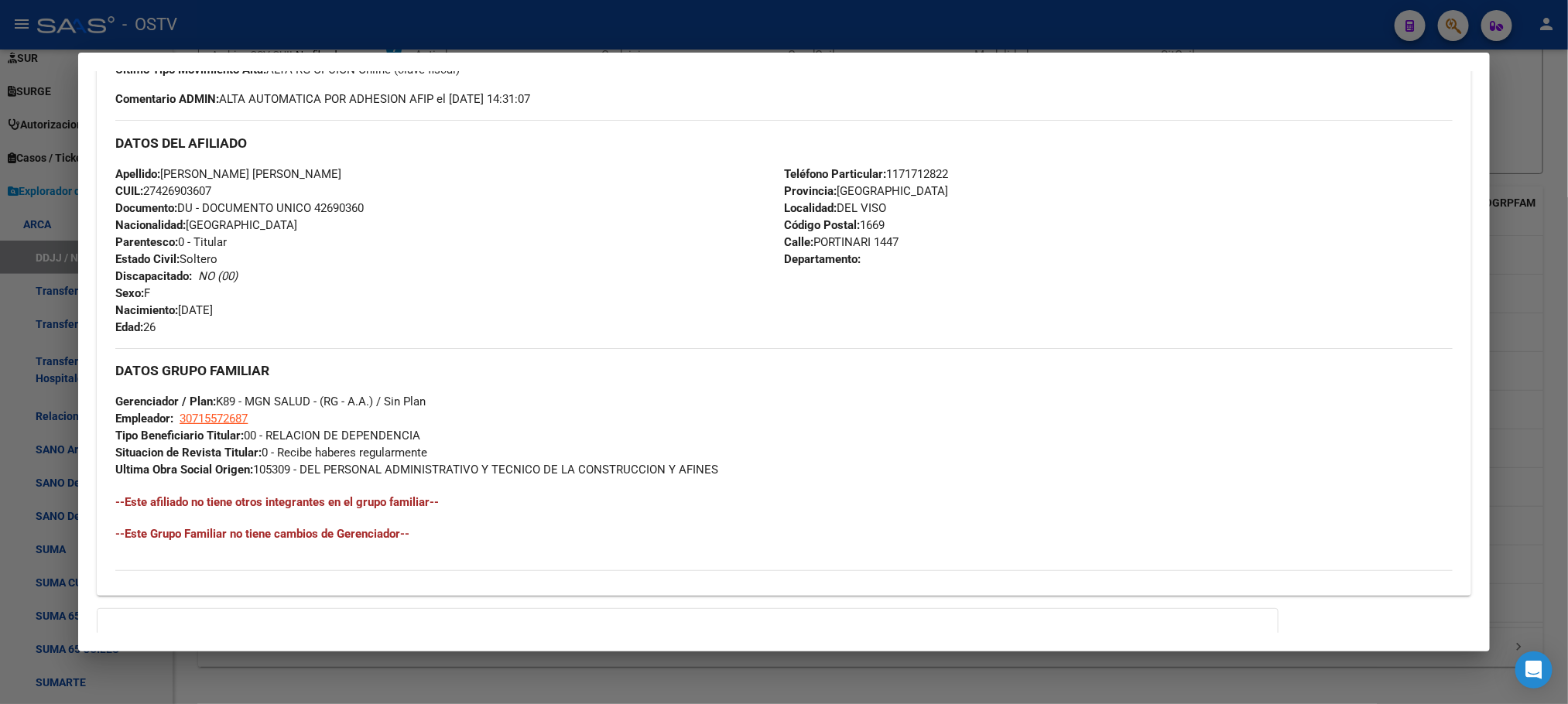
scroll to position [0, 0]
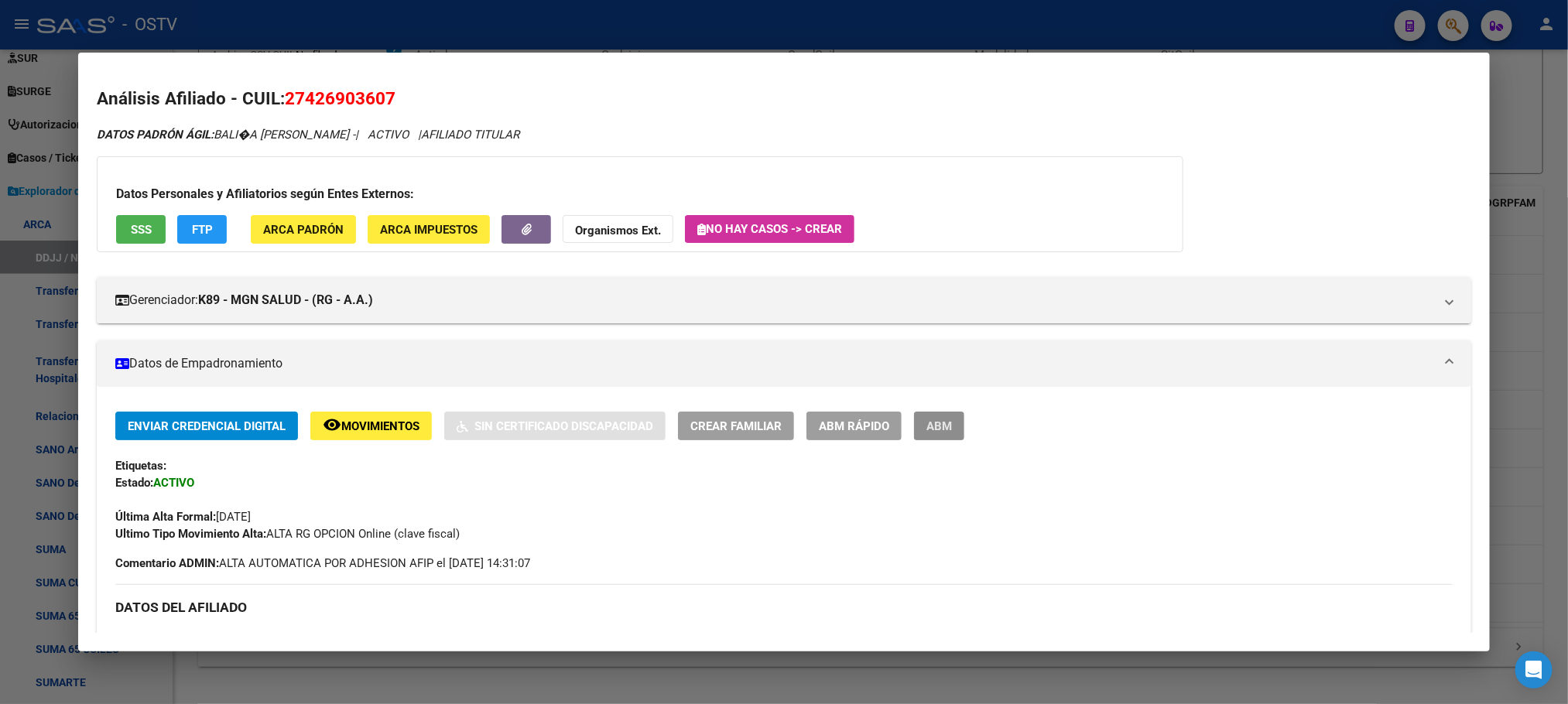
click at [927, 429] on span "ABM" at bounding box center [939, 426] width 25 height 14
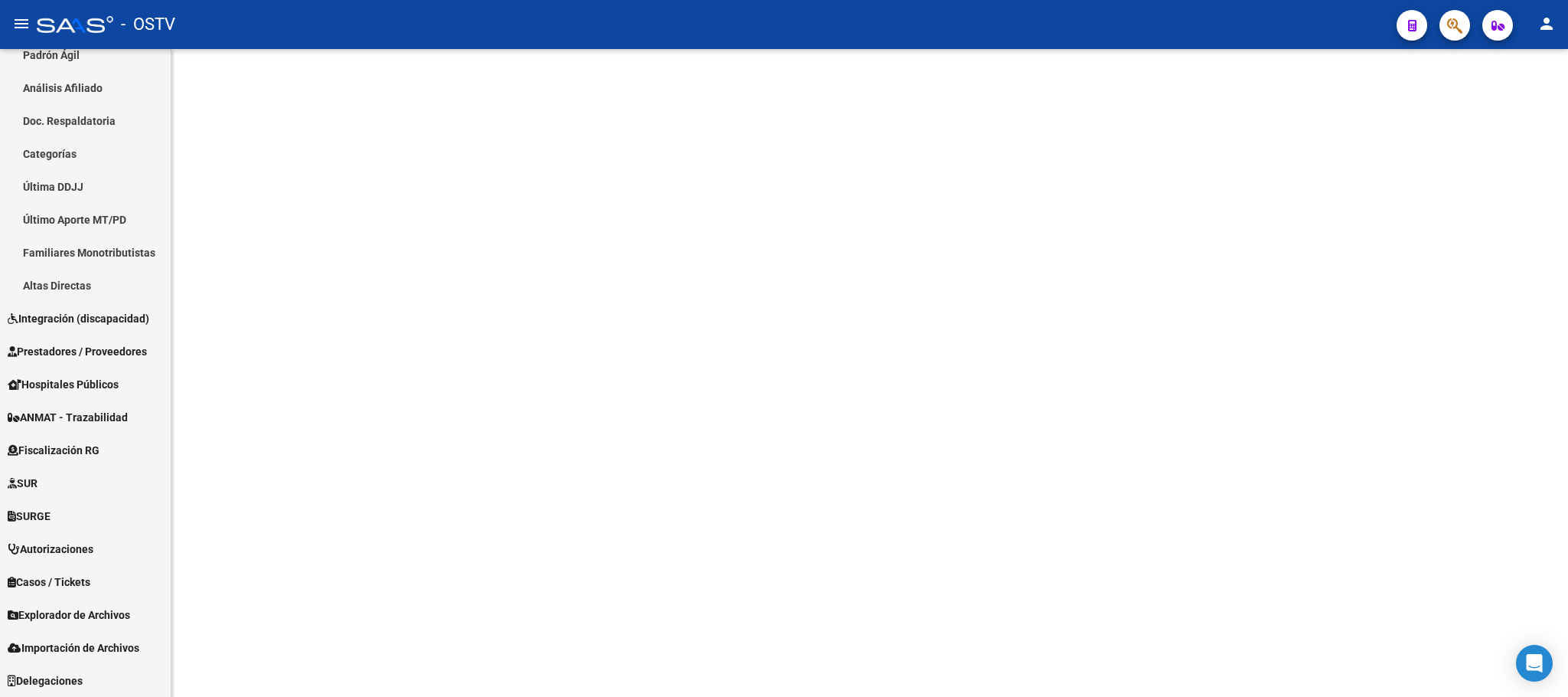
scroll to position [345, 0]
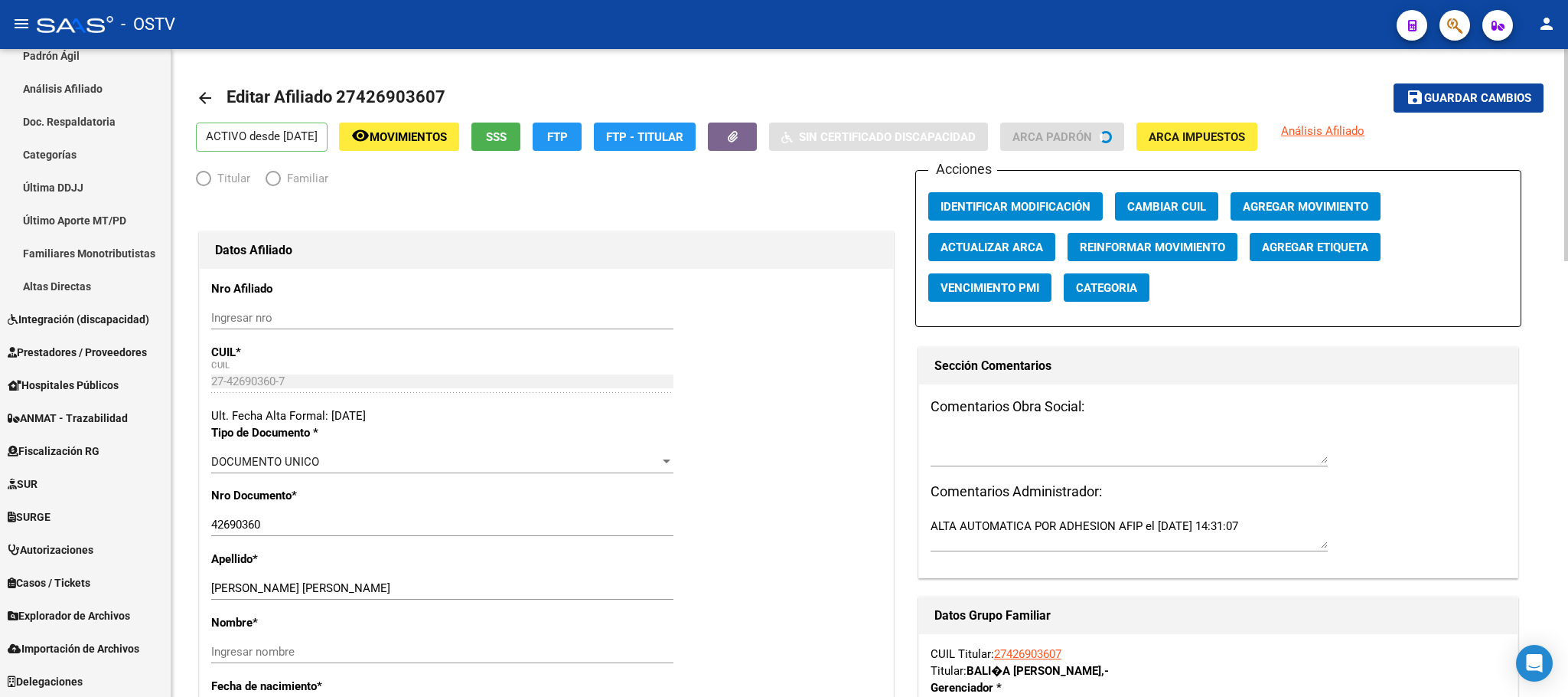
radio input "true"
type input "30-71557268-7"
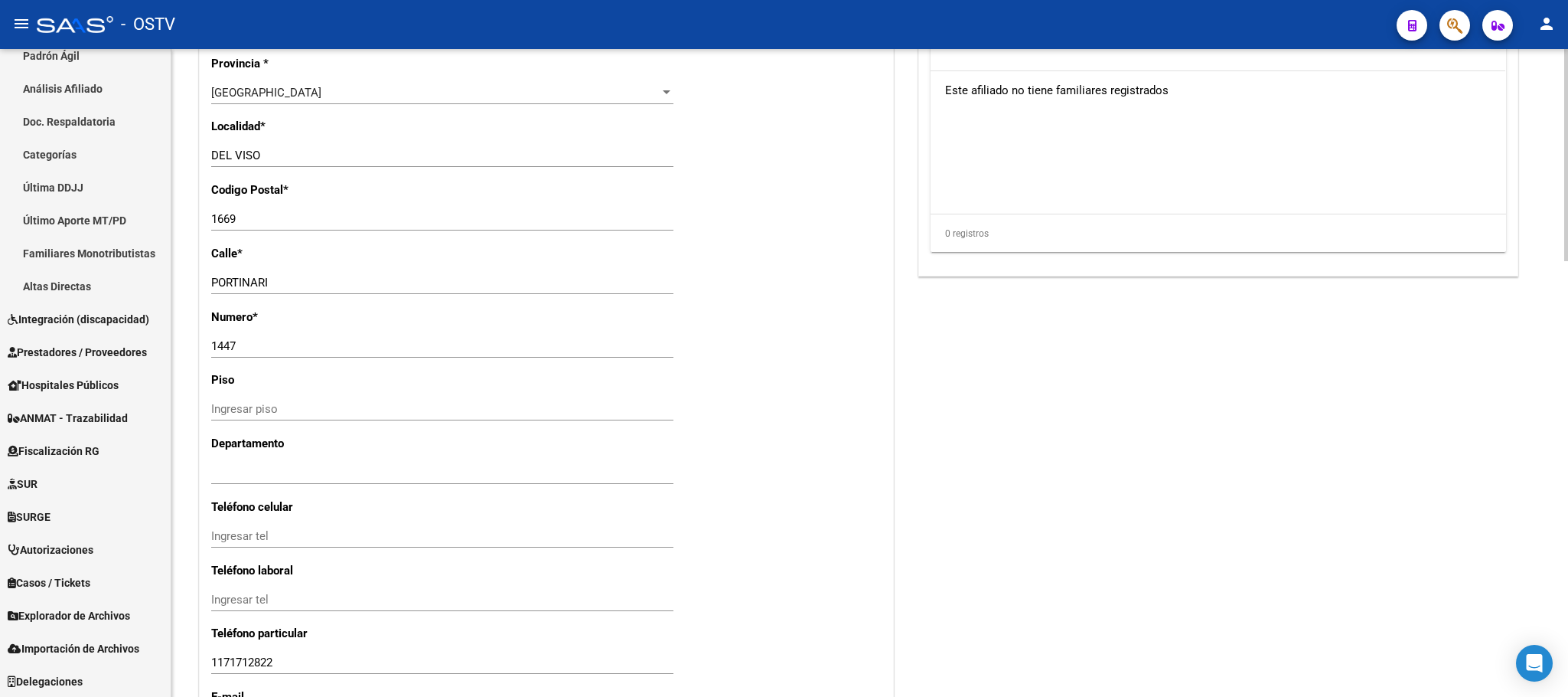
scroll to position [1330, 0]
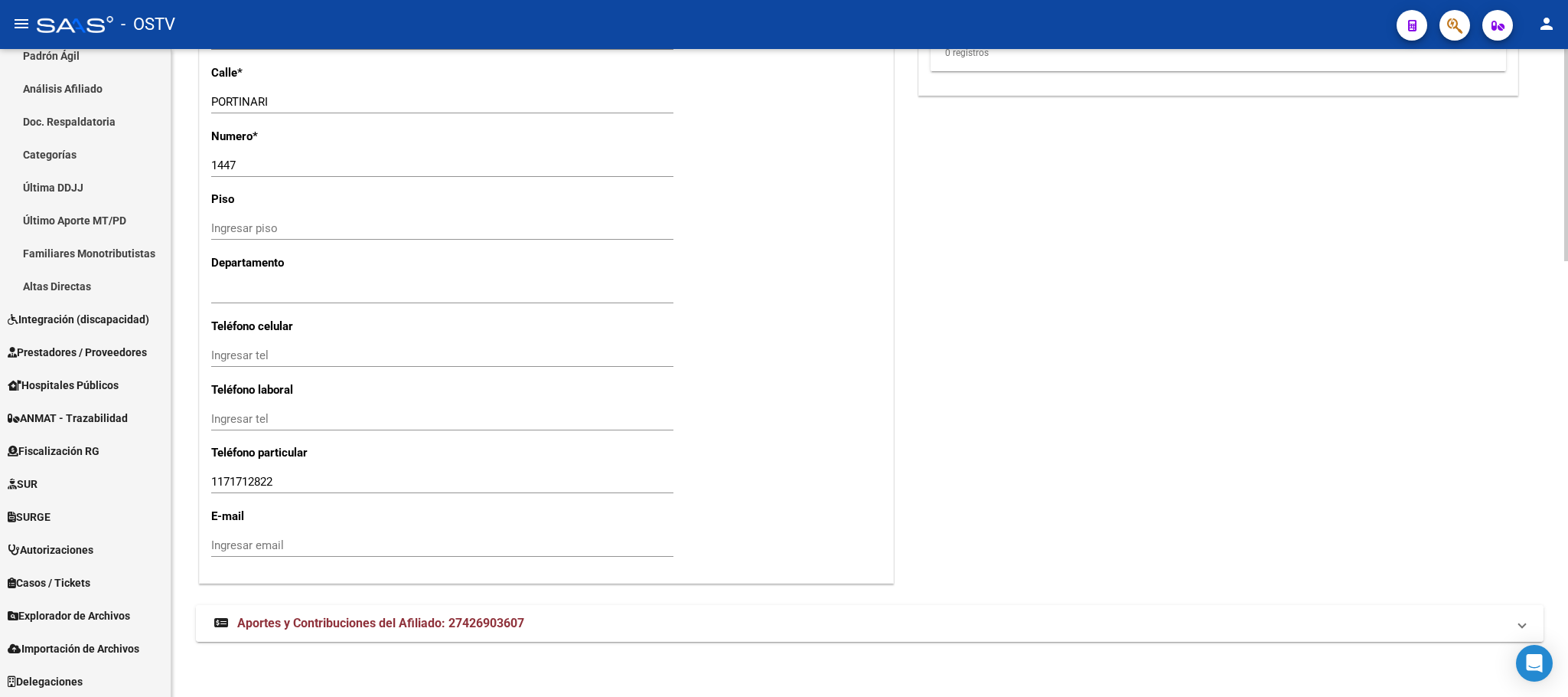
click at [420, 621] on span "Aportes y Contribuciones del Afiliado: 27426903607" at bounding box center [381, 623] width 287 height 15
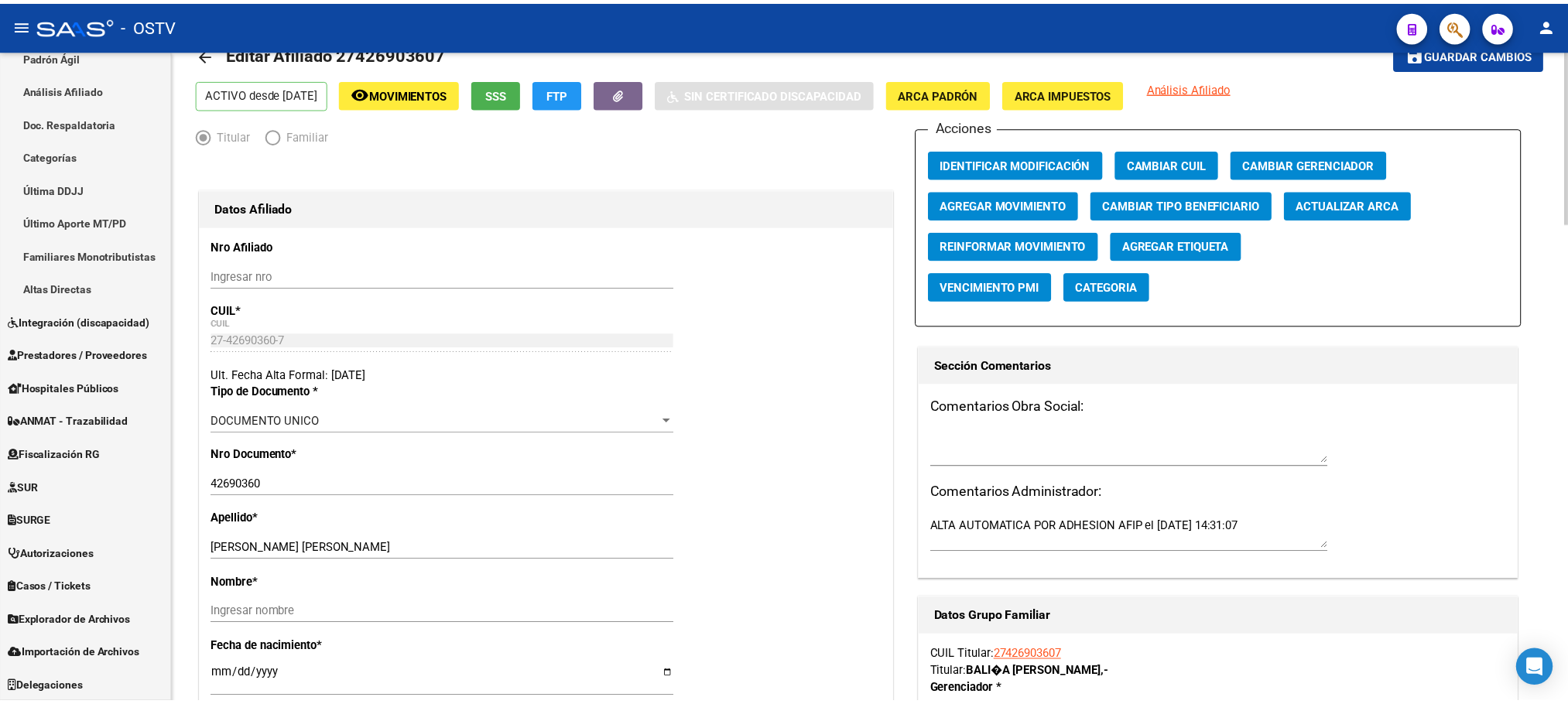
scroll to position [0, 0]
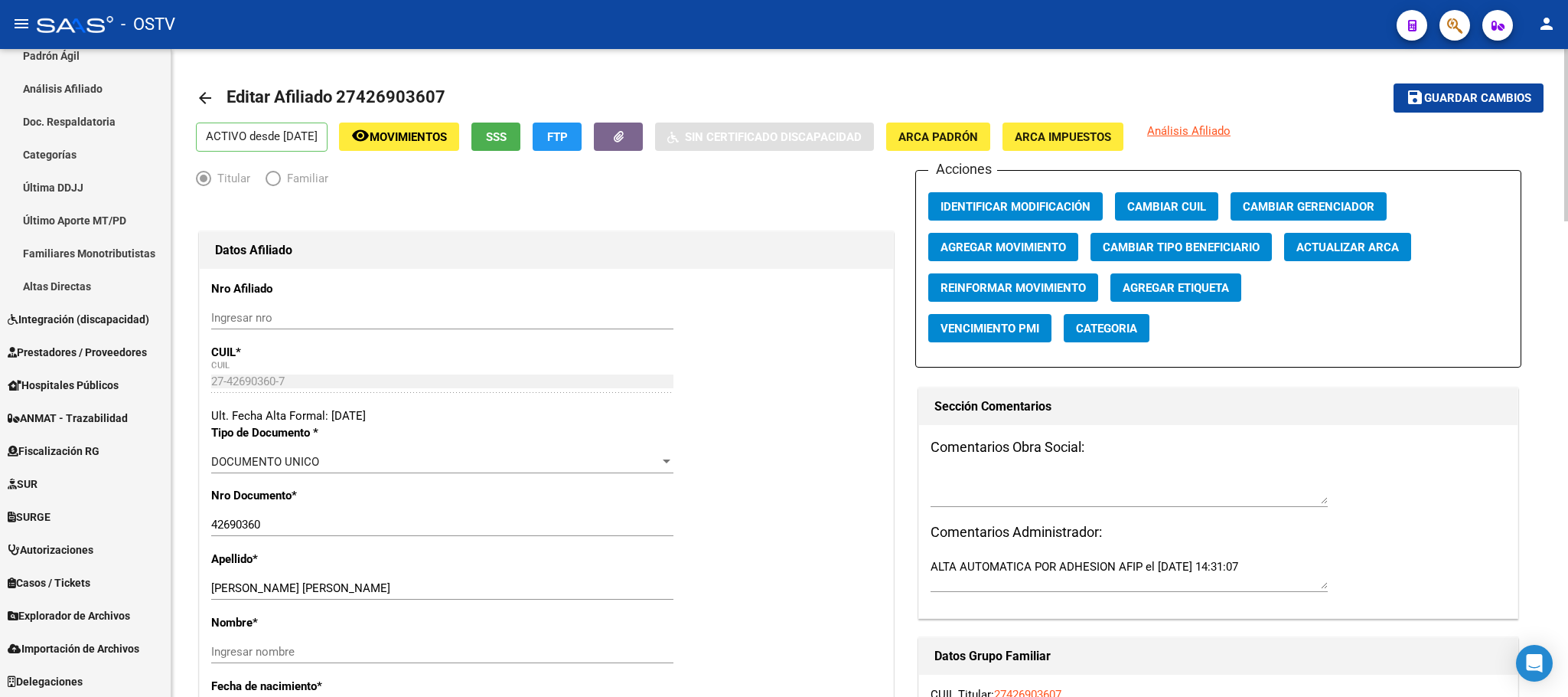
drag, startPoint x: 340, startPoint y: 88, endPoint x: 447, endPoint y: 89, distance: 107.0
click at [447, 89] on mat-toolbar-row "arrow_back Editar Afiliado 27426903607" at bounding box center [722, 98] width 1052 height 49
click at [520, 143] on button "SSS" at bounding box center [496, 136] width 49 height 28
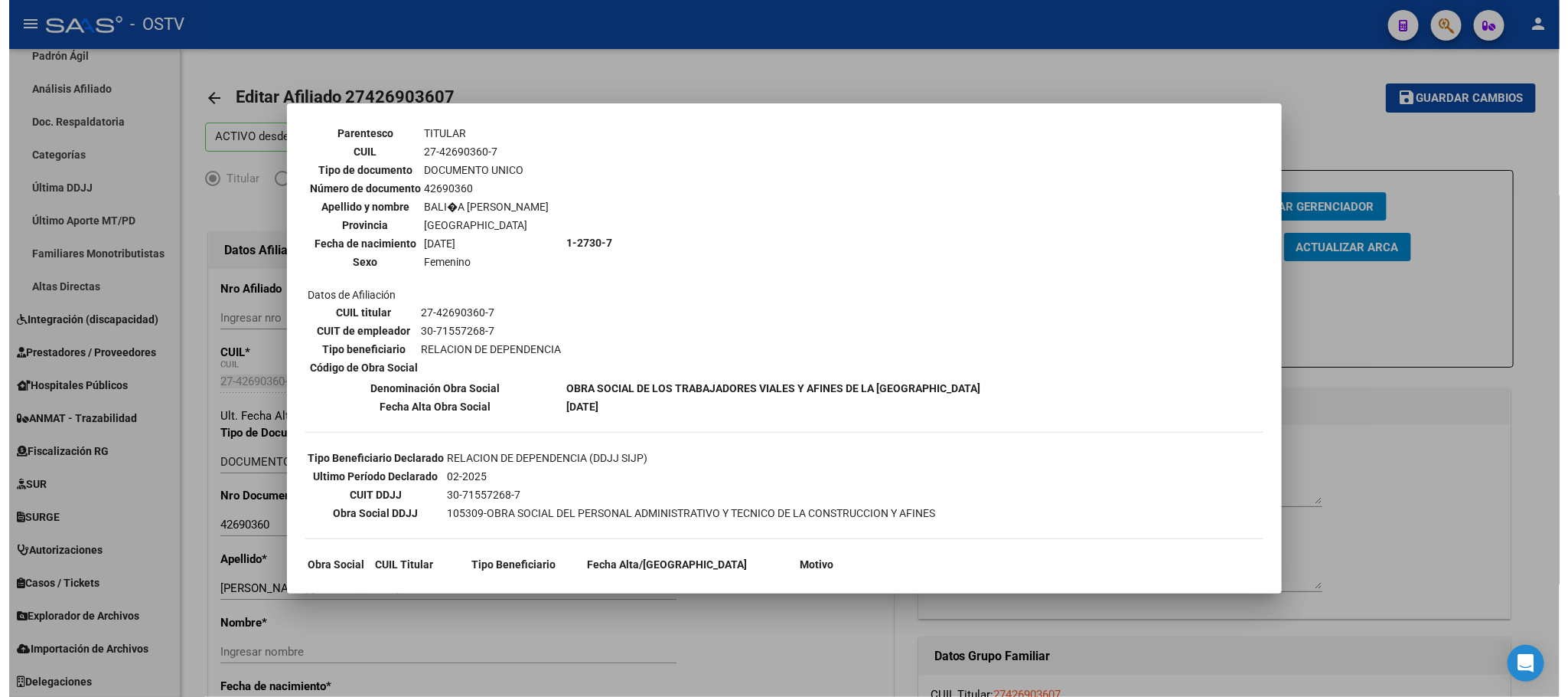
scroll to position [186, 0]
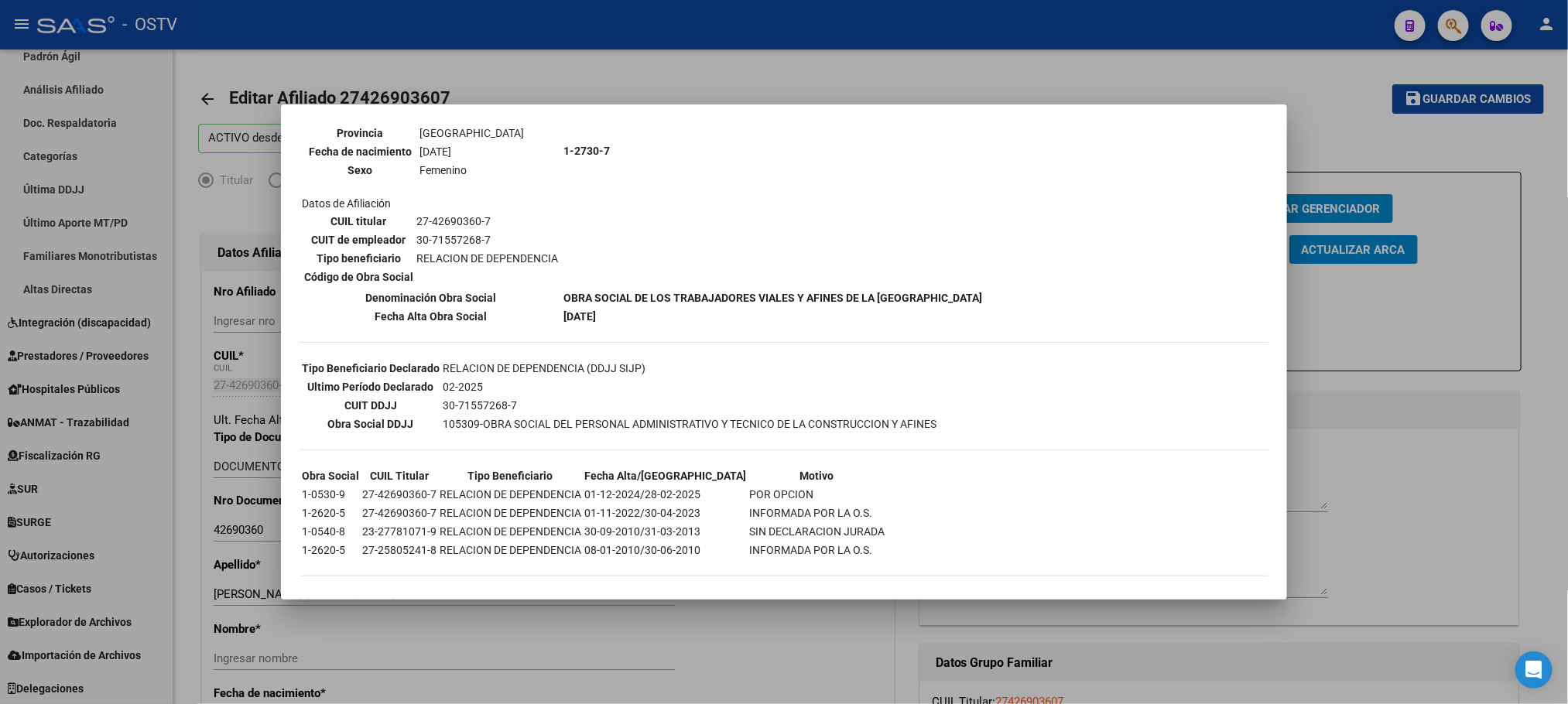
click at [190, 617] on div at bounding box center [784, 352] width 1568 height 704
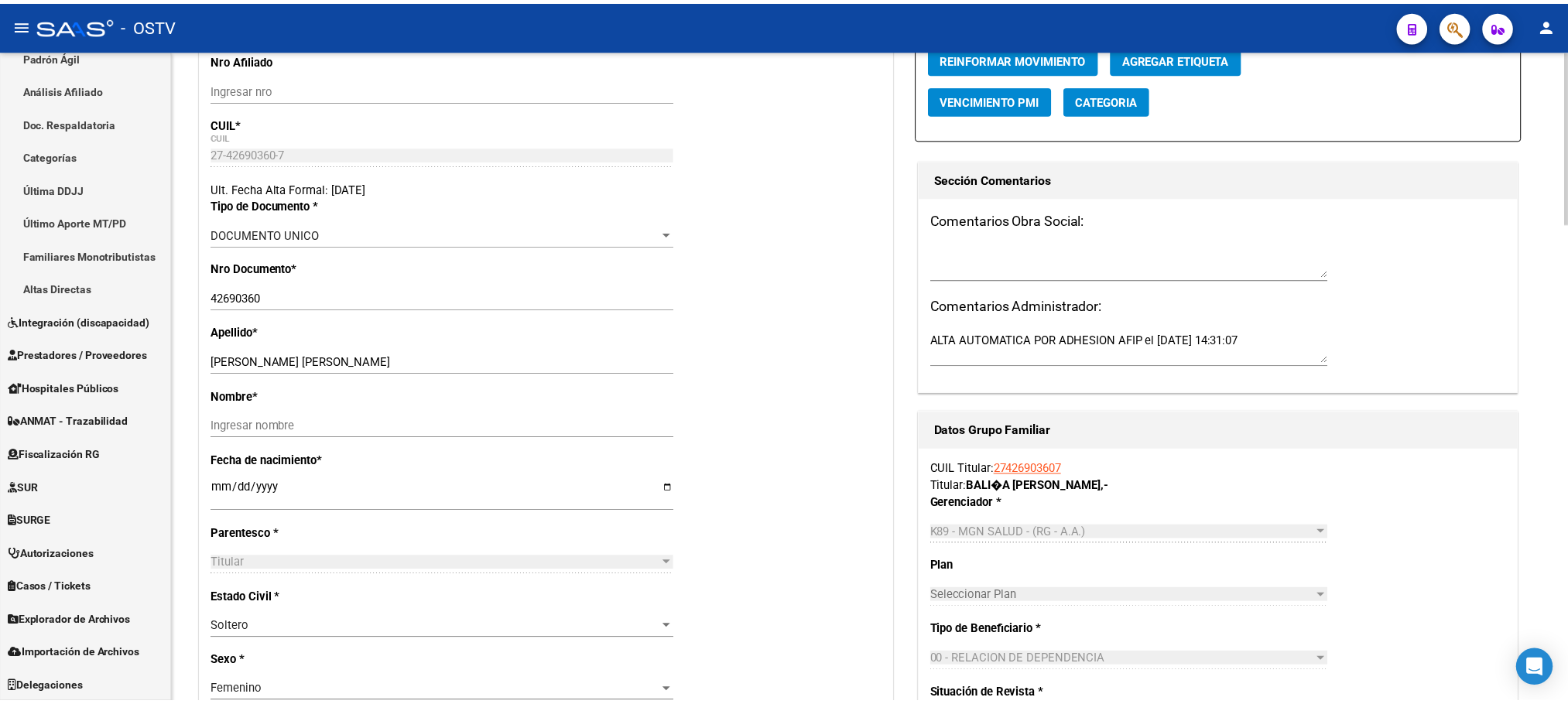
scroll to position [0, 0]
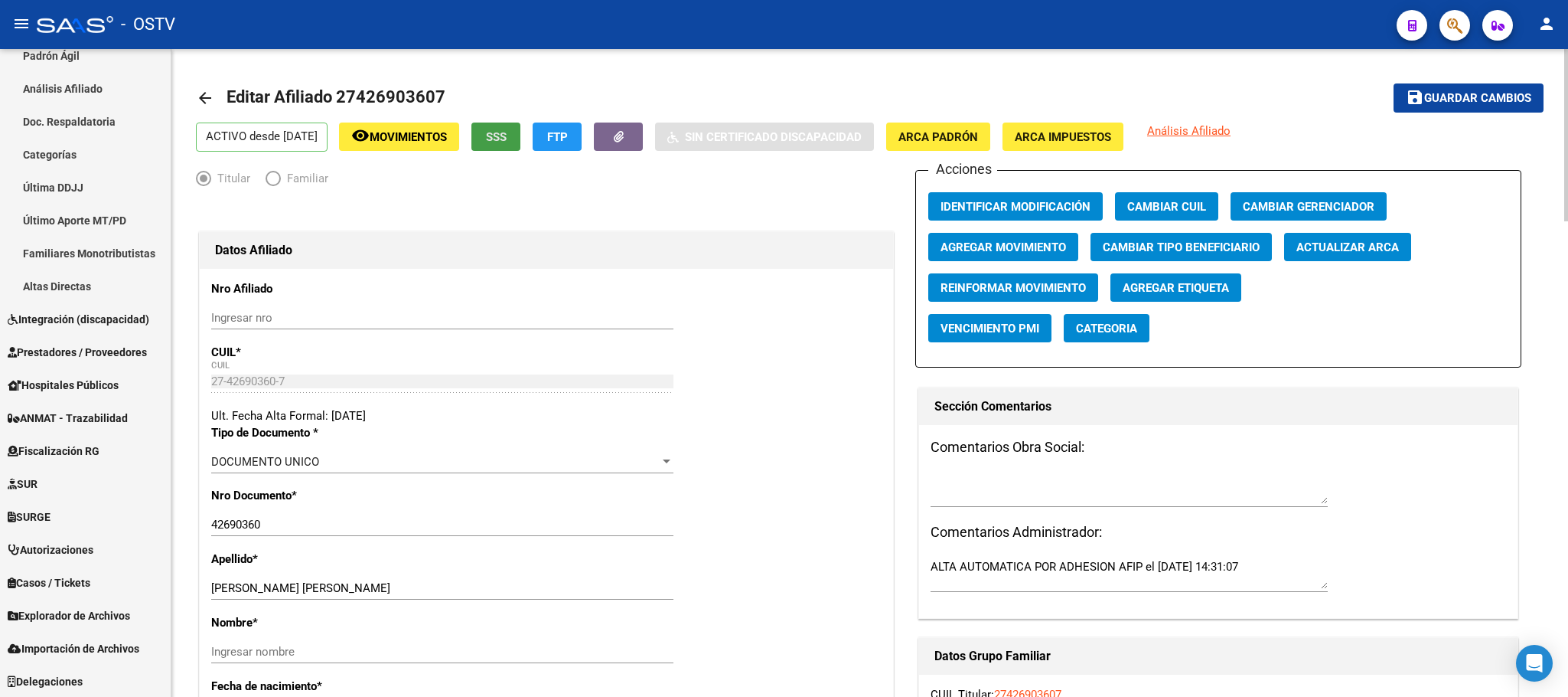
click at [520, 143] on button "SSS" at bounding box center [496, 136] width 49 height 28
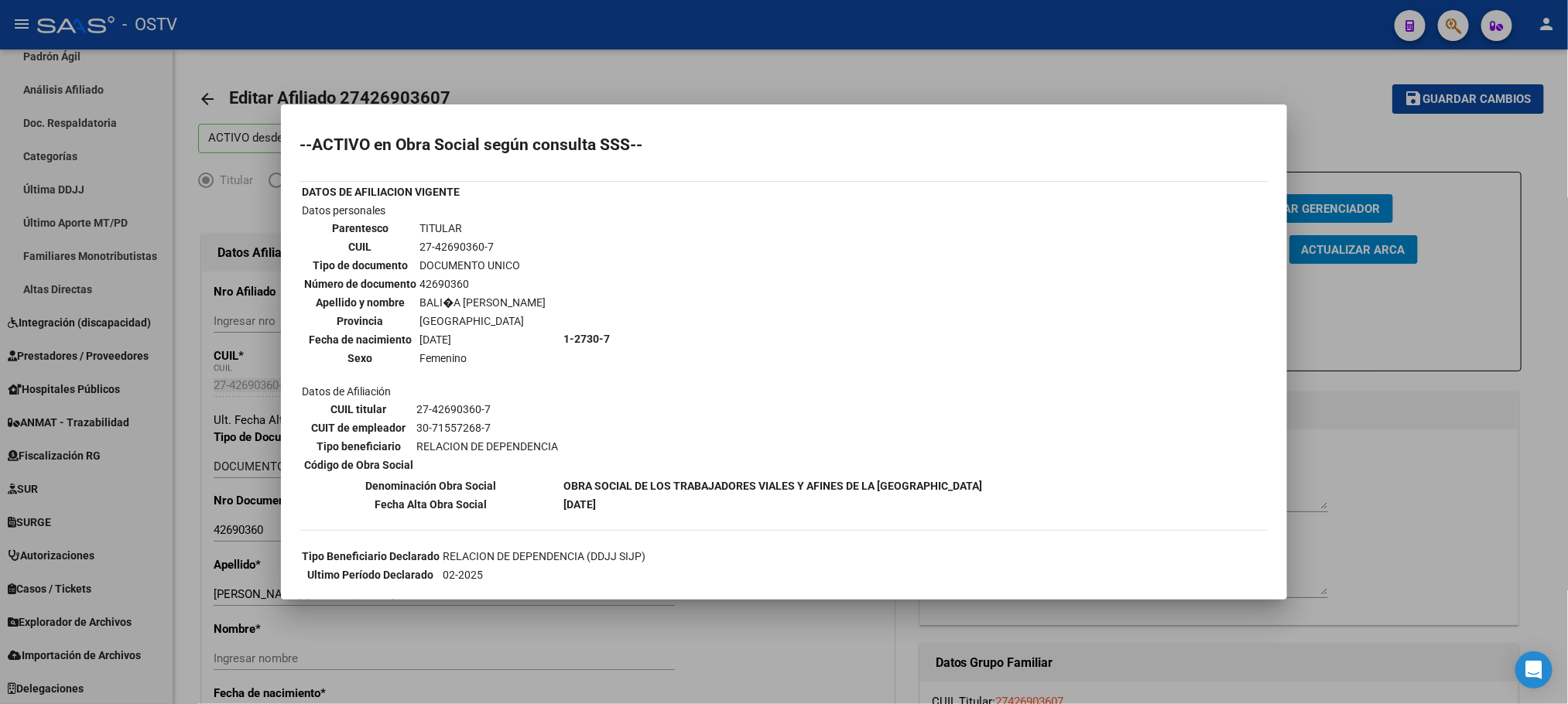
drag, startPoint x: 499, startPoint y: 249, endPoint x: 415, endPoint y: 253, distance: 84.1
click at [418, 253] on td "27-42690360-7" at bounding box center [482, 246] width 128 height 17
copy td "27-42690360-7"
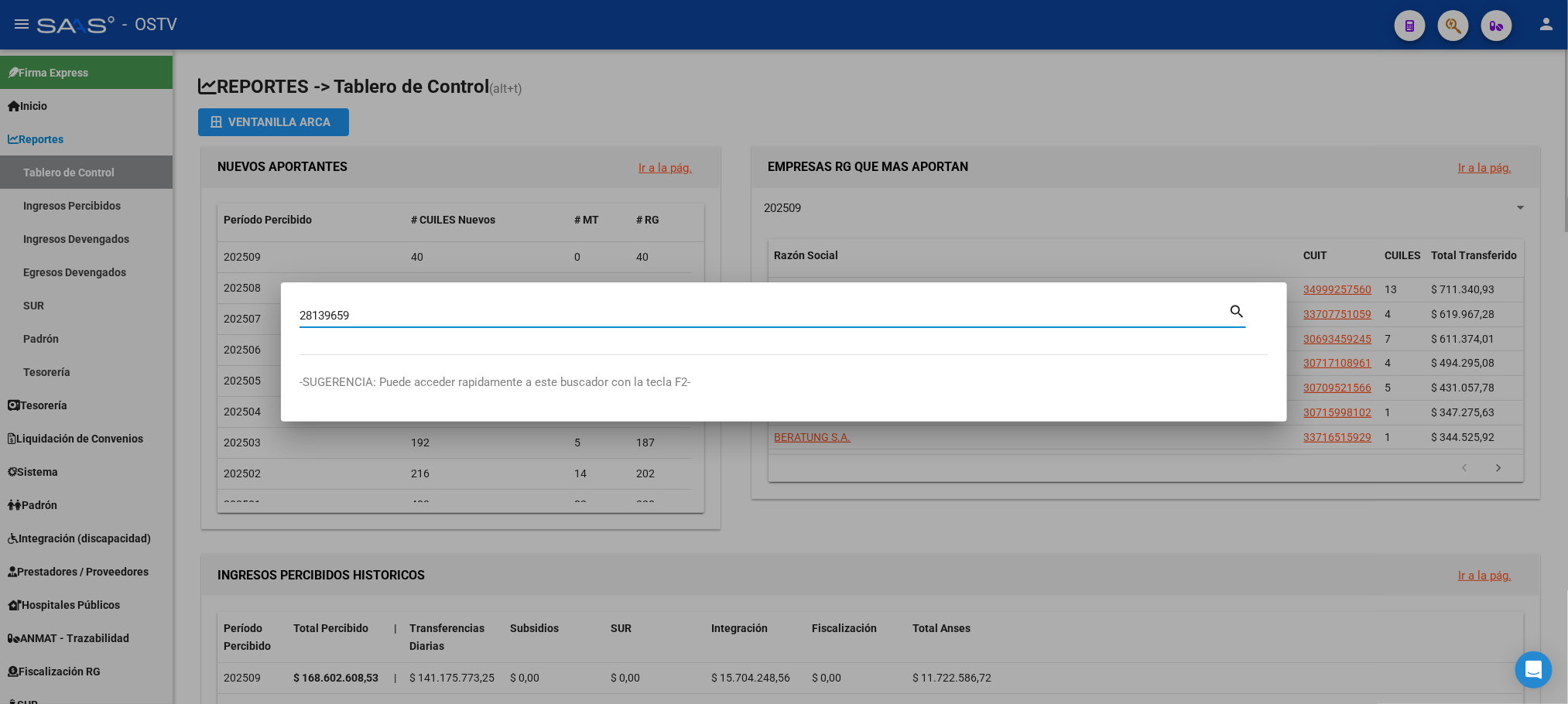
type input "28139659"
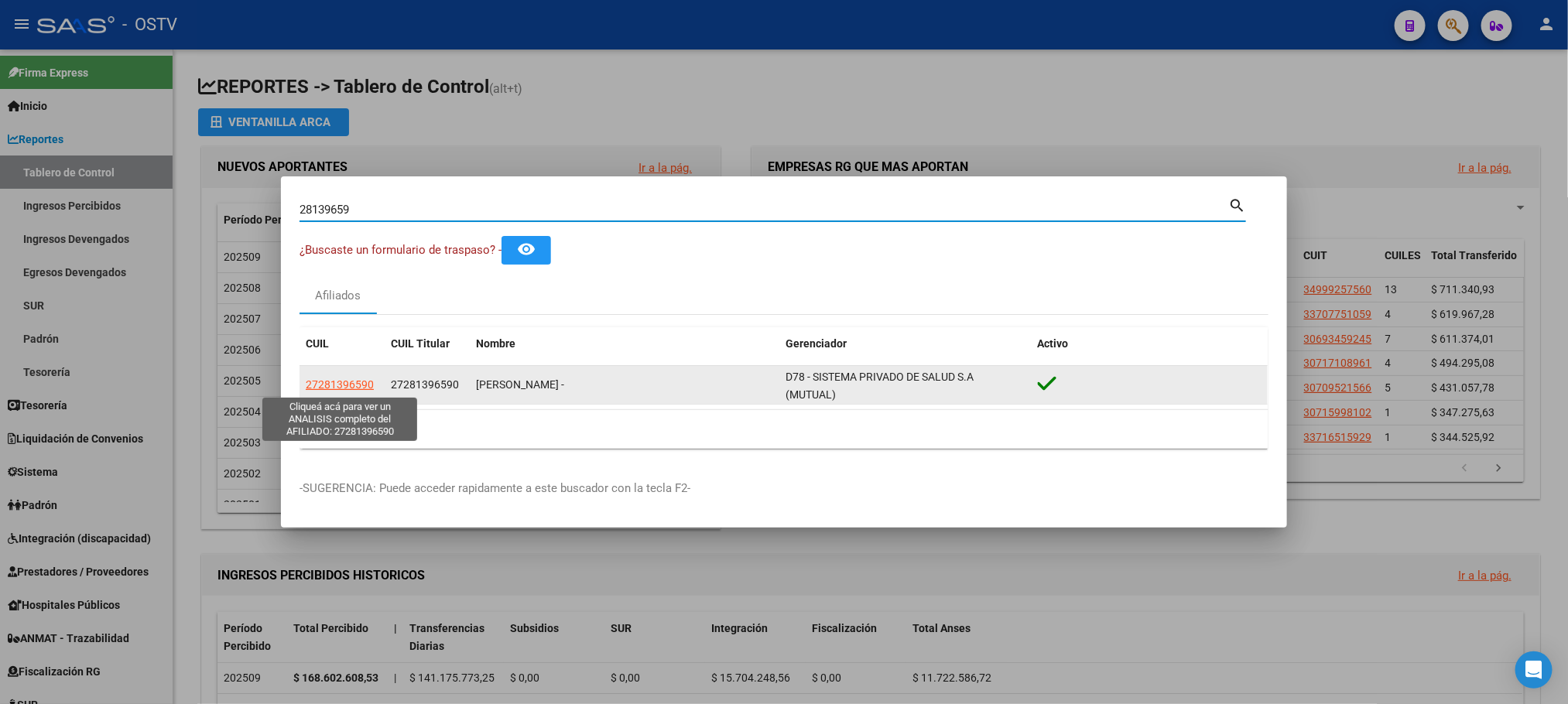
click at [337, 380] on span "27281396590" at bounding box center [340, 385] width 68 height 13
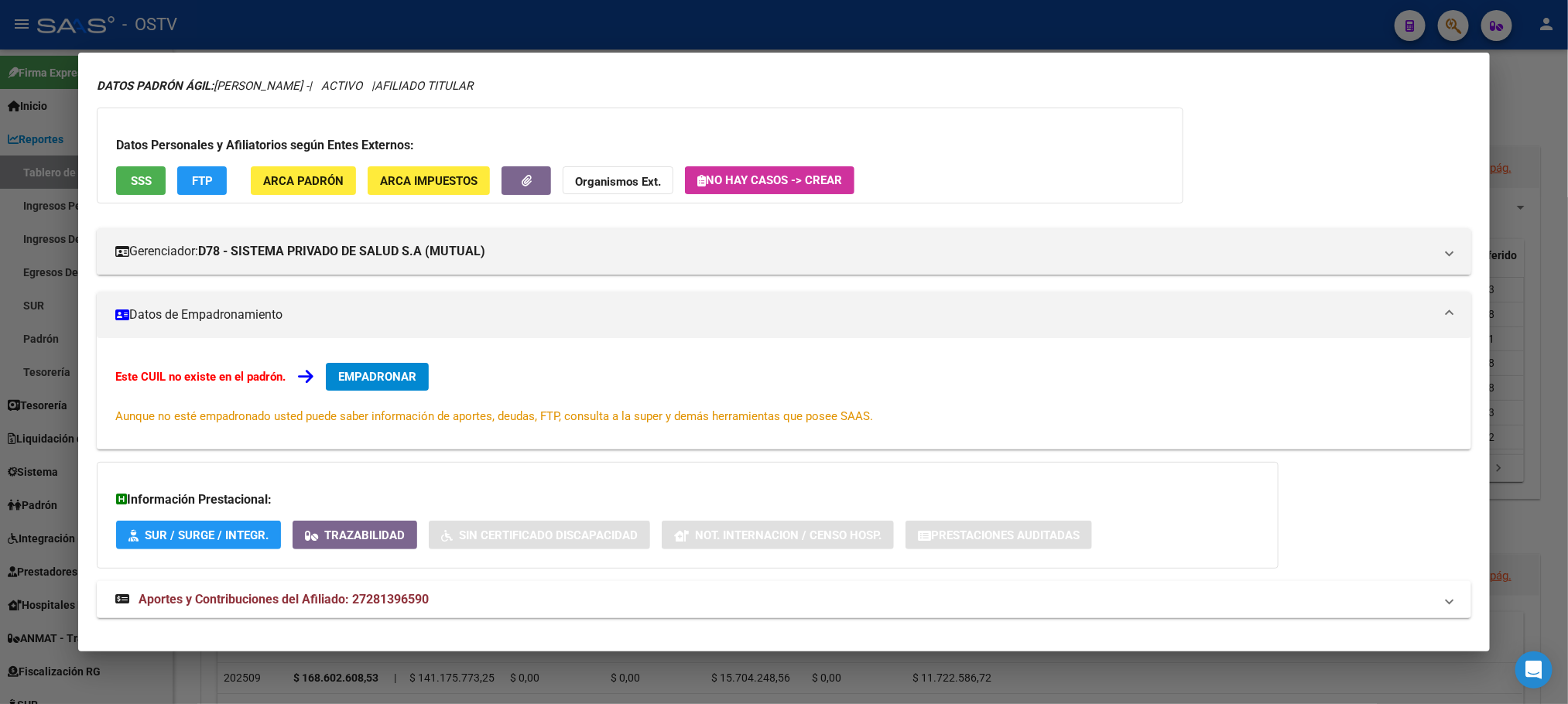
scroll to position [70, 0]
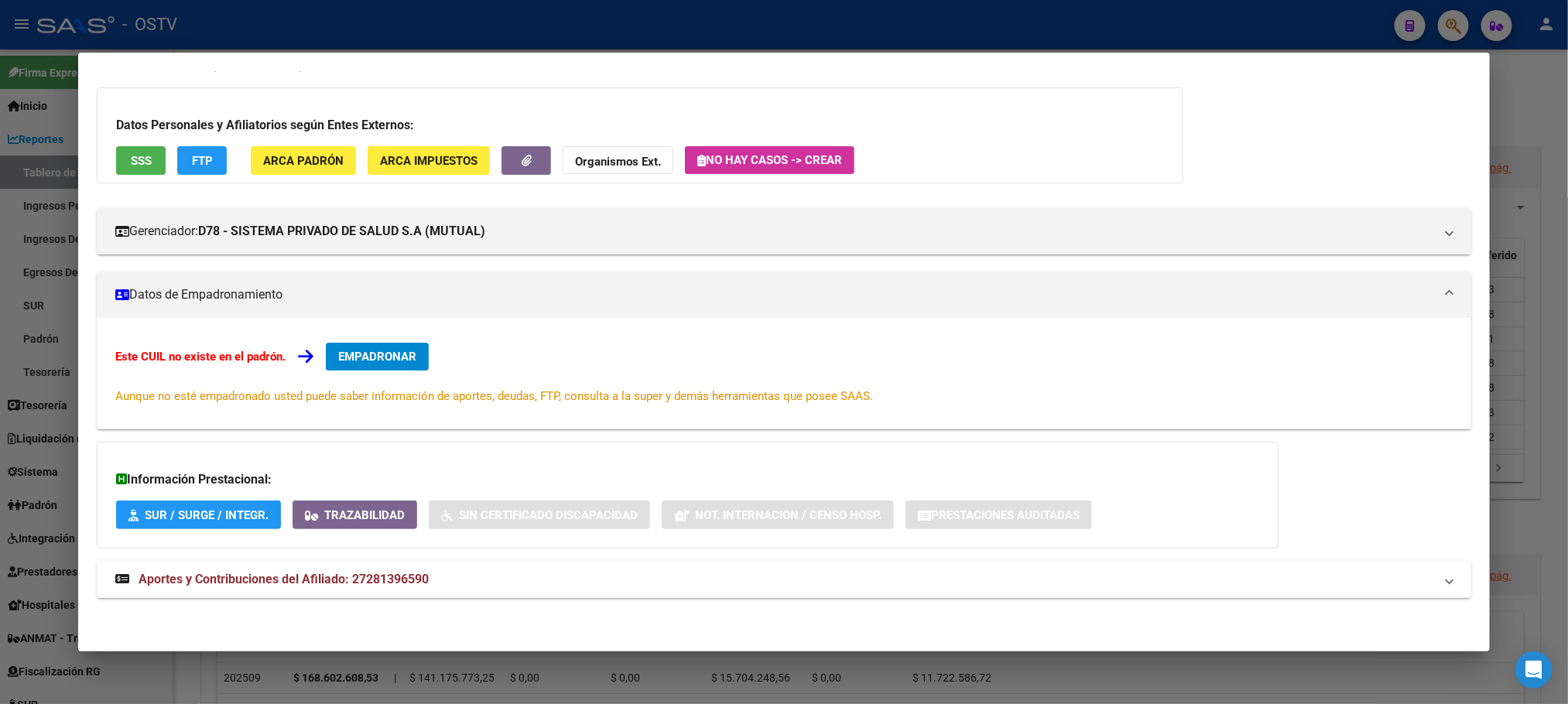
click at [310, 592] on mat-expansion-panel-header "Aportes y Contribuciones del Afiliado: 27281396590" at bounding box center [783, 579] width 1373 height 37
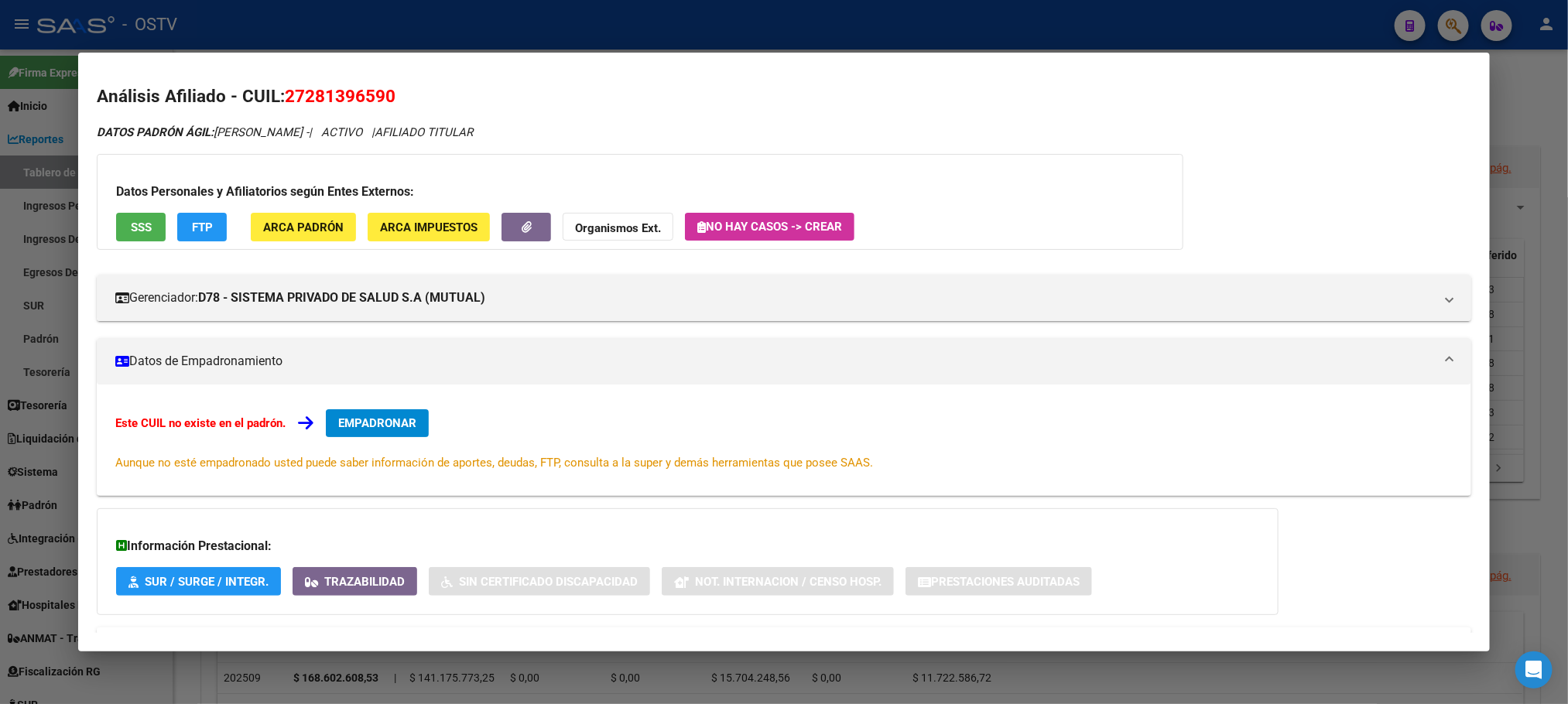
scroll to position [0, 0]
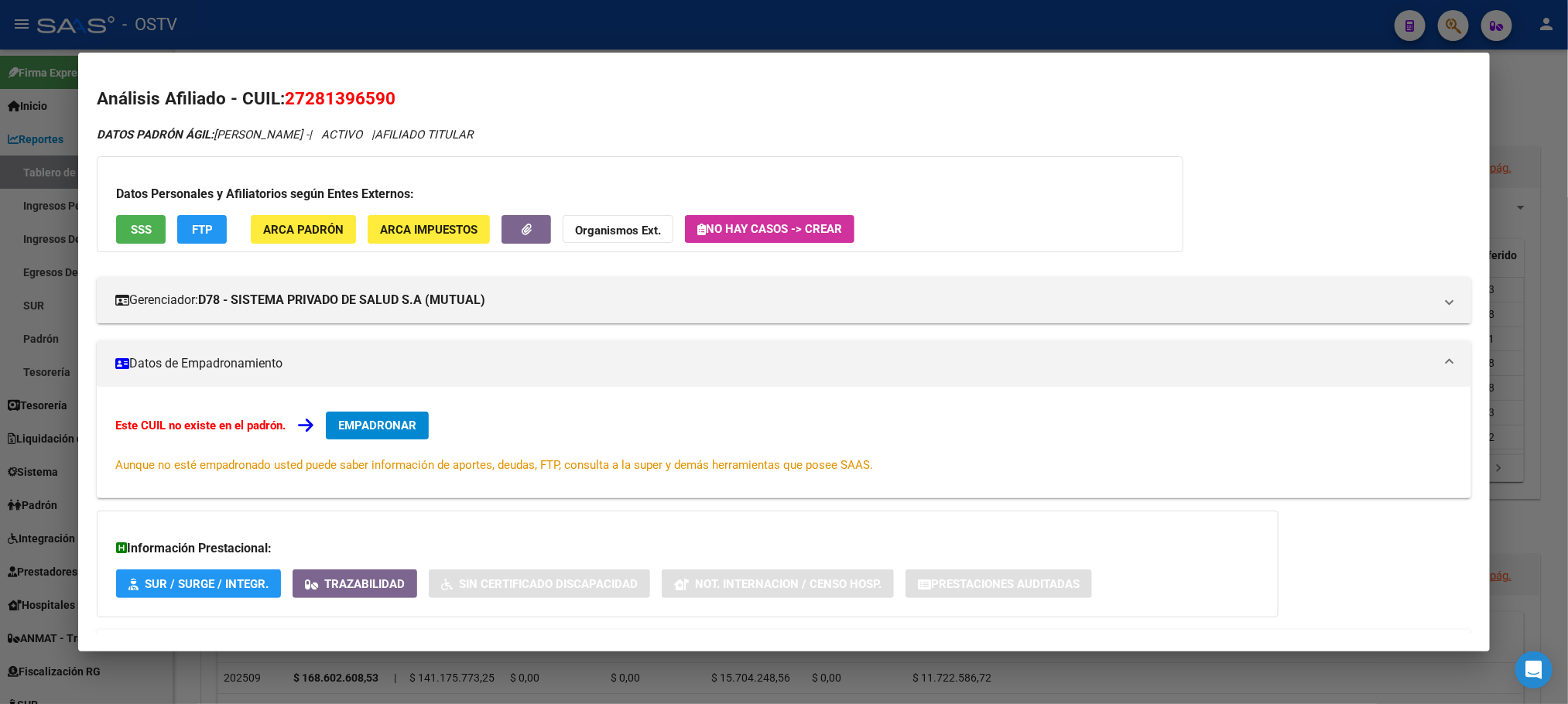
drag, startPoint x: 273, startPoint y: 101, endPoint x: 368, endPoint y: 105, distance: 95.1
click at [368, 105] on h2 "Análisis Afiliado - CUIL: 27281396590" at bounding box center [783, 98] width 1373 height 26
click at [386, 105] on span "27281396590" at bounding box center [340, 97] width 111 height 20
drag, startPoint x: 391, startPoint y: 102, endPoint x: 280, endPoint y: 102, distance: 111.0
click at [280, 102] on h2 "Análisis Afiliado - CUIL: 27281396590" at bounding box center [783, 98] width 1373 height 26
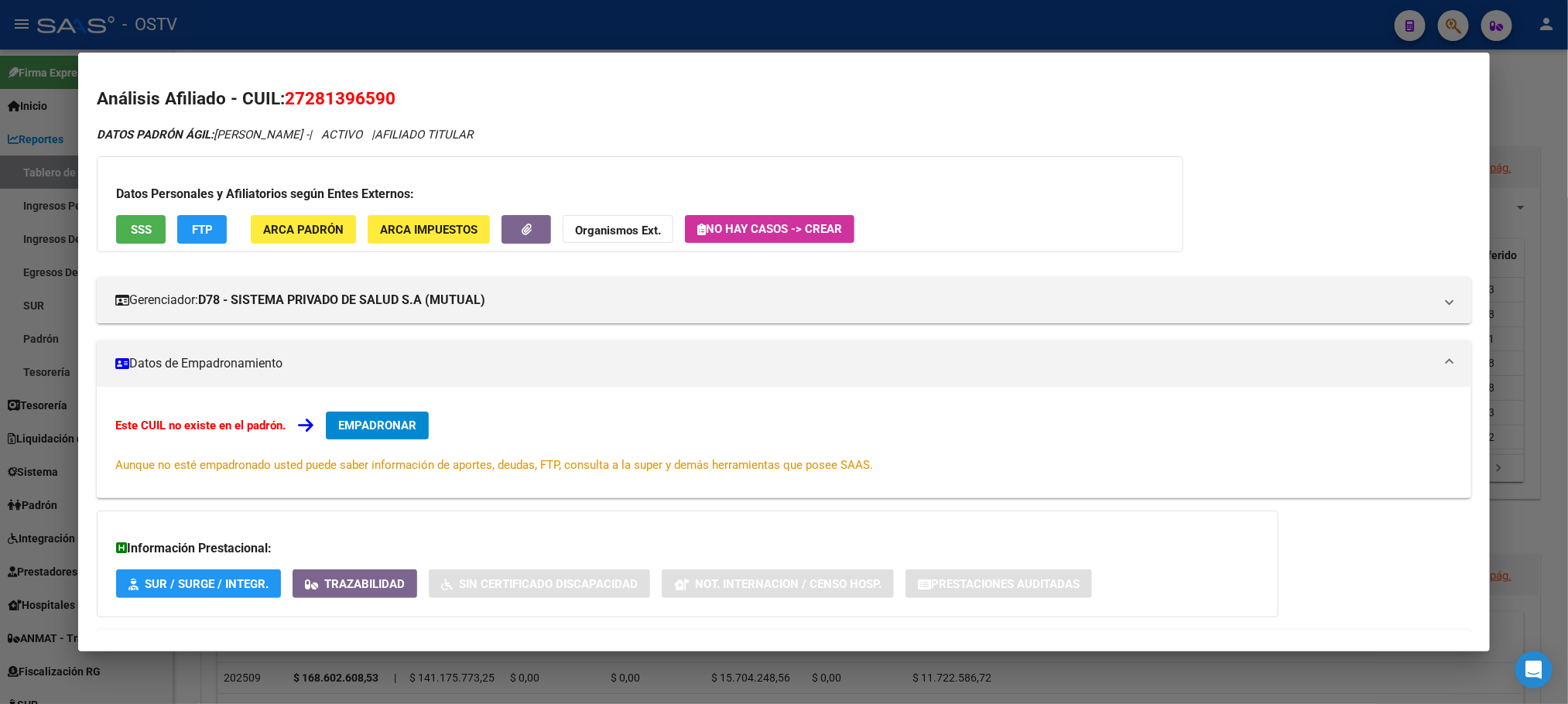
copy span "27281396590"
click at [341, 42] on div at bounding box center [784, 352] width 1568 height 704
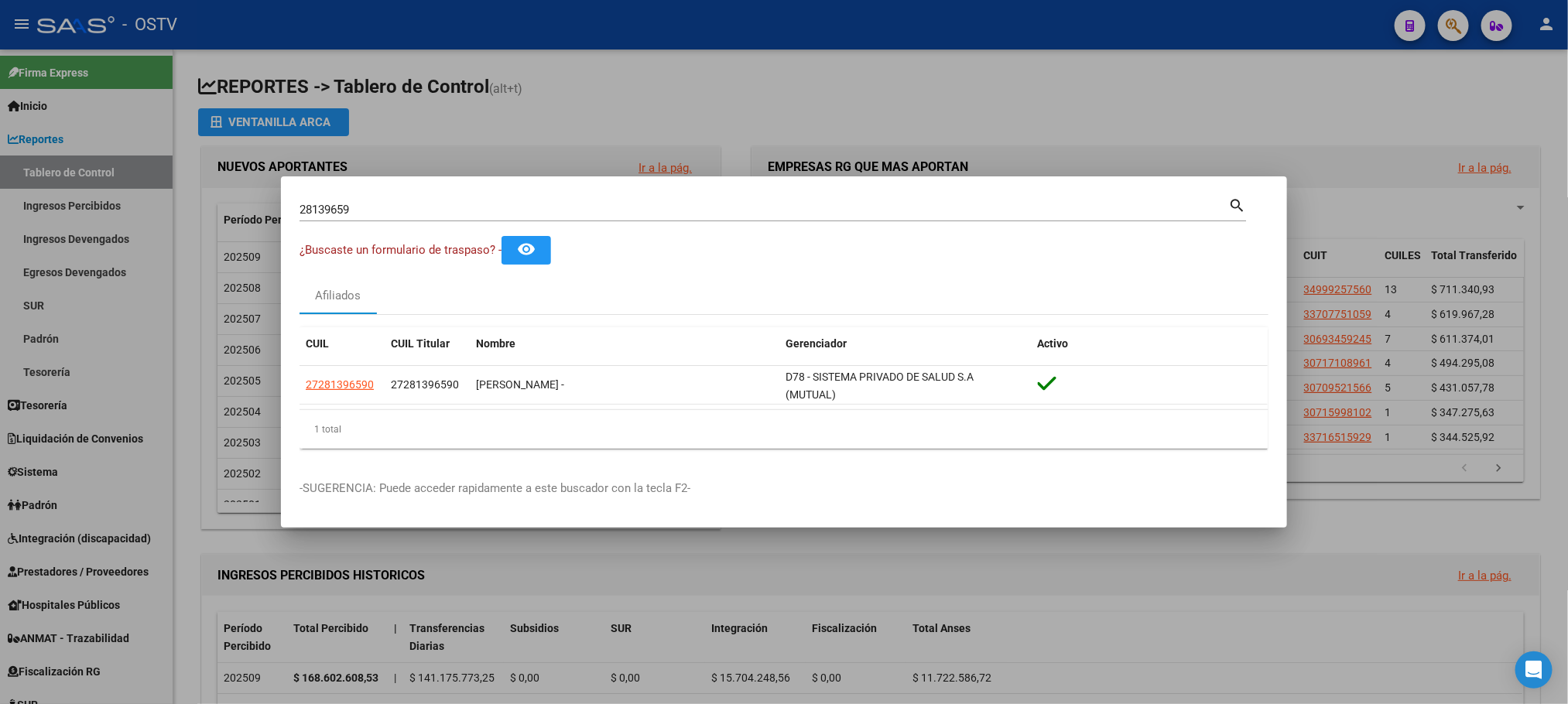
click at [376, 214] on input "28139659" at bounding box center [764, 210] width 929 height 14
drag, startPoint x: 370, startPoint y: 210, endPoint x: 212, endPoint y: 212, distance: 158.0
click at [212, 212] on div "28139659 Buscar (apellido, dni, cuil, nro traspaso, cuit, obra social) search ¿…" at bounding box center [784, 352] width 1568 height 704
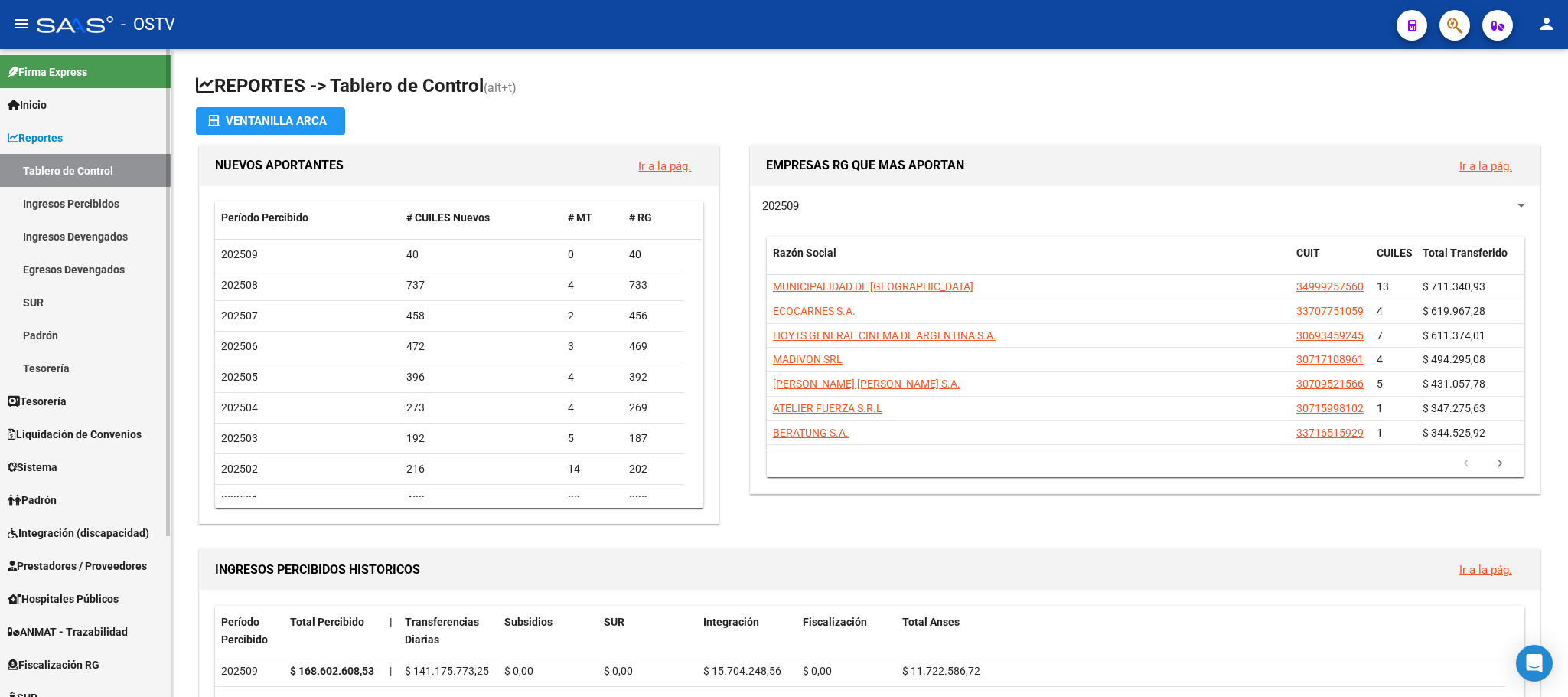
click at [63, 143] on span "Reportes" at bounding box center [35, 137] width 55 height 16
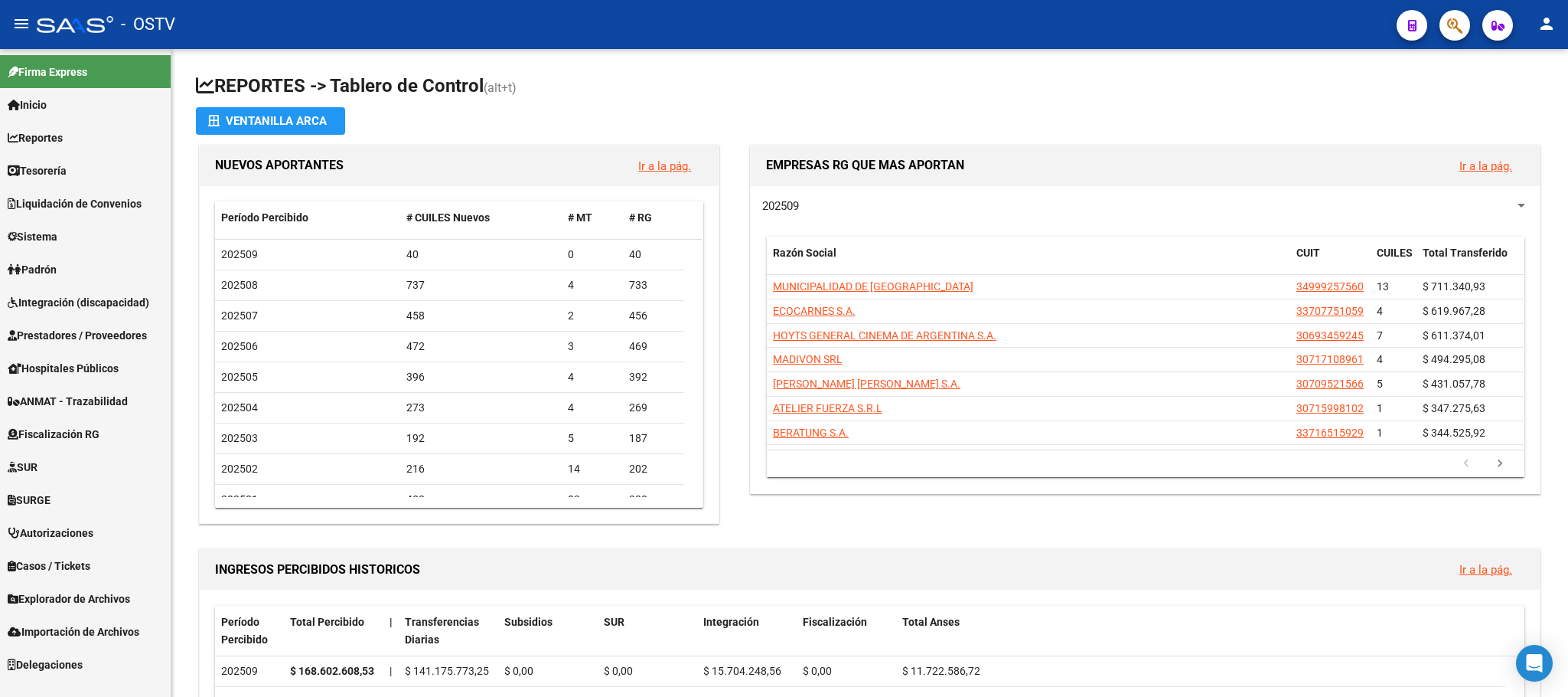
click at [51, 228] on span "Sistema" at bounding box center [32, 236] width 49 height 16
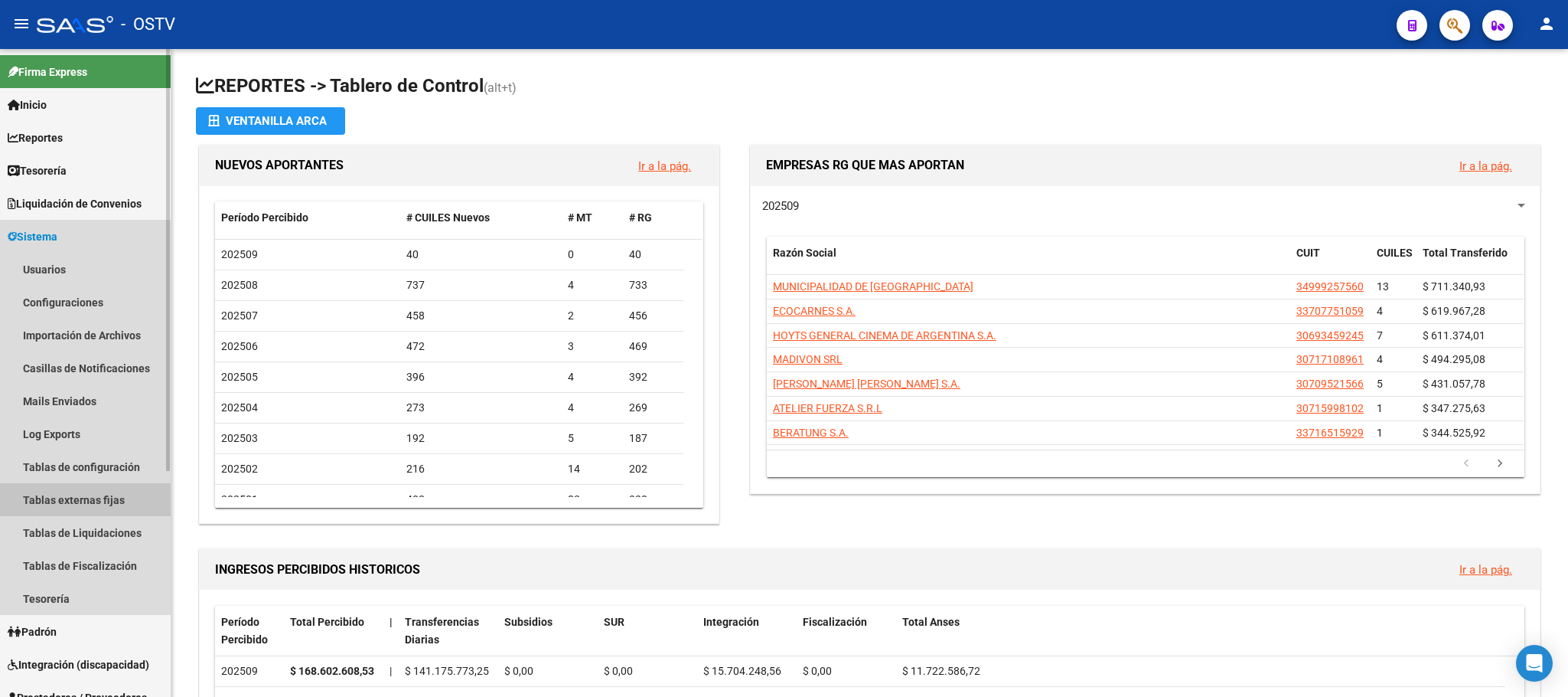
click at [72, 501] on link "Tablas externas fijas" at bounding box center [85, 499] width 171 height 33
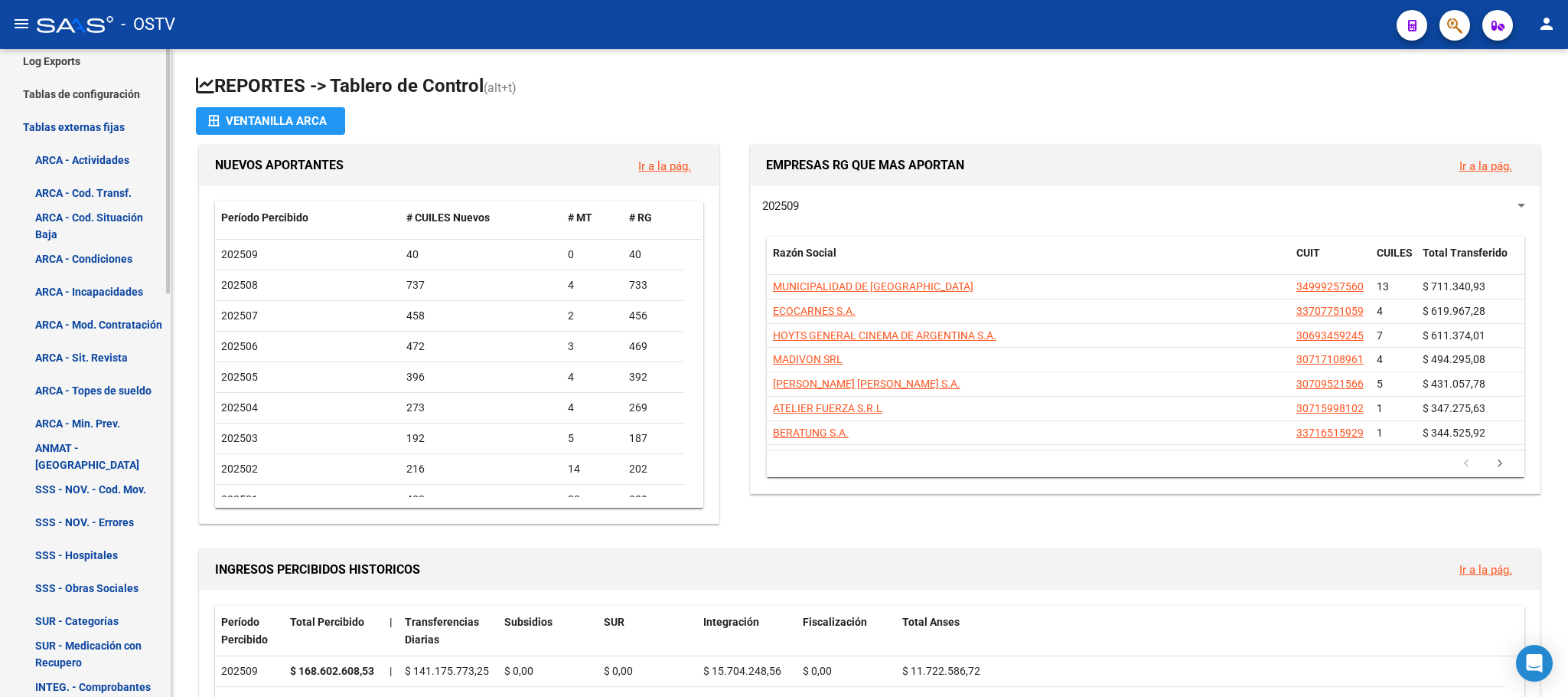
scroll to position [344, 0]
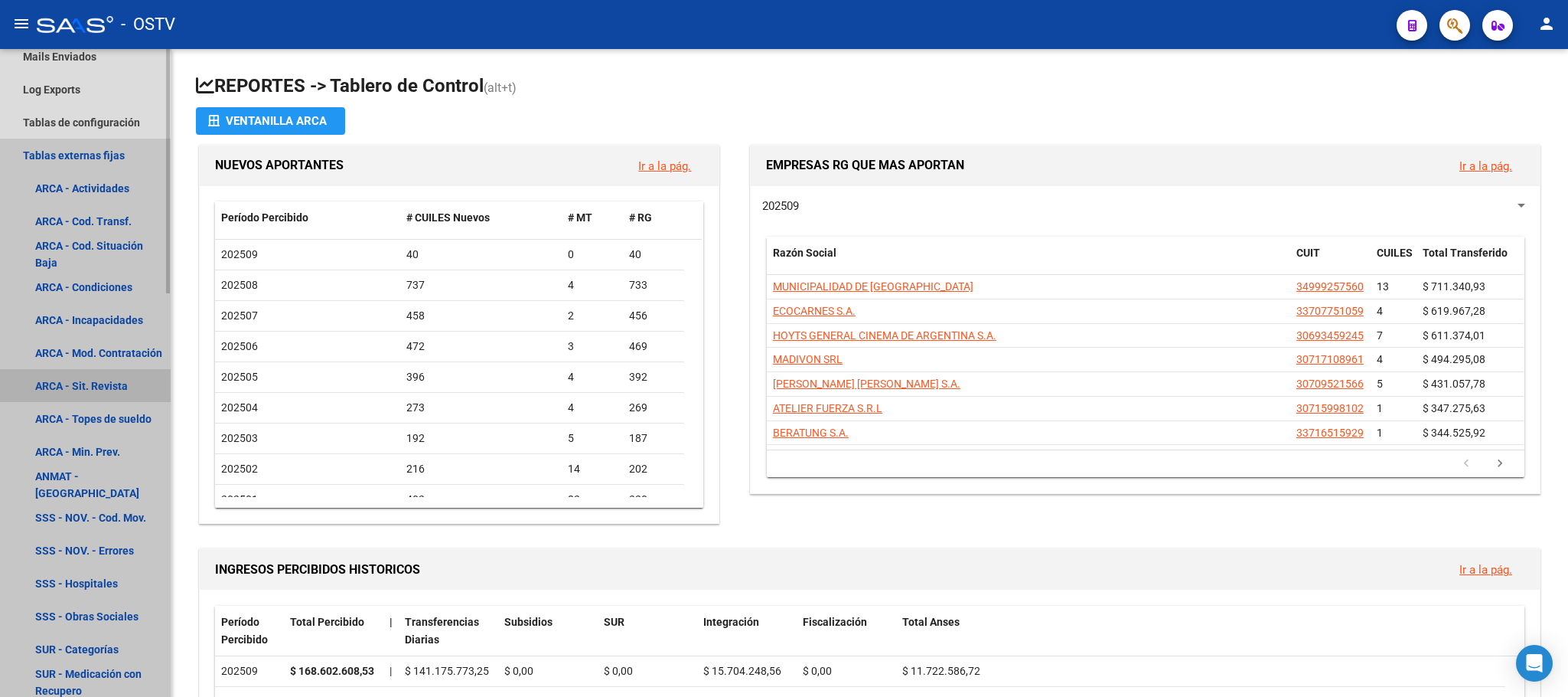
click at [107, 383] on link "ARCA - Sit. Revista" at bounding box center [85, 386] width 171 height 33
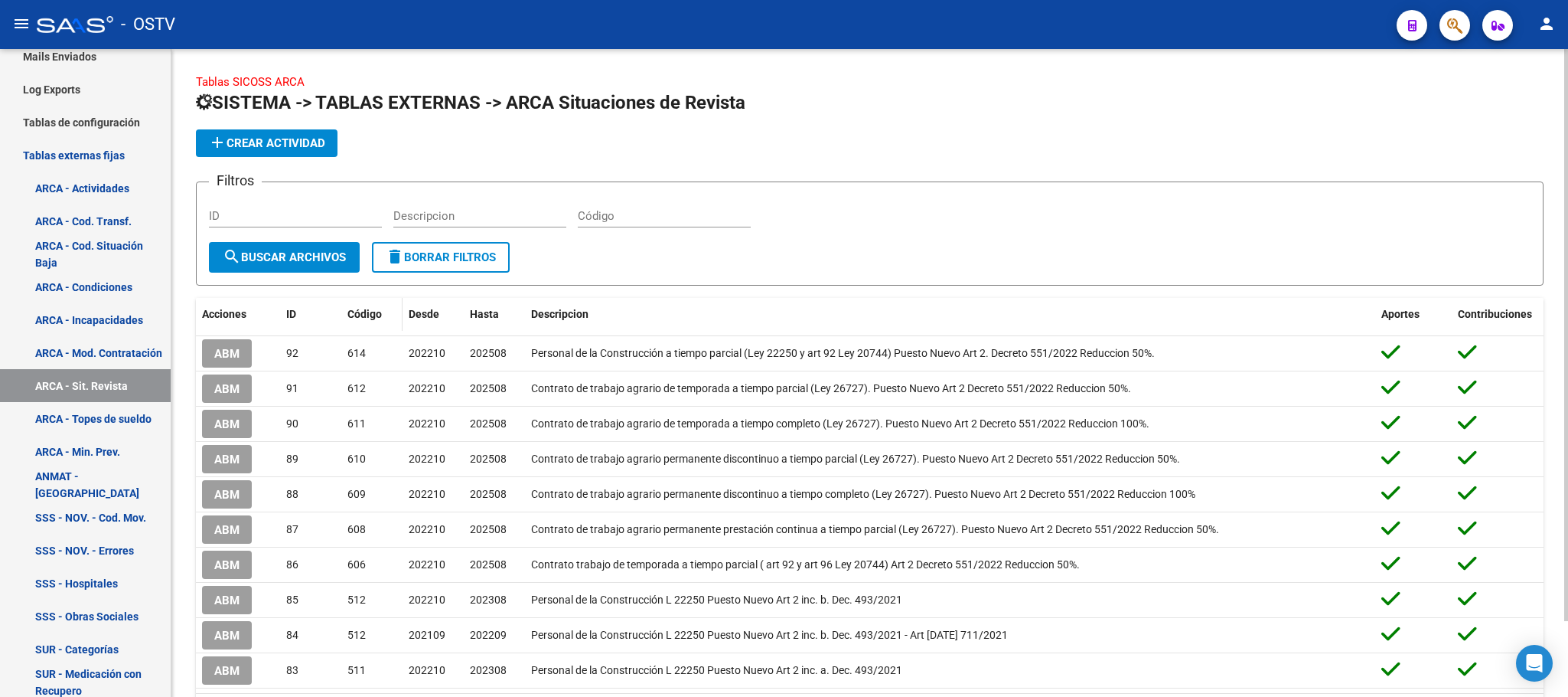
click at [359, 318] on span "Código" at bounding box center [364, 314] width 34 height 13
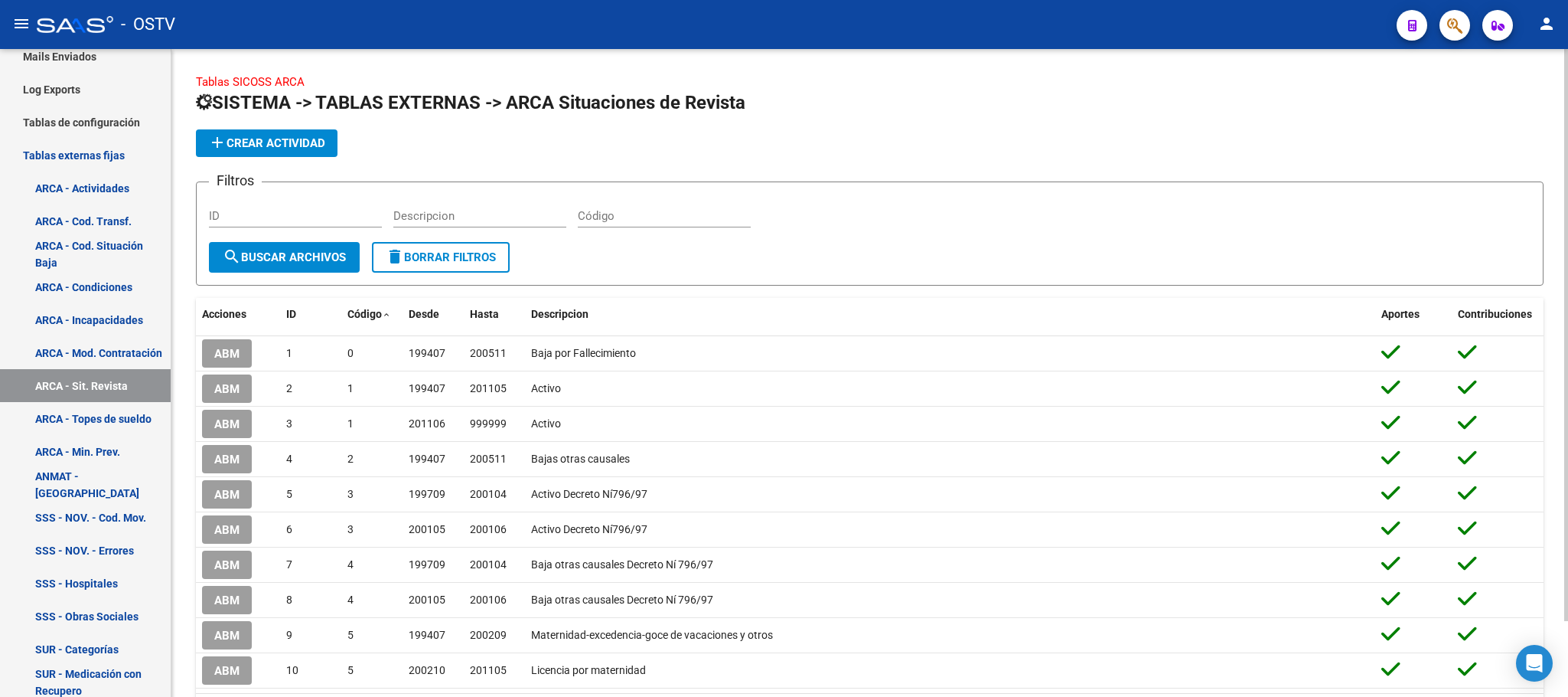
scroll to position [85, 0]
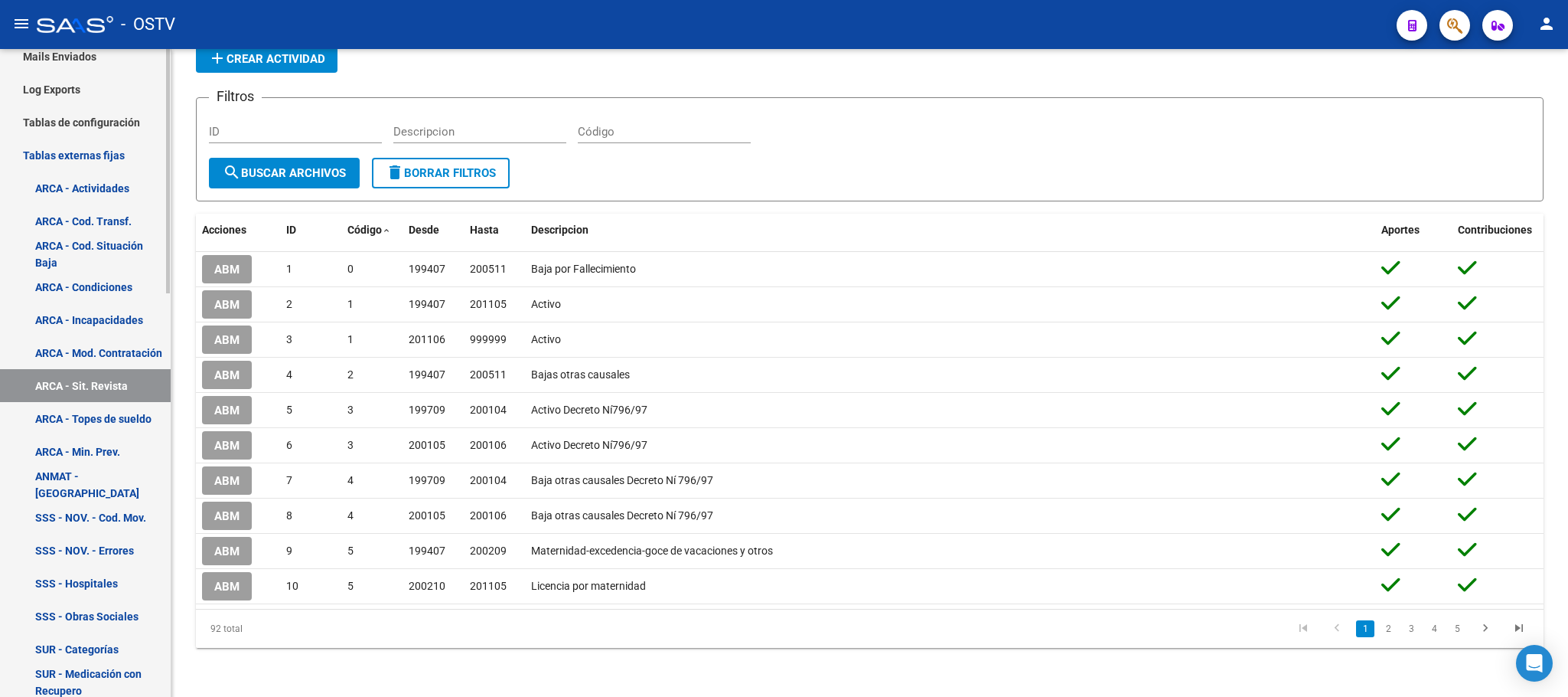
click at [96, 156] on link "Tablas externas fijas" at bounding box center [85, 155] width 171 height 33
